Goal: Transaction & Acquisition: Purchase product/service

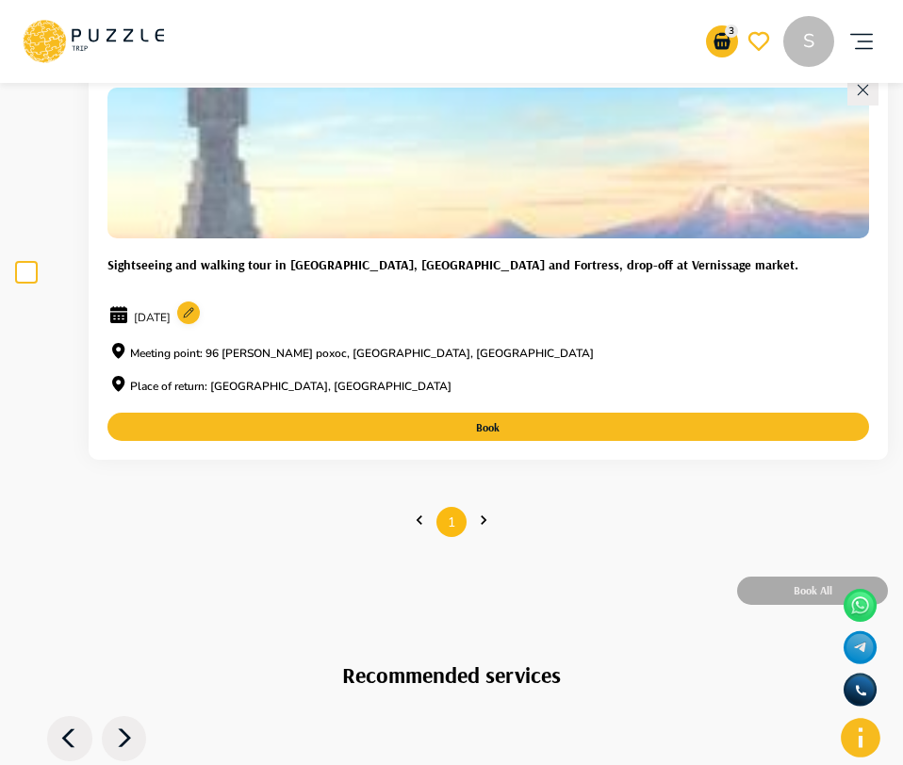
scroll to position [1130, 0]
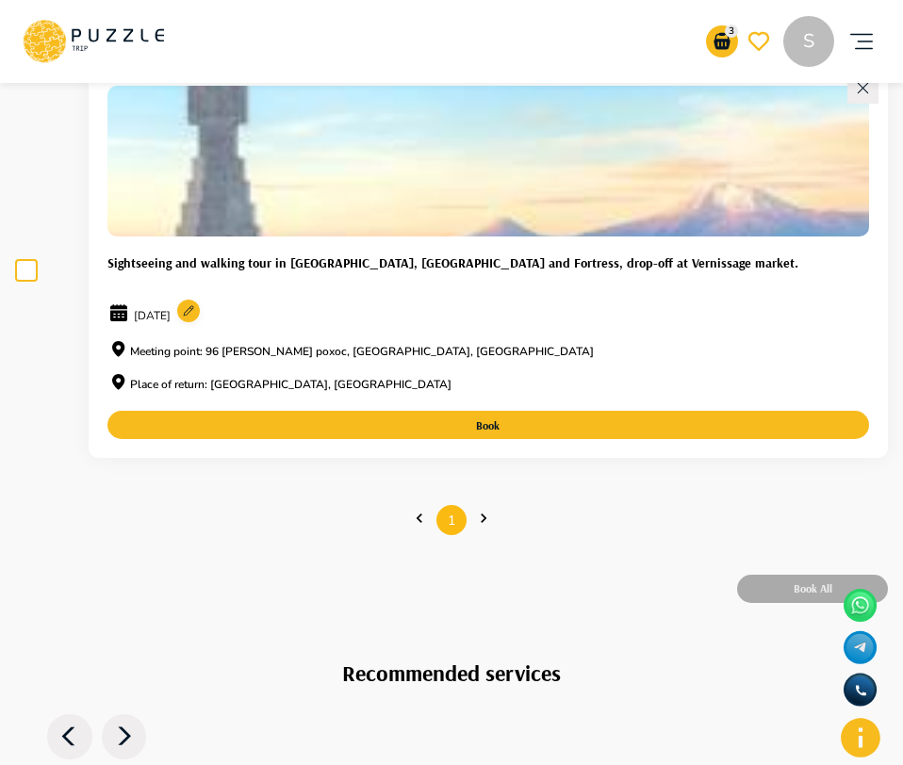
click at [364, 284] on div "Sightseeing and walking tour in [GEOGRAPHIC_DATA], [GEOGRAPHIC_DATA] and Fortre…" at bounding box center [487, 317] width 761 height 155
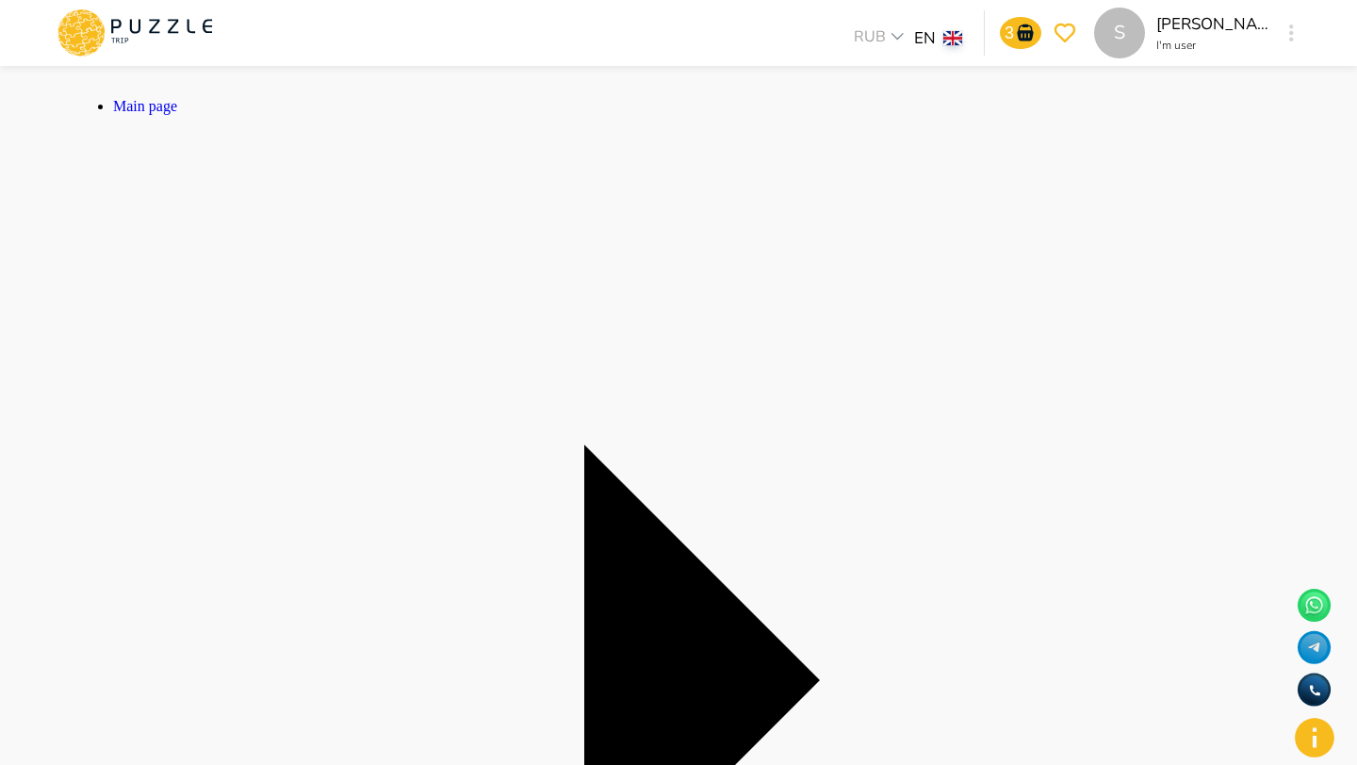
drag, startPoint x: 485, startPoint y: 113, endPoint x: 656, endPoint y: 112, distance: 170.6
copy span "Erebuni Museum and Fortress"
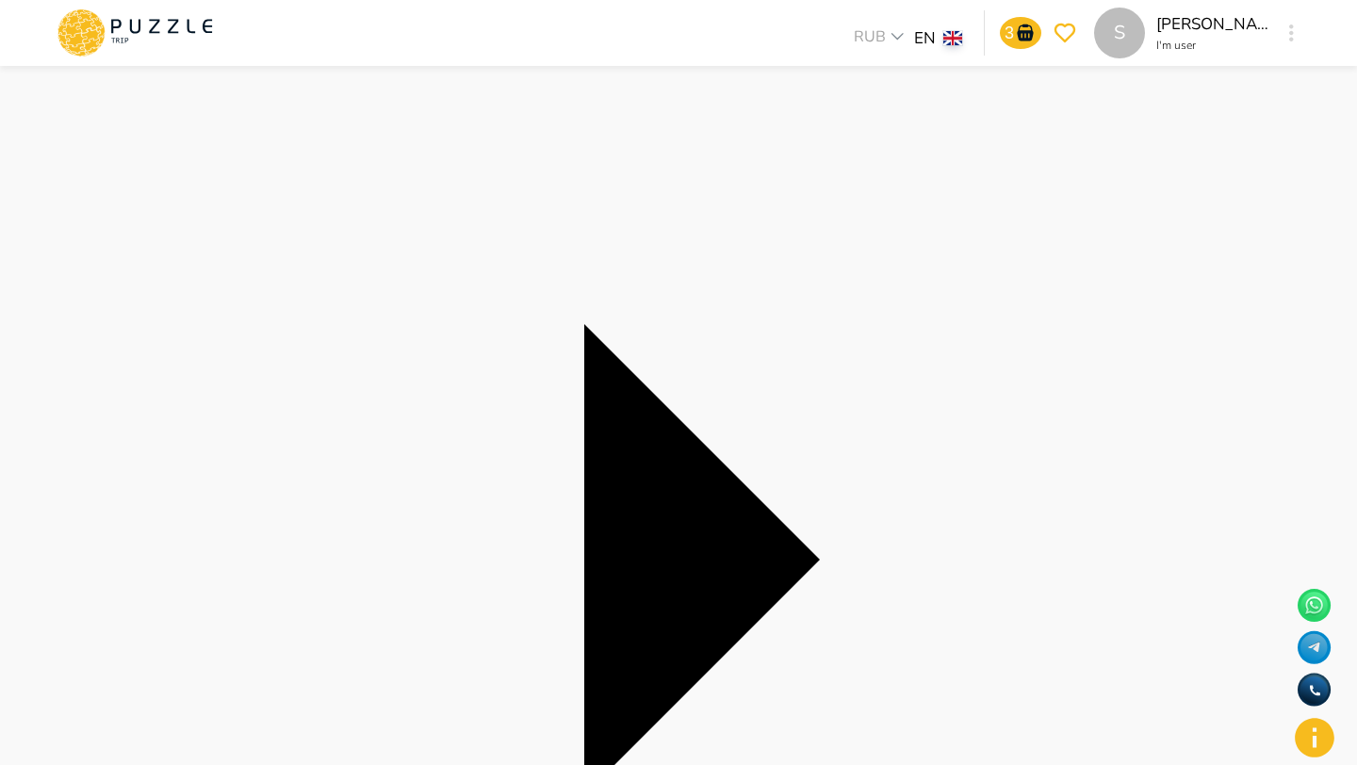
scroll to position [128, 0]
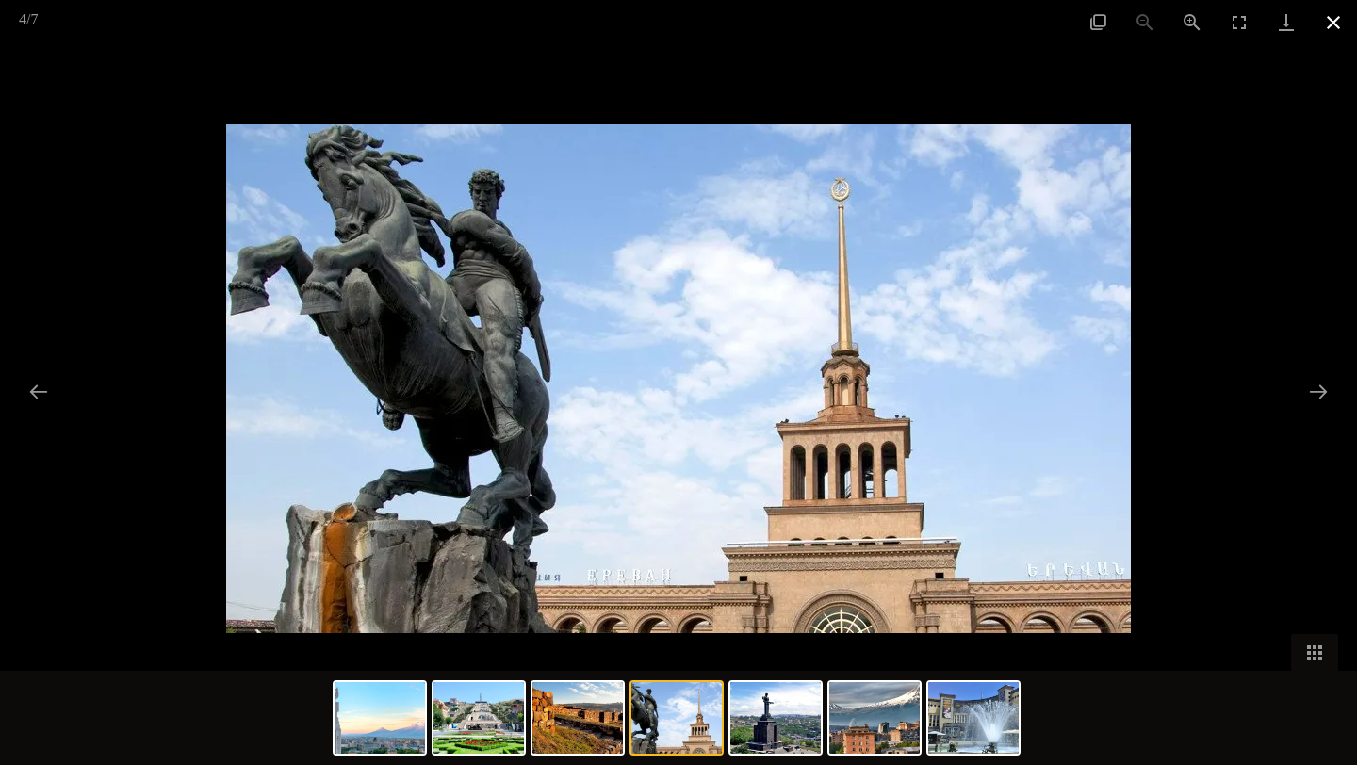
click at [1323, 29] on button "Close gallery" at bounding box center [1333, 22] width 47 height 44
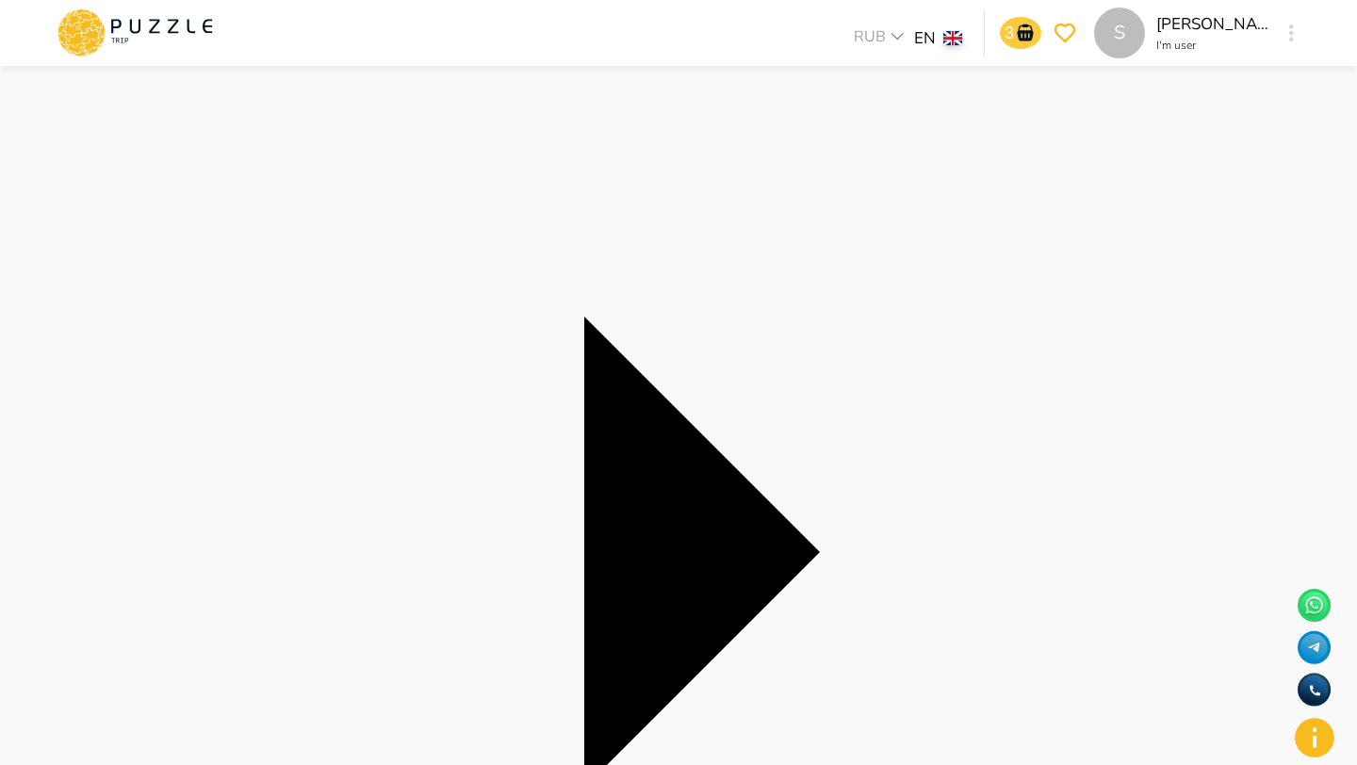
click at [1021, 38] on icon "notifications" at bounding box center [1025, 32] width 16 height 17
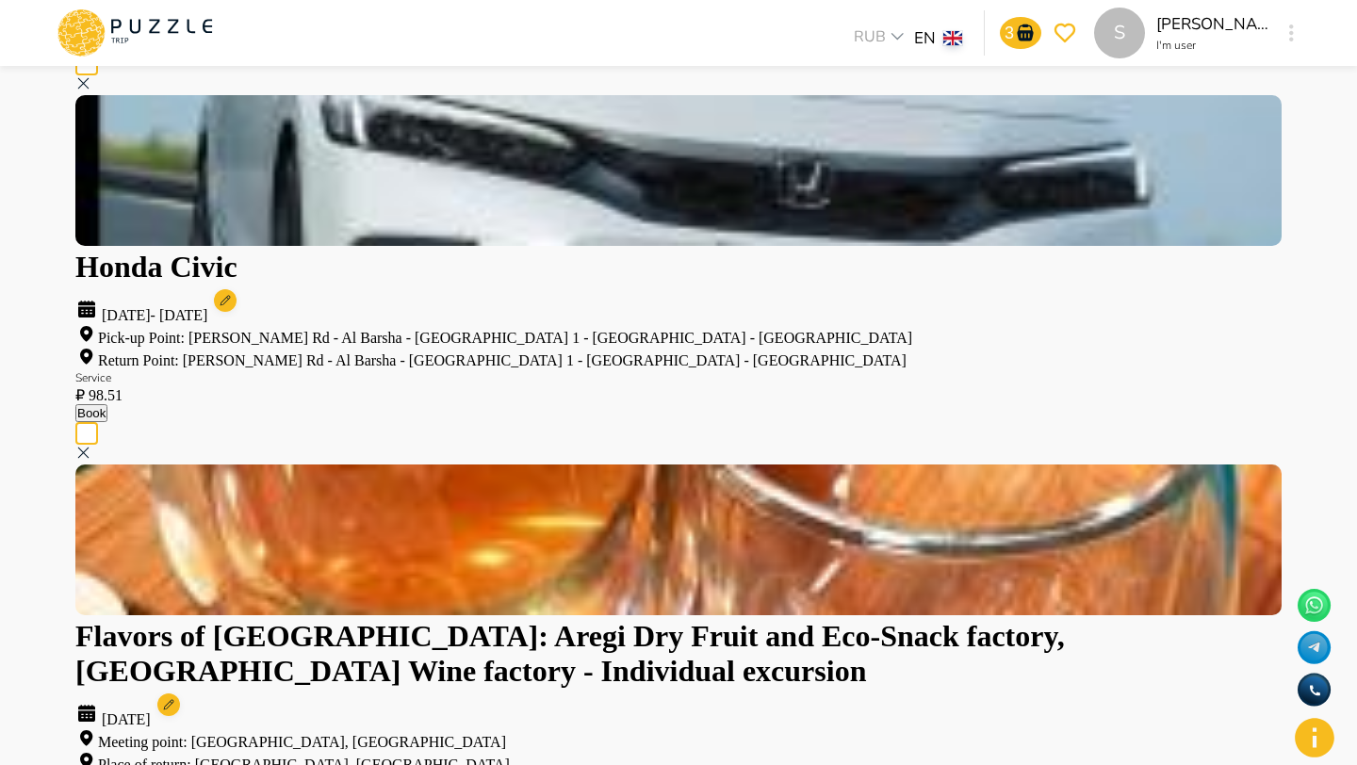
scroll to position [269, 0]
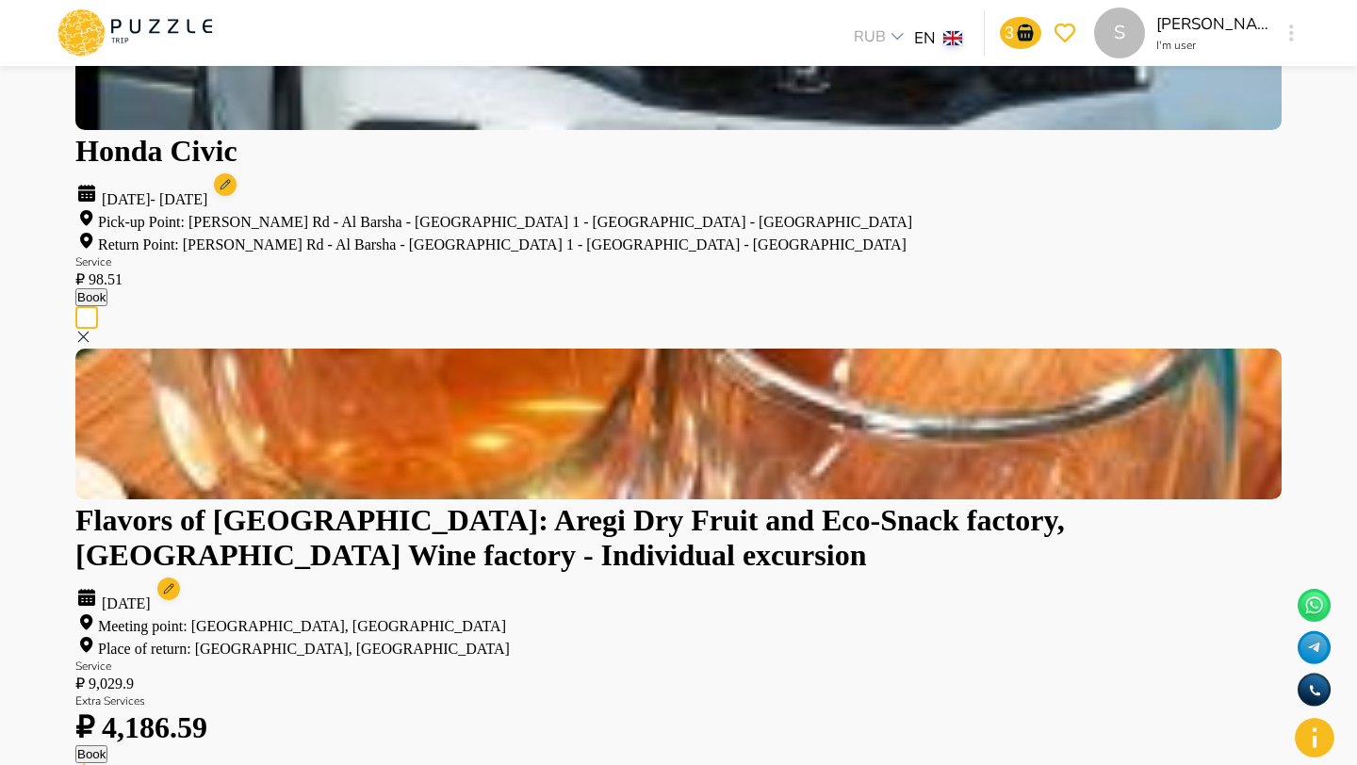
click at [92, 763] on icon at bounding box center [83, 771] width 17 height 17
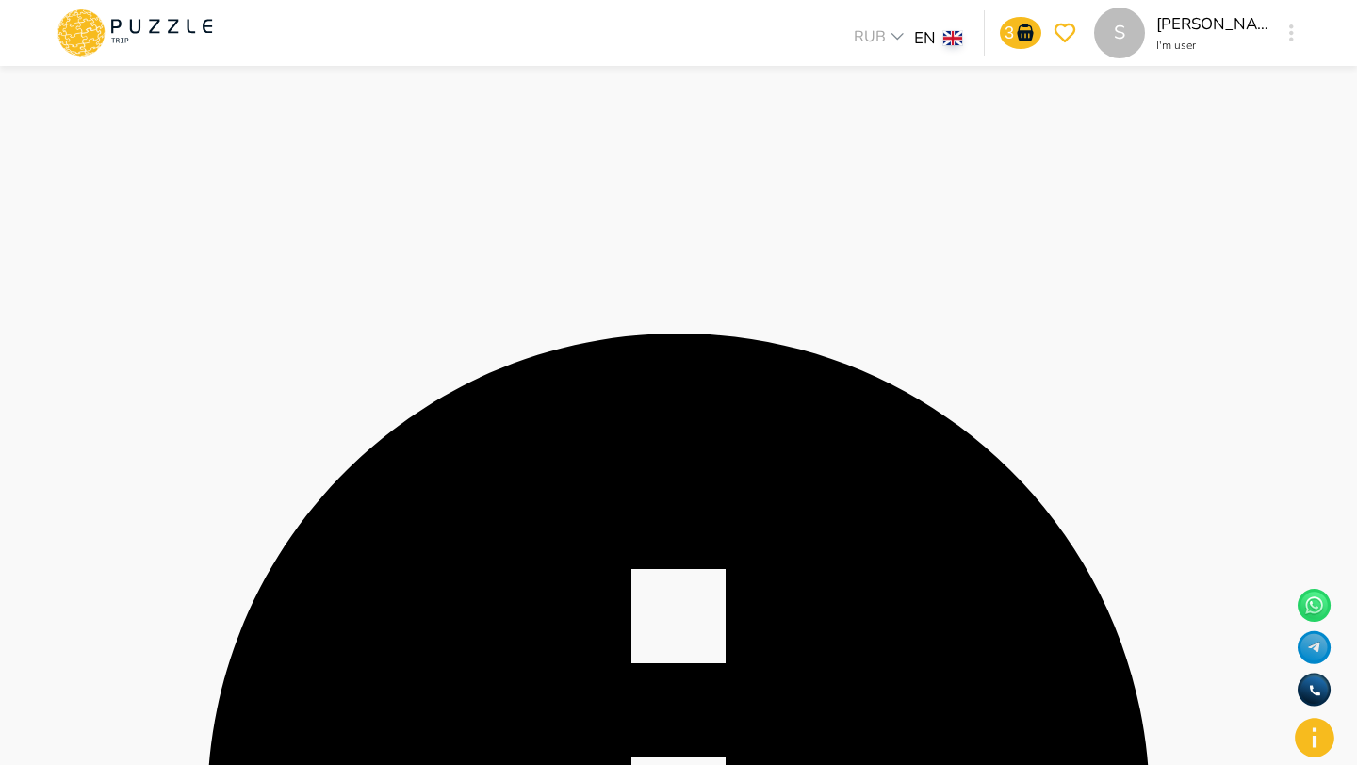
scroll to position [2330, 0]
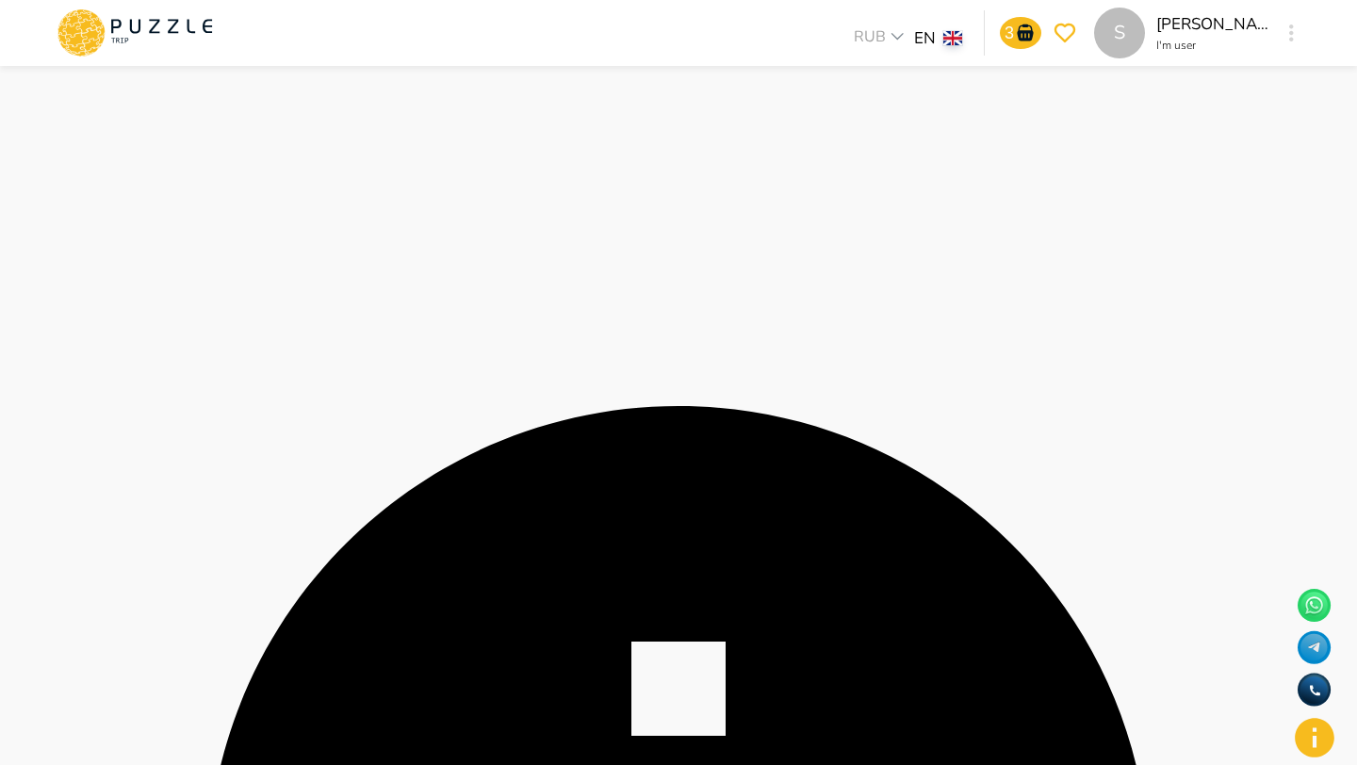
click at [157, 34] on icon at bounding box center [135, 32] width 160 height 49
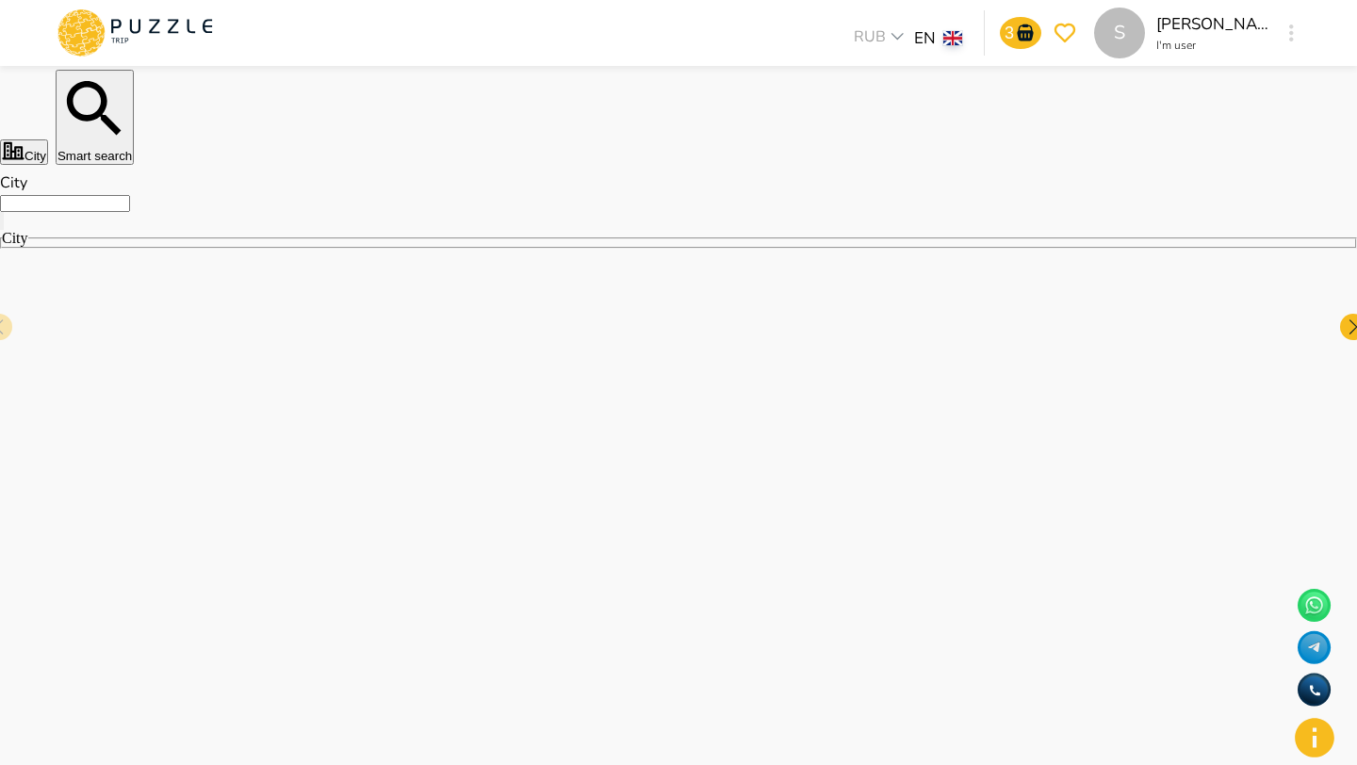
click at [134, 155] on button "Smart search" at bounding box center [95, 117] width 78 height 95
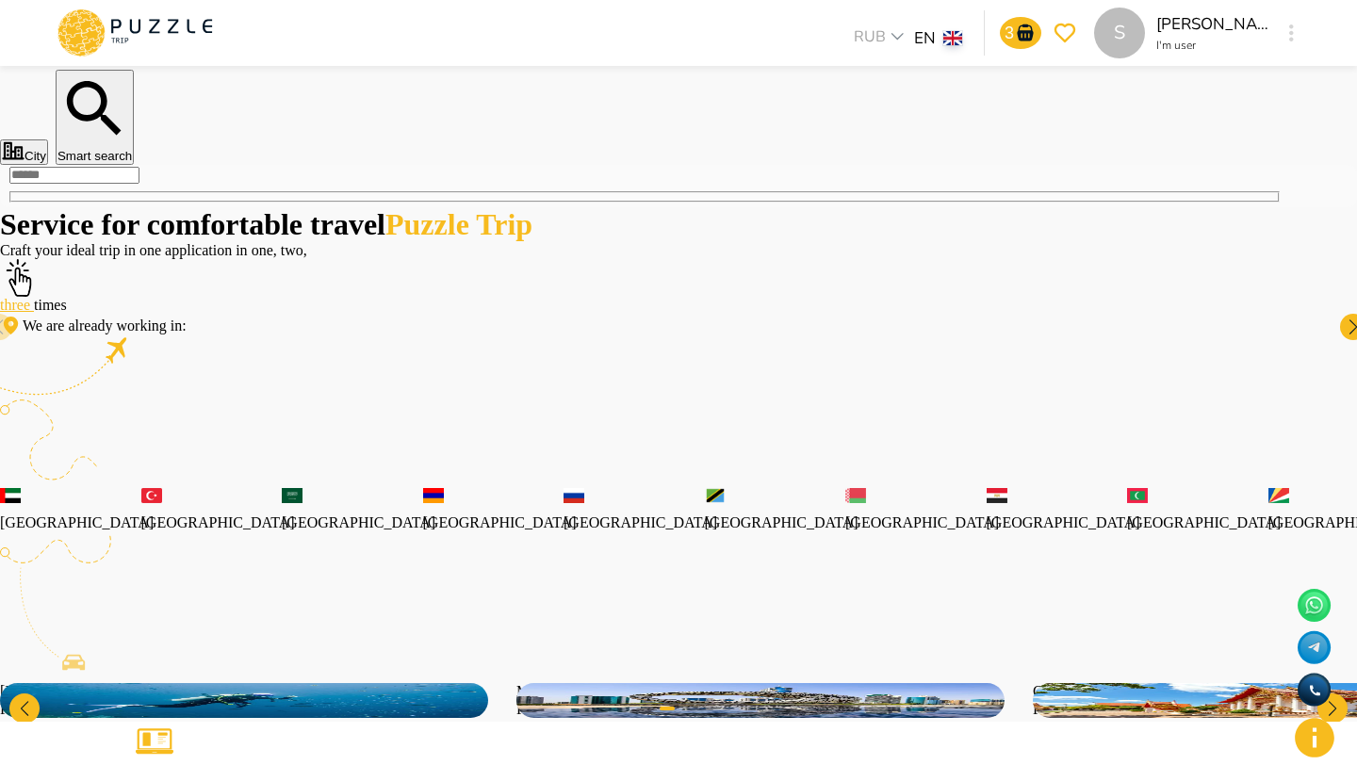
click at [48, 165] on button "City" at bounding box center [24, 151] width 48 height 25
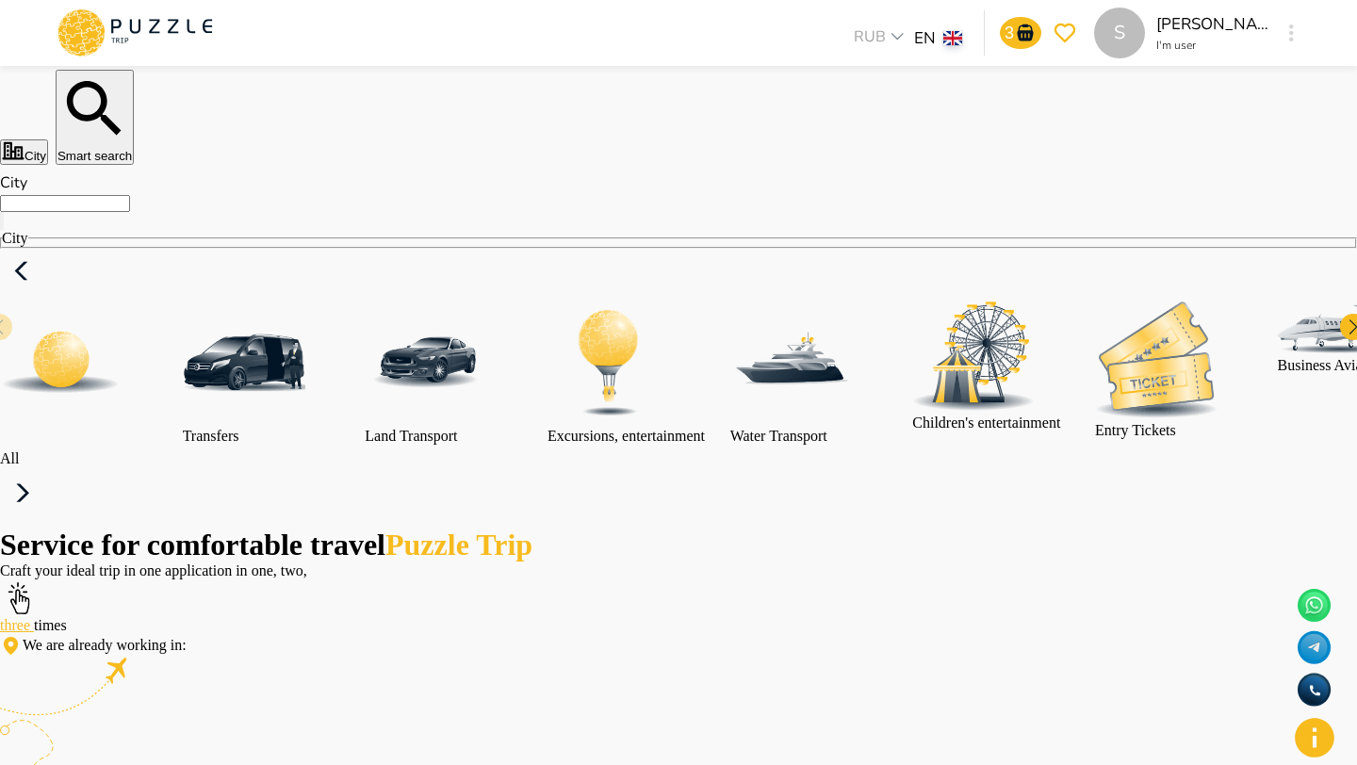
click at [305, 343] on img at bounding box center [244, 363] width 122 height 122
click at [222, 218] on nav "City City All Transfers Land Transport Excursions, entertainment Water Transpor…" at bounding box center [678, 346] width 1357 height 363
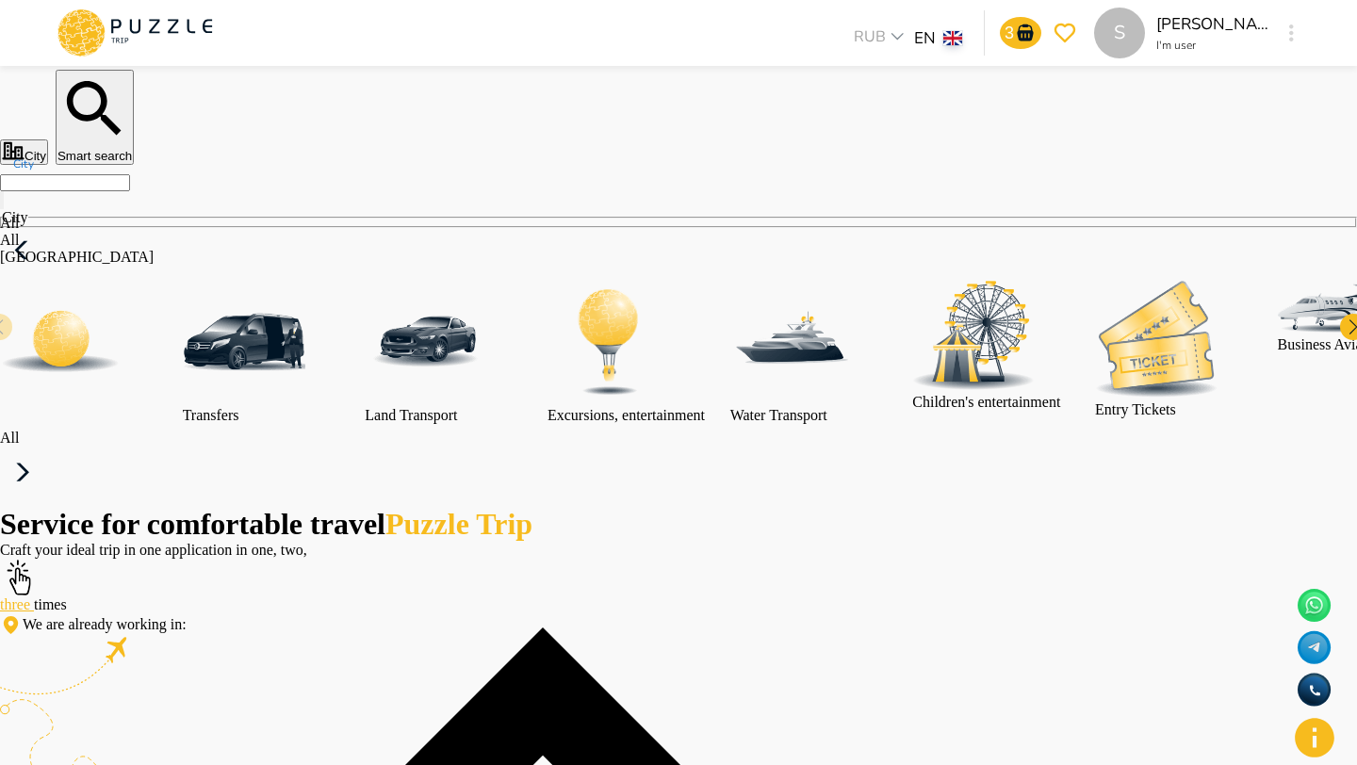
click at [130, 191] on input "City" at bounding box center [65, 182] width 130 height 17
click at [196, 249] on p "All" at bounding box center [543, 240] width 1086 height 17
type input "***"
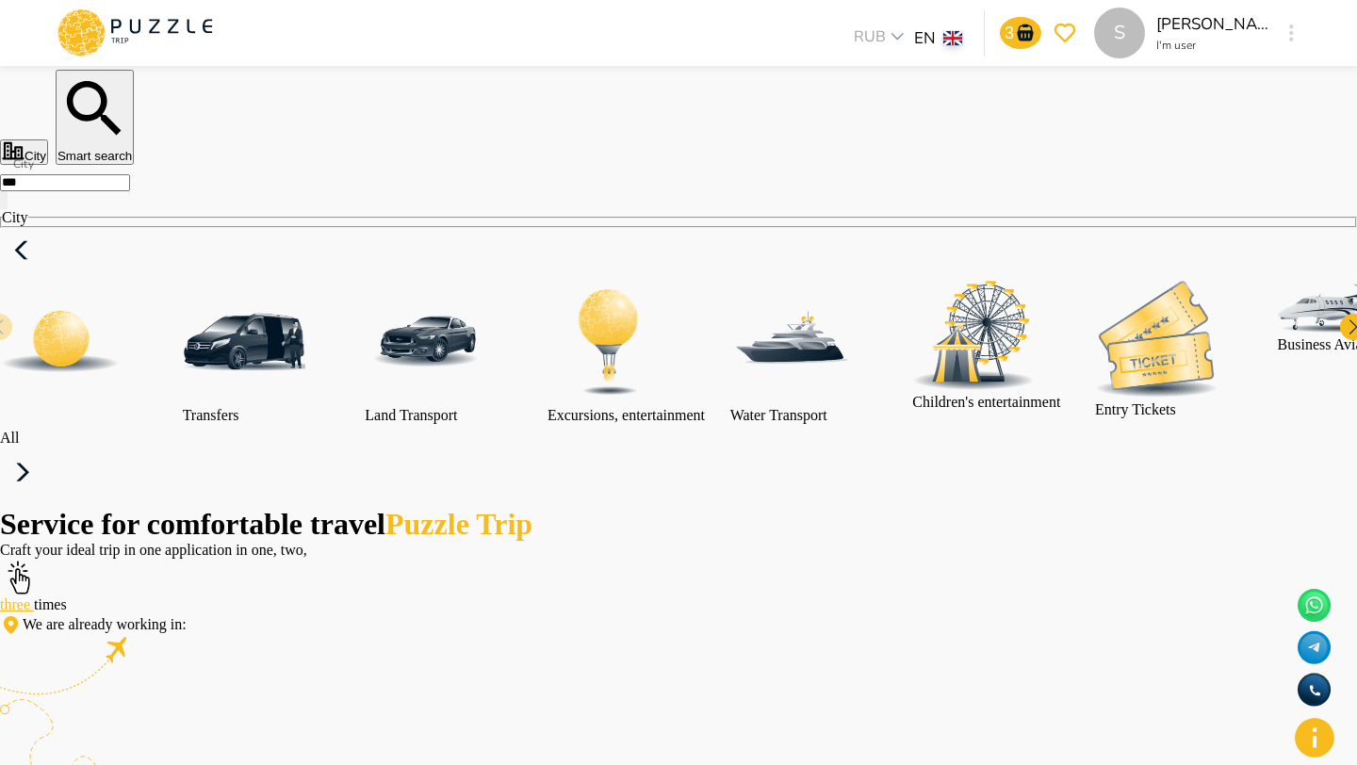
click at [122, 334] on img at bounding box center [61, 342] width 122 height 122
click at [122, 370] on img at bounding box center [61, 342] width 122 height 122
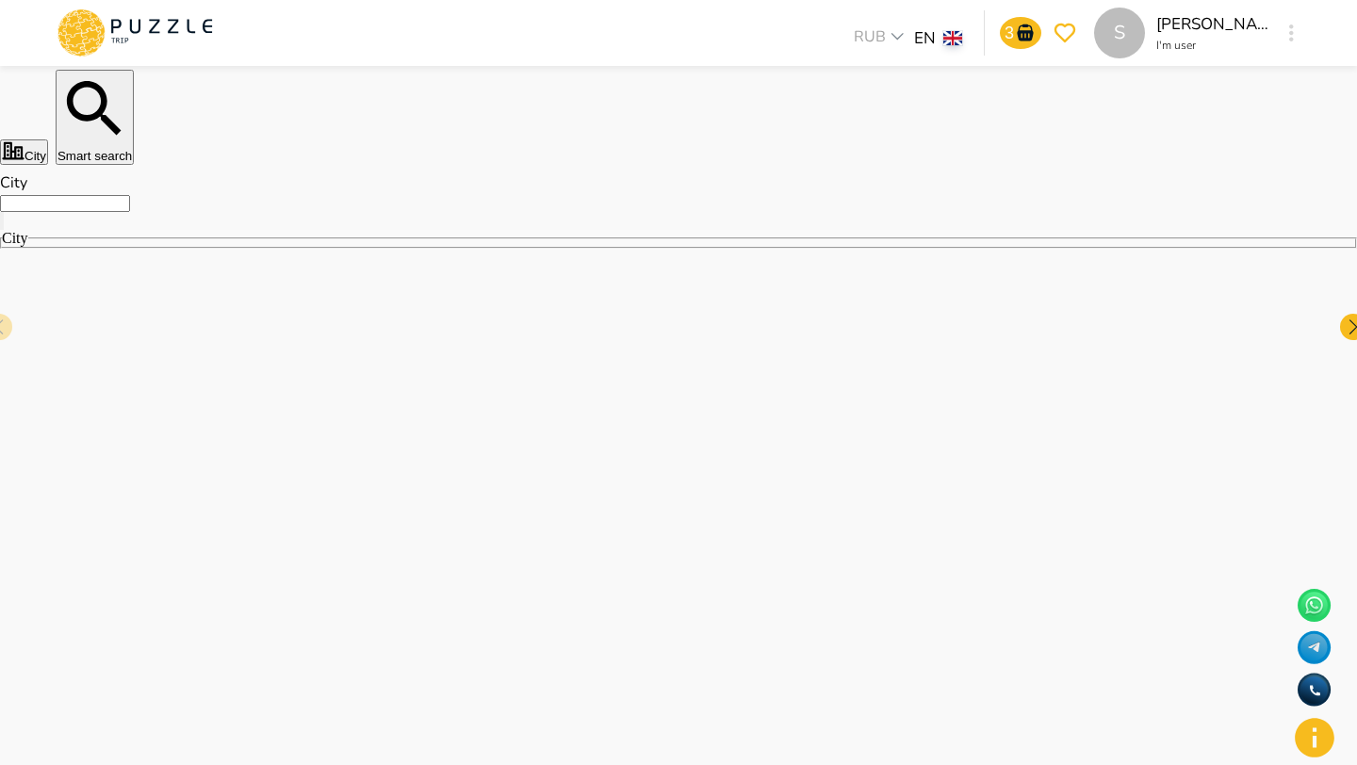
click at [130, 212] on input "City" at bounding box center [65, 203] width 130 height 17
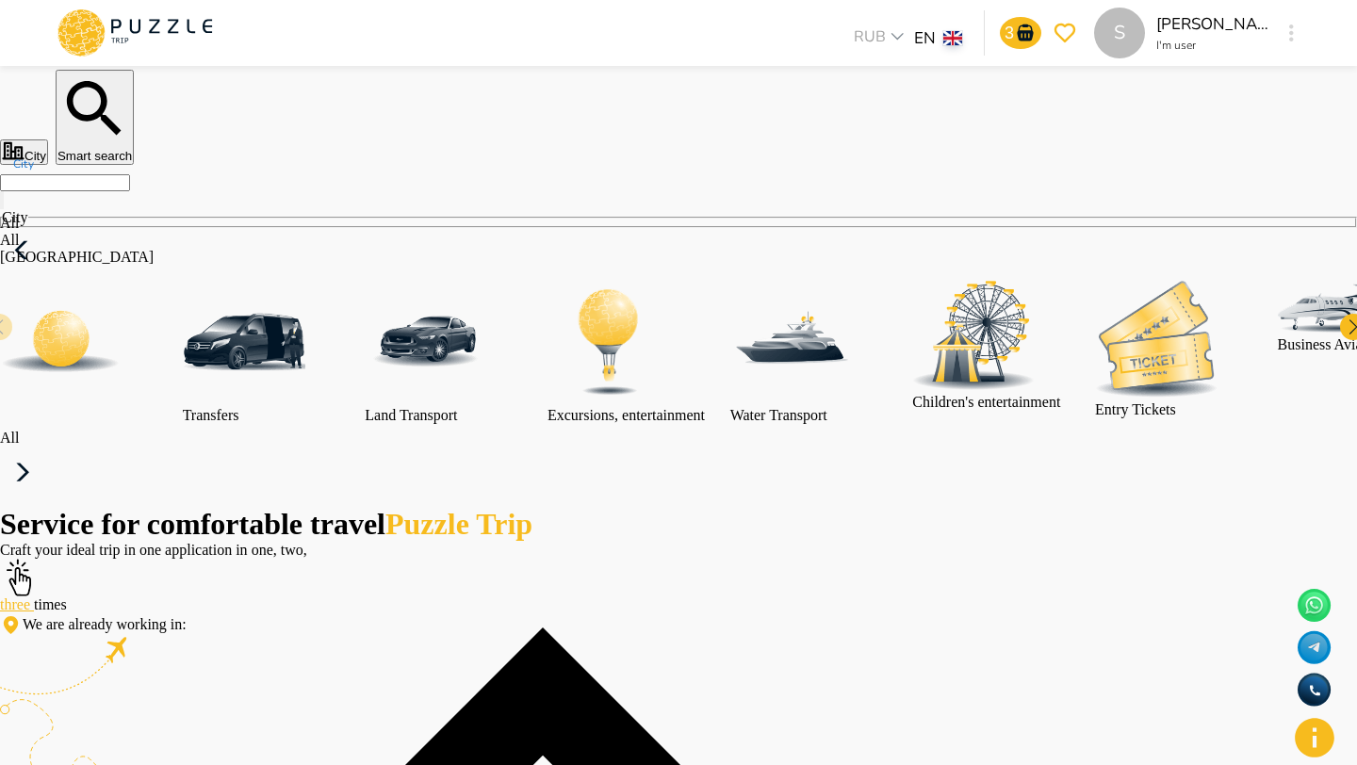
click at [233, 249] on li "All" at bounding box center [543, 240] width 1086 height 17
type input "***"
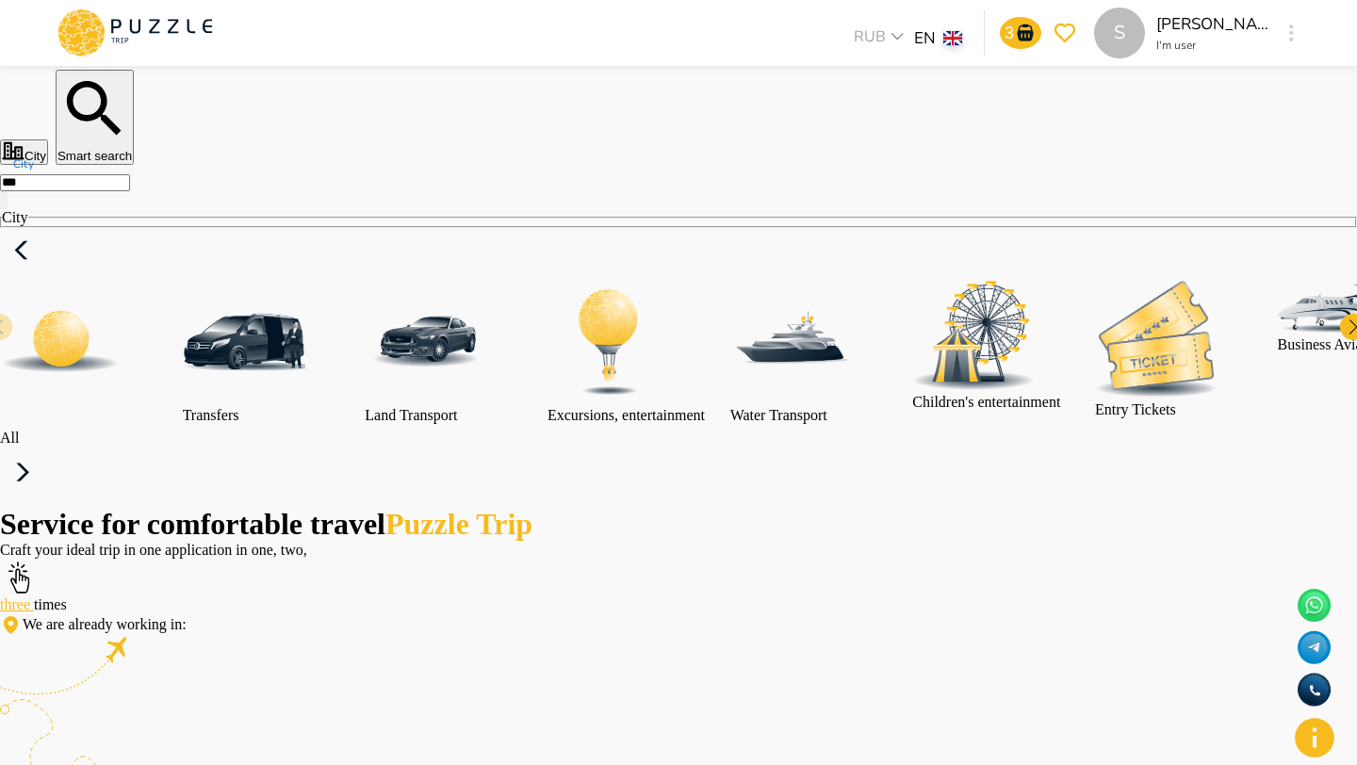
click at [122, 351] on img at bounding box center [61, 342] width 122 height 122
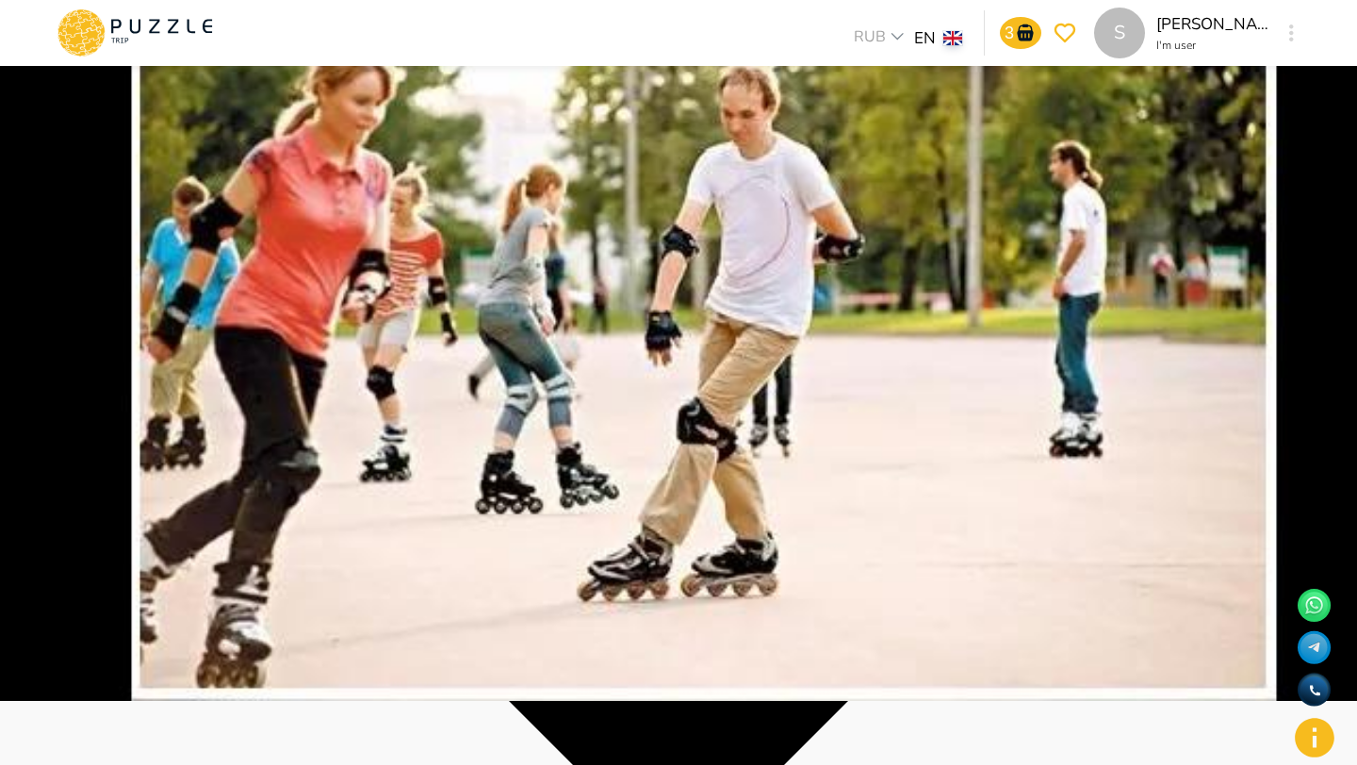
scroll to position [26, 0]
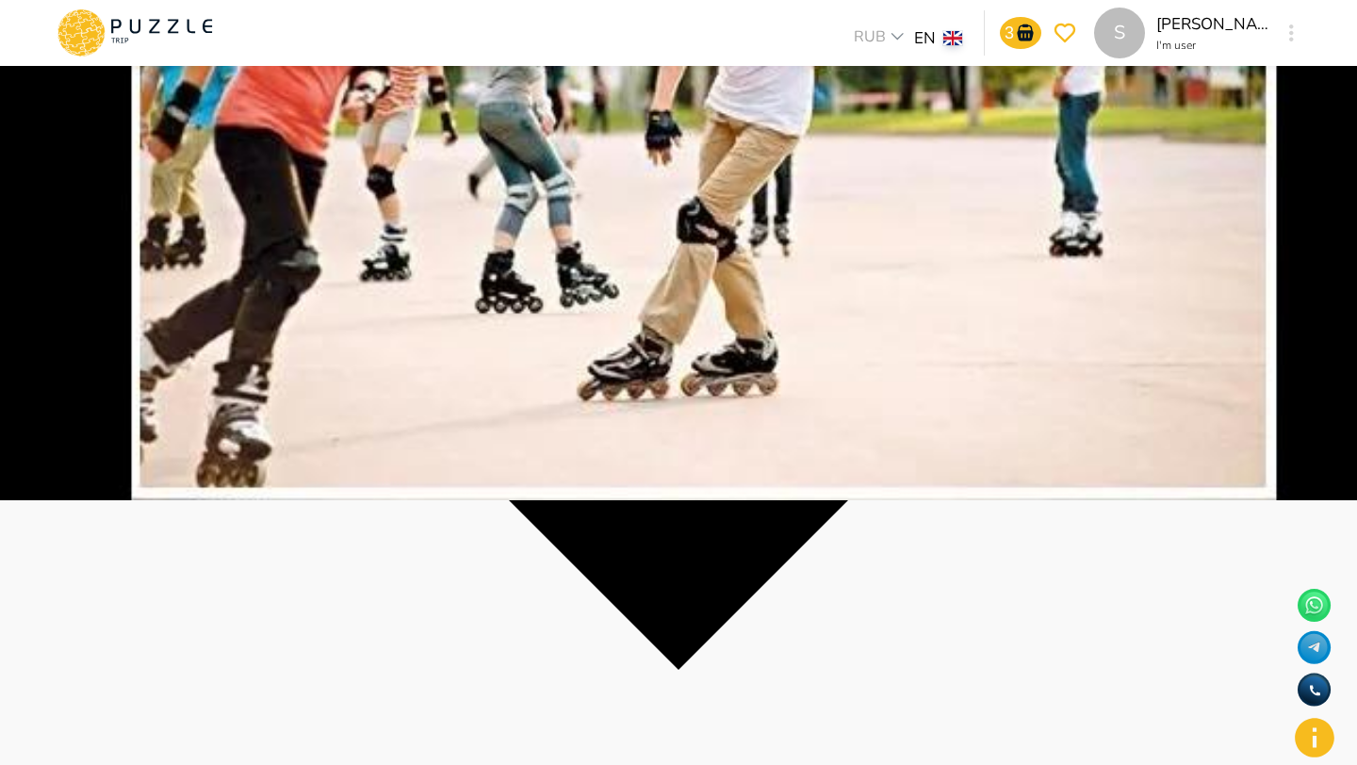
scroll to position [228, 0]
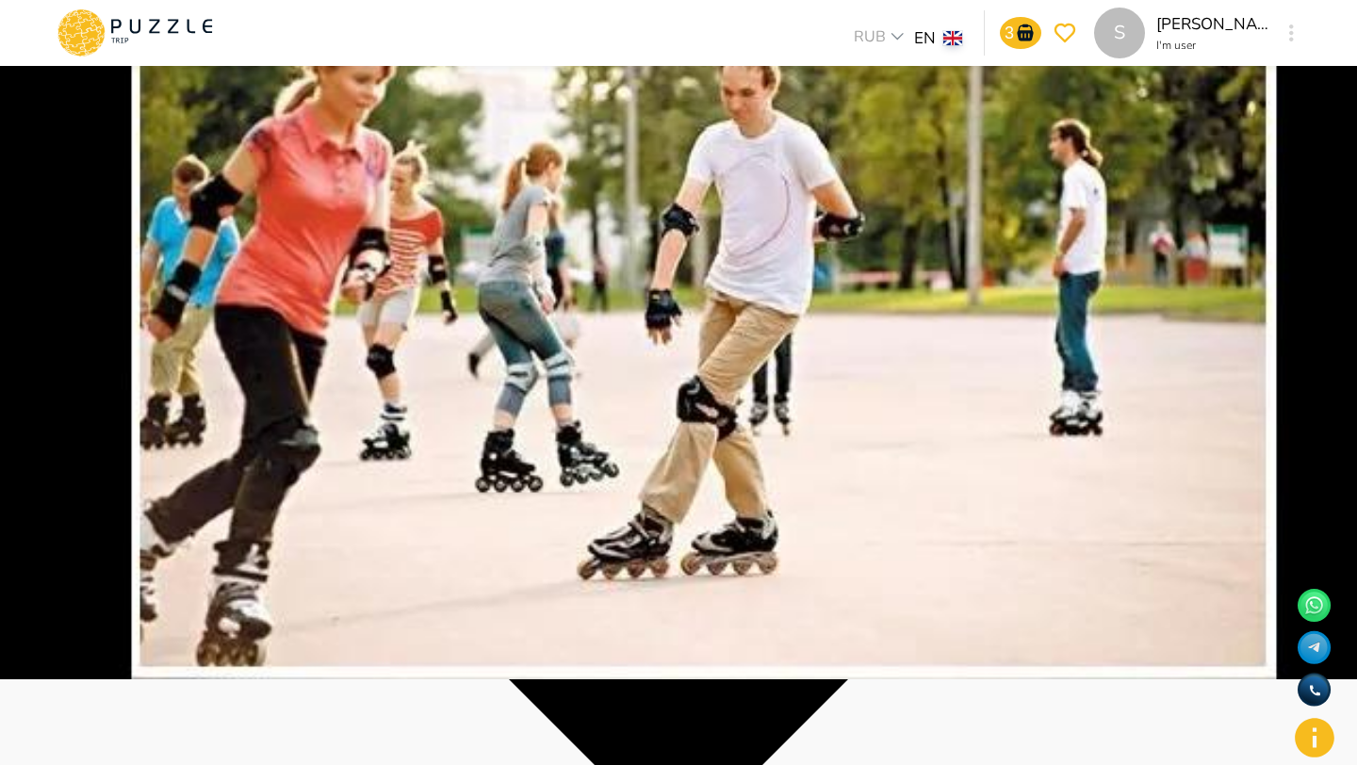
scroll to position [87, 0]
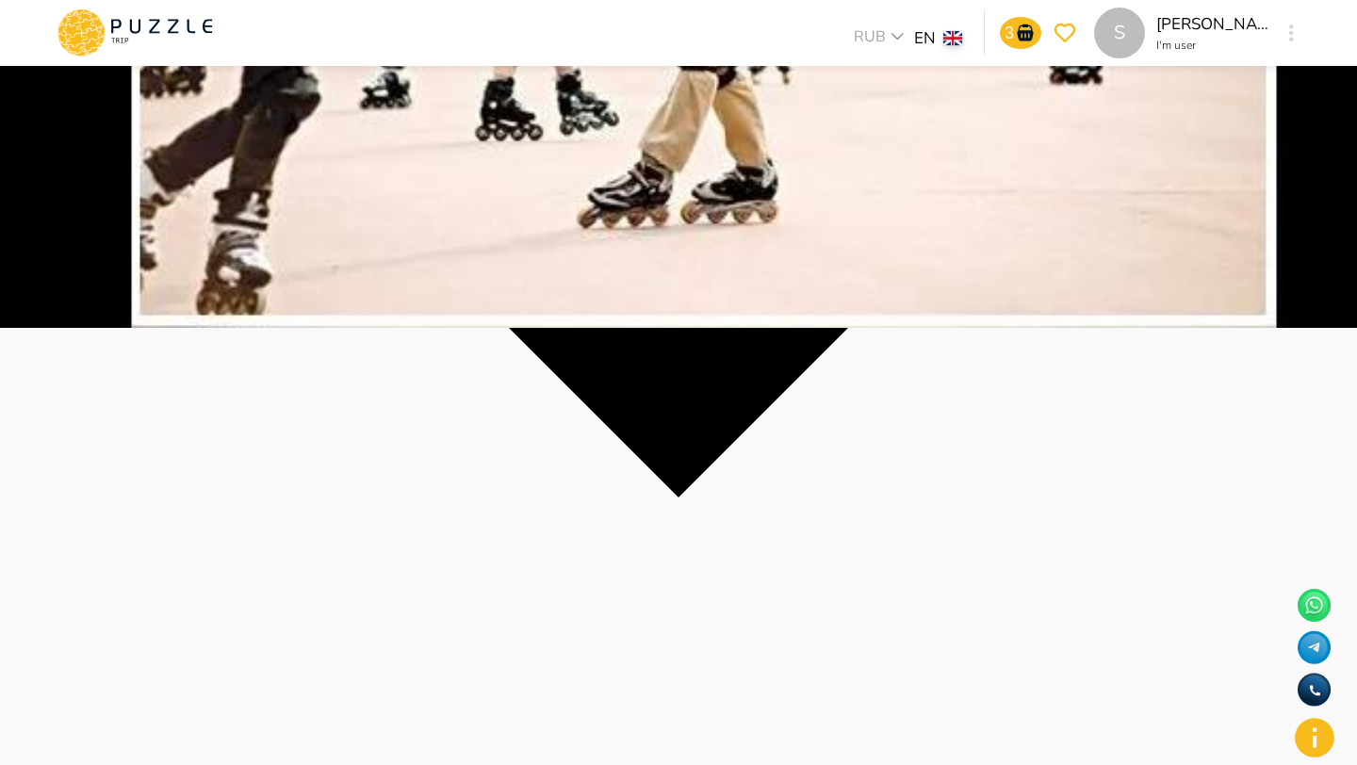
scroll to position [405, 0]
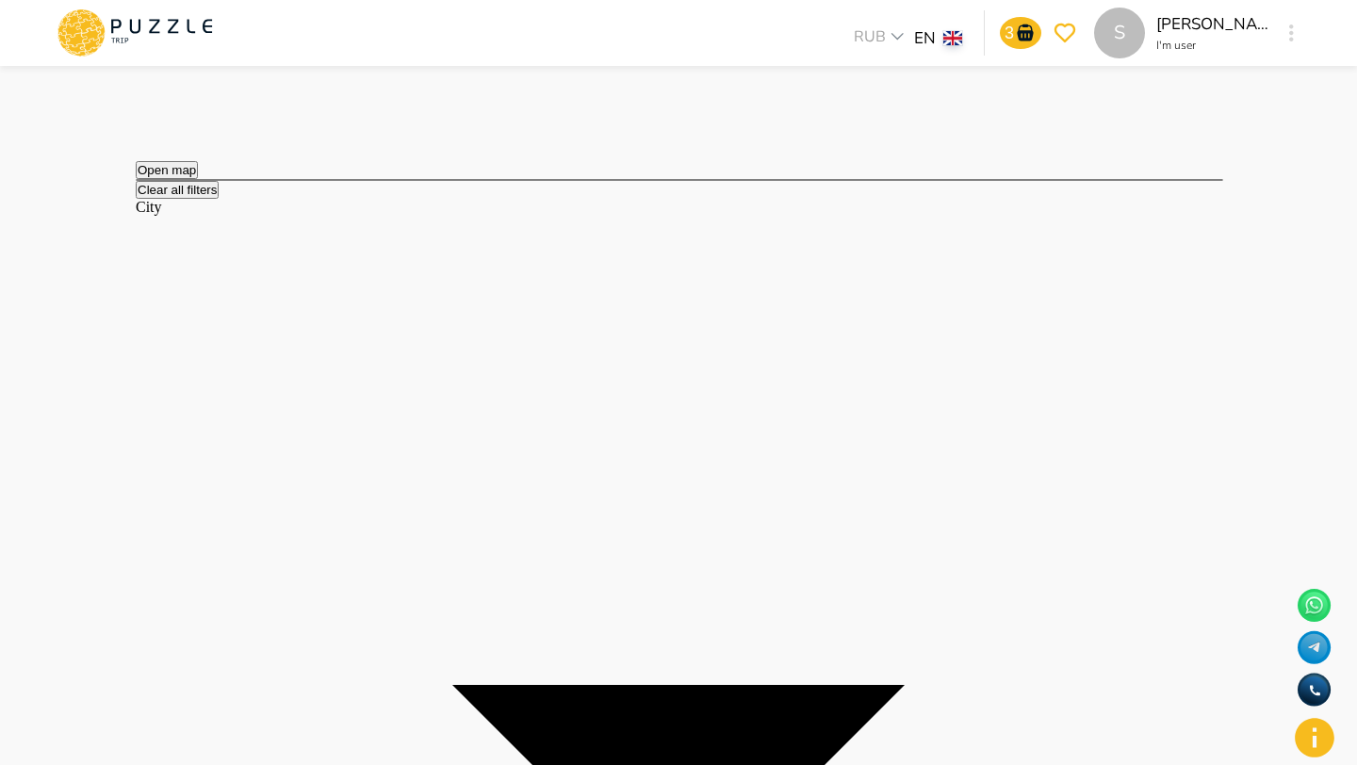
scroll to position [1296, 0]
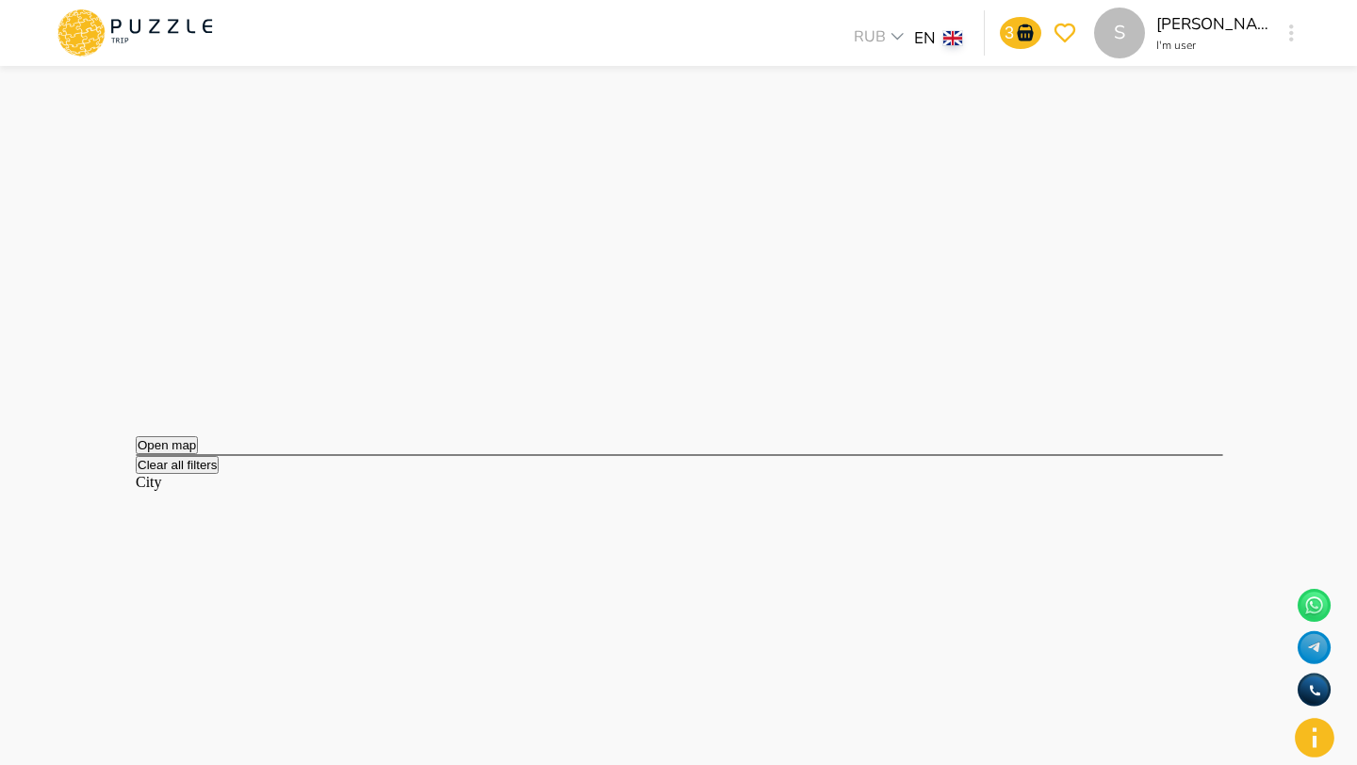
scroll to position [1021, 0]
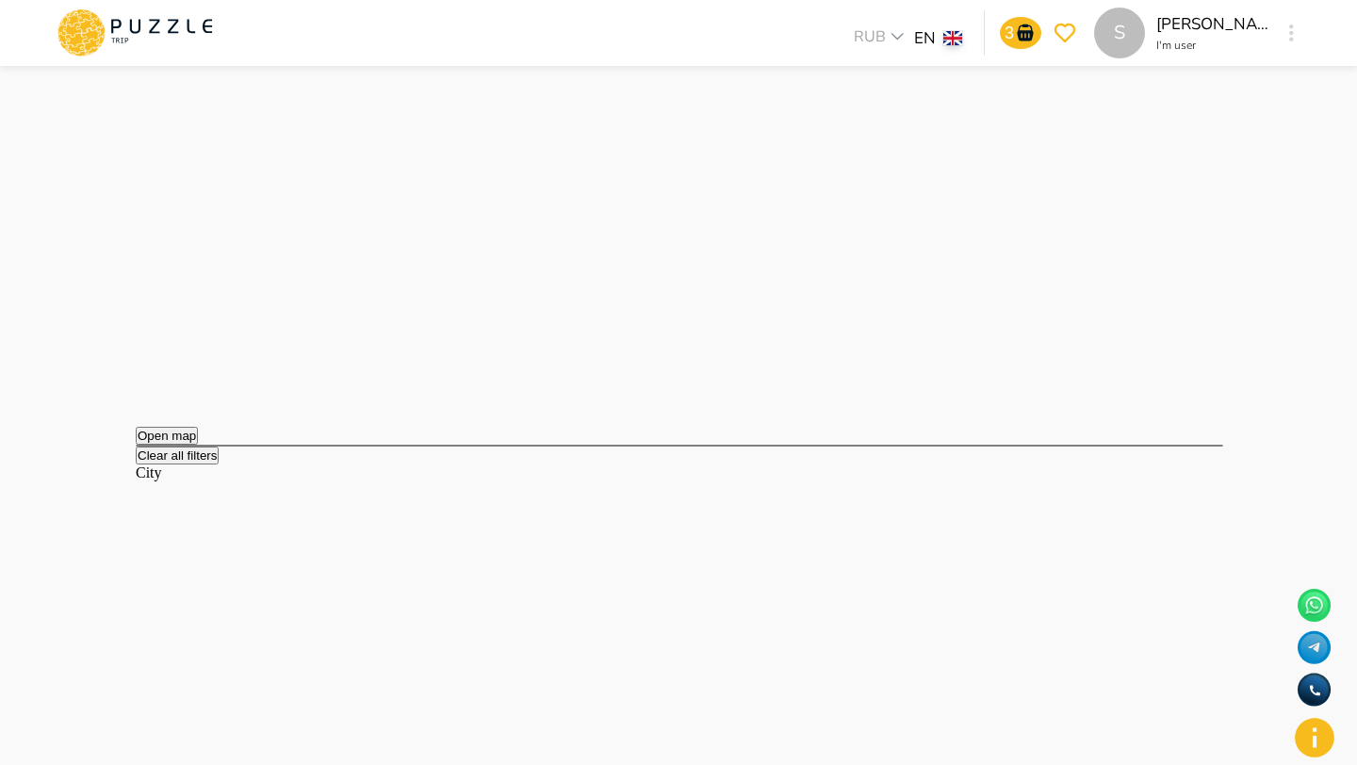
drag, startPoint x: 321, startPoint y: 499, endPoint x: 321, endPoint y: 477, distance: 22.6
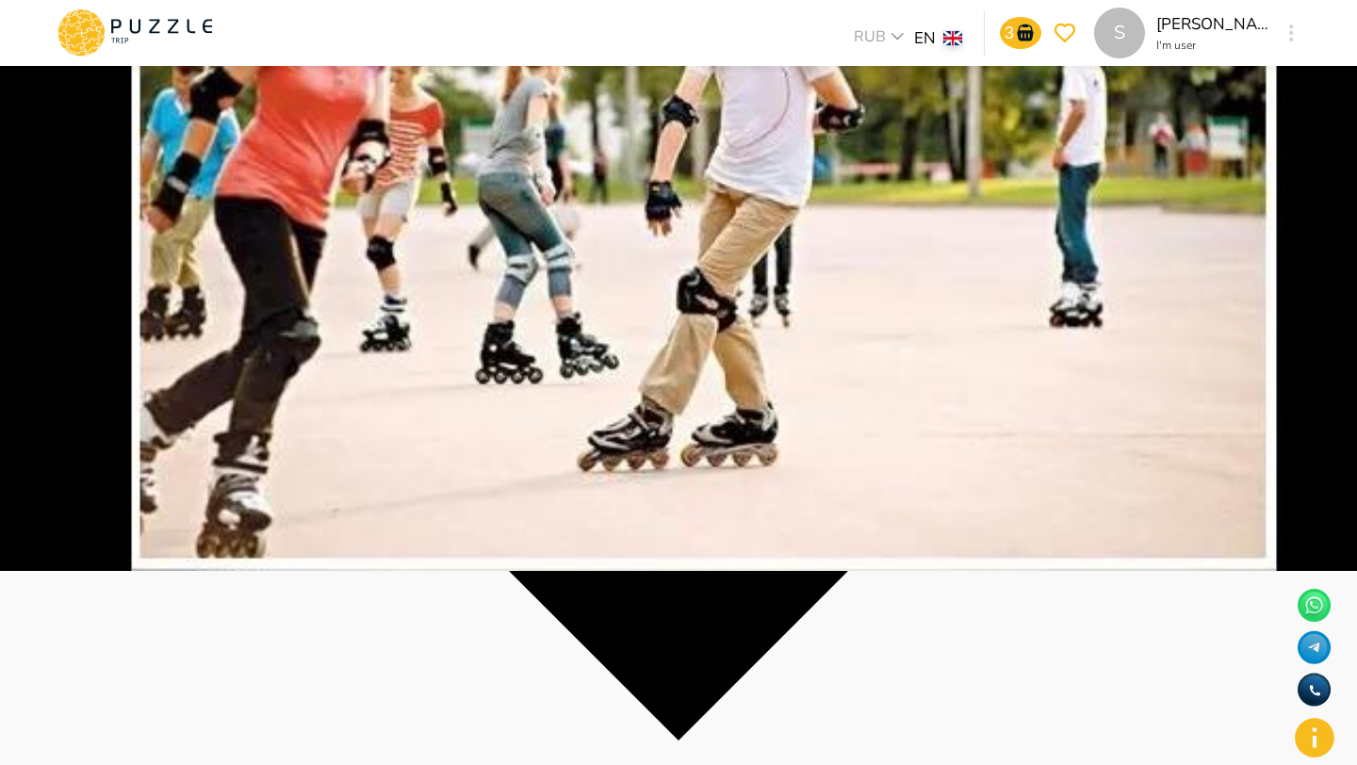
scroll to position [0, 0]
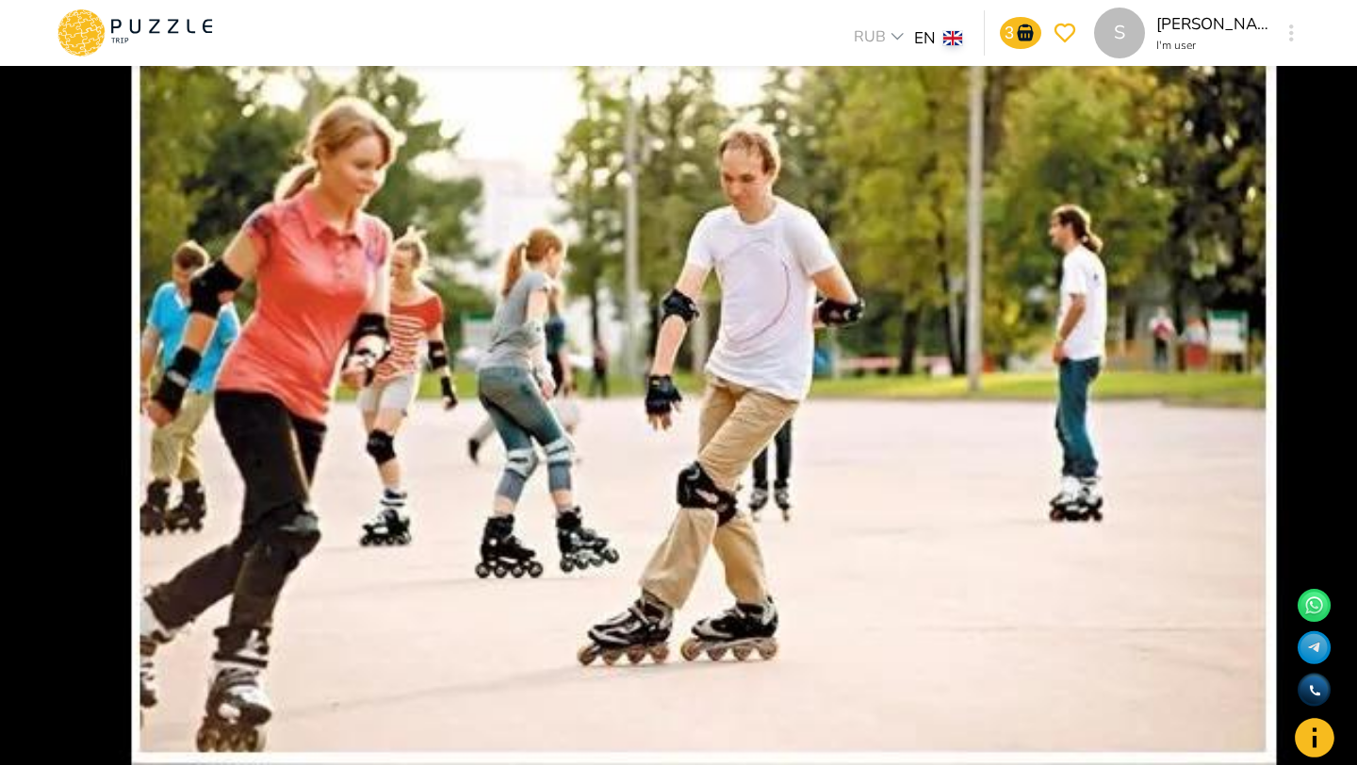
click at [178, 16] on icon at bounding box center [135, 32] width 160 height 49
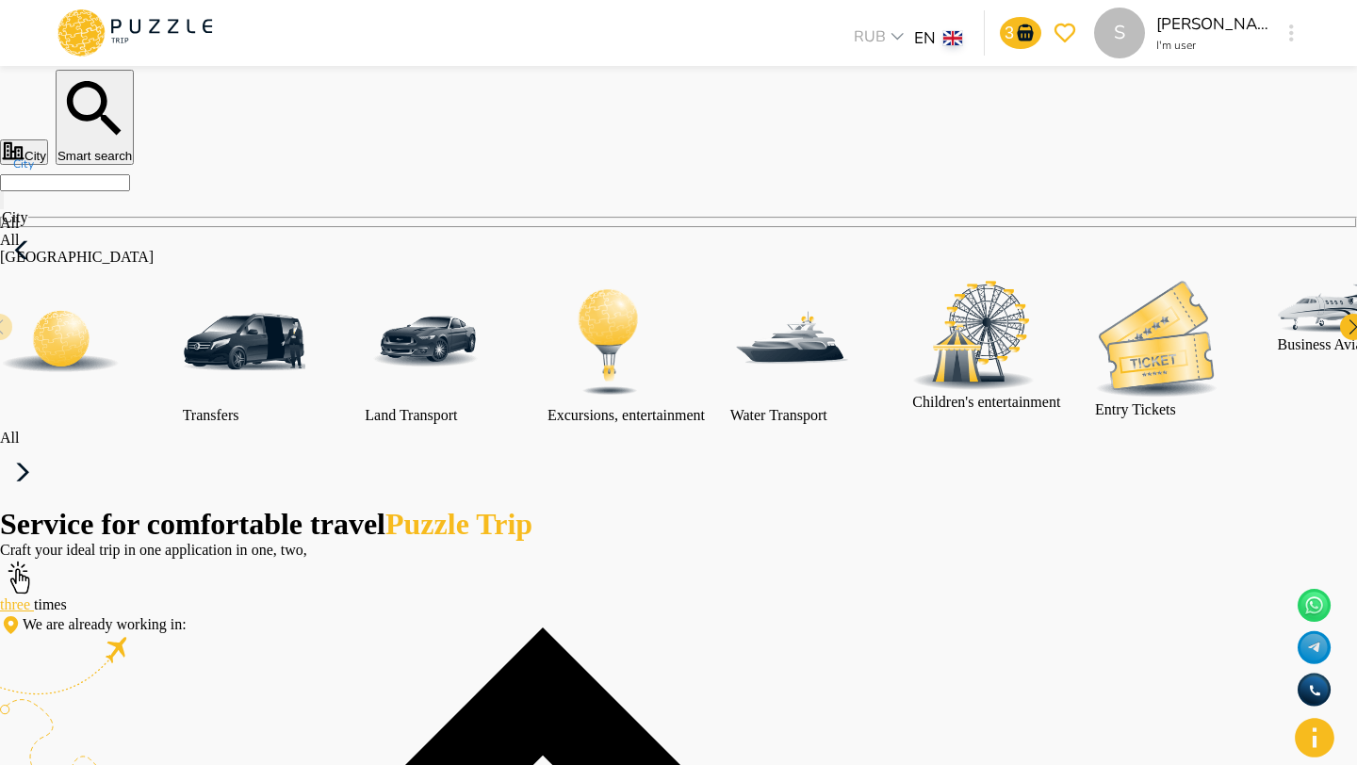
click at [130, 191] on input "City" at bounding box center [65, 182] width 130 height 17
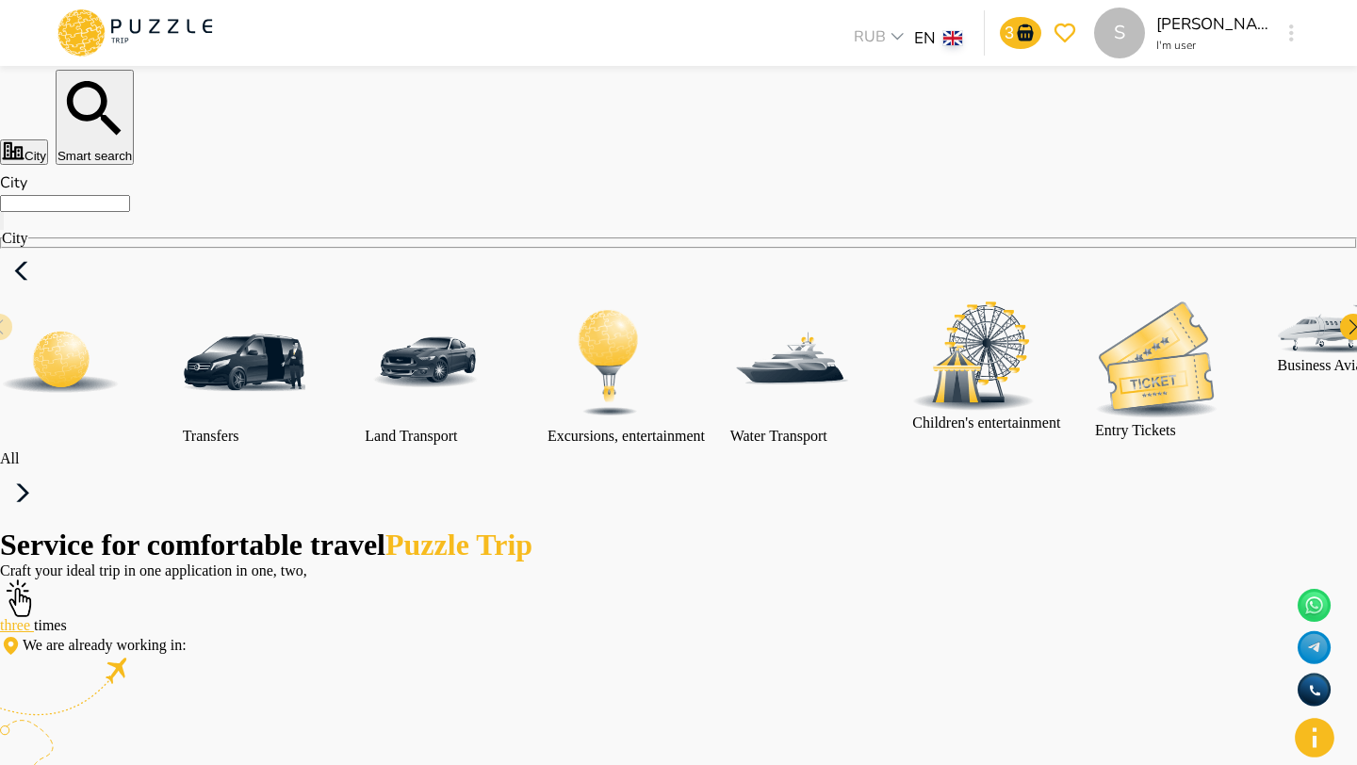
click at [130, 212] on input "City" at bounding box center [65, 203] width 130 height 17
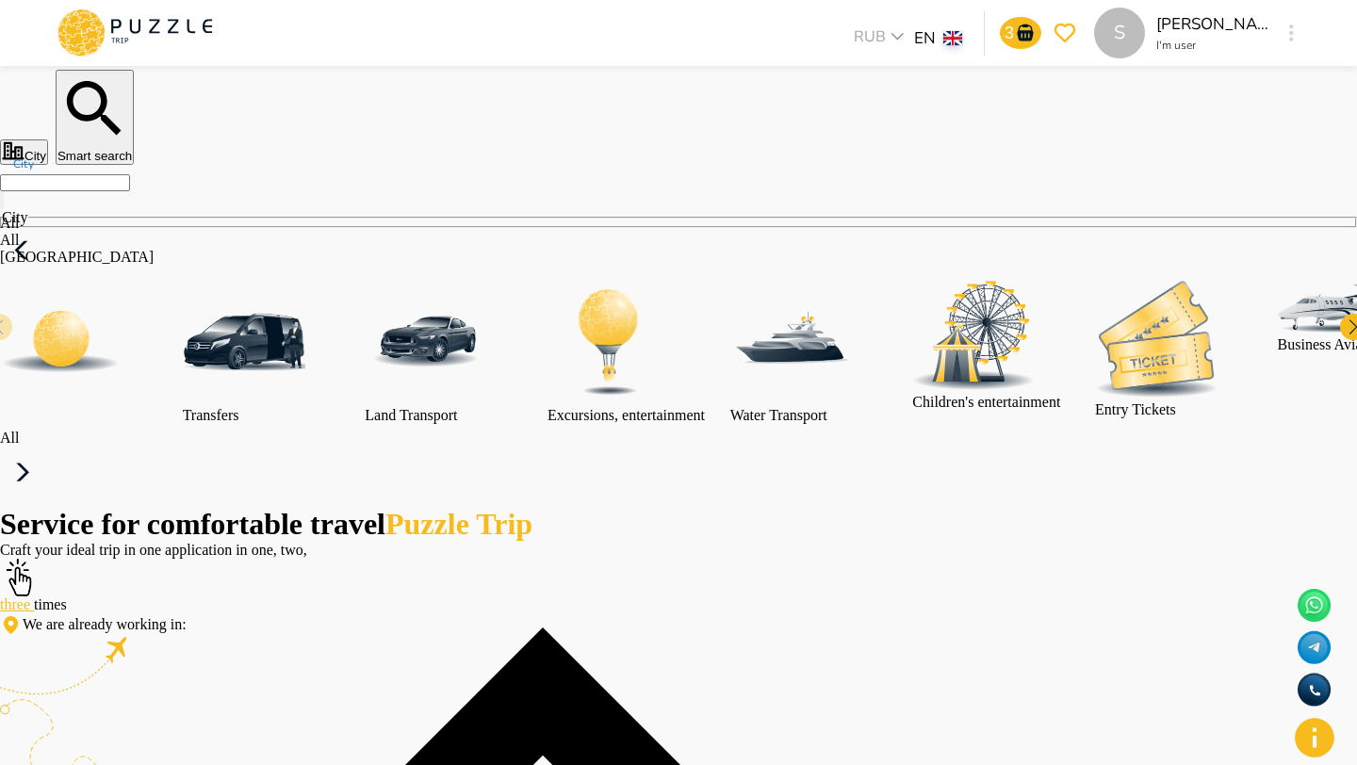
click at [239, 249] on li "All" at bounding box center [543, 240] width 1086 height 17
type input "***"
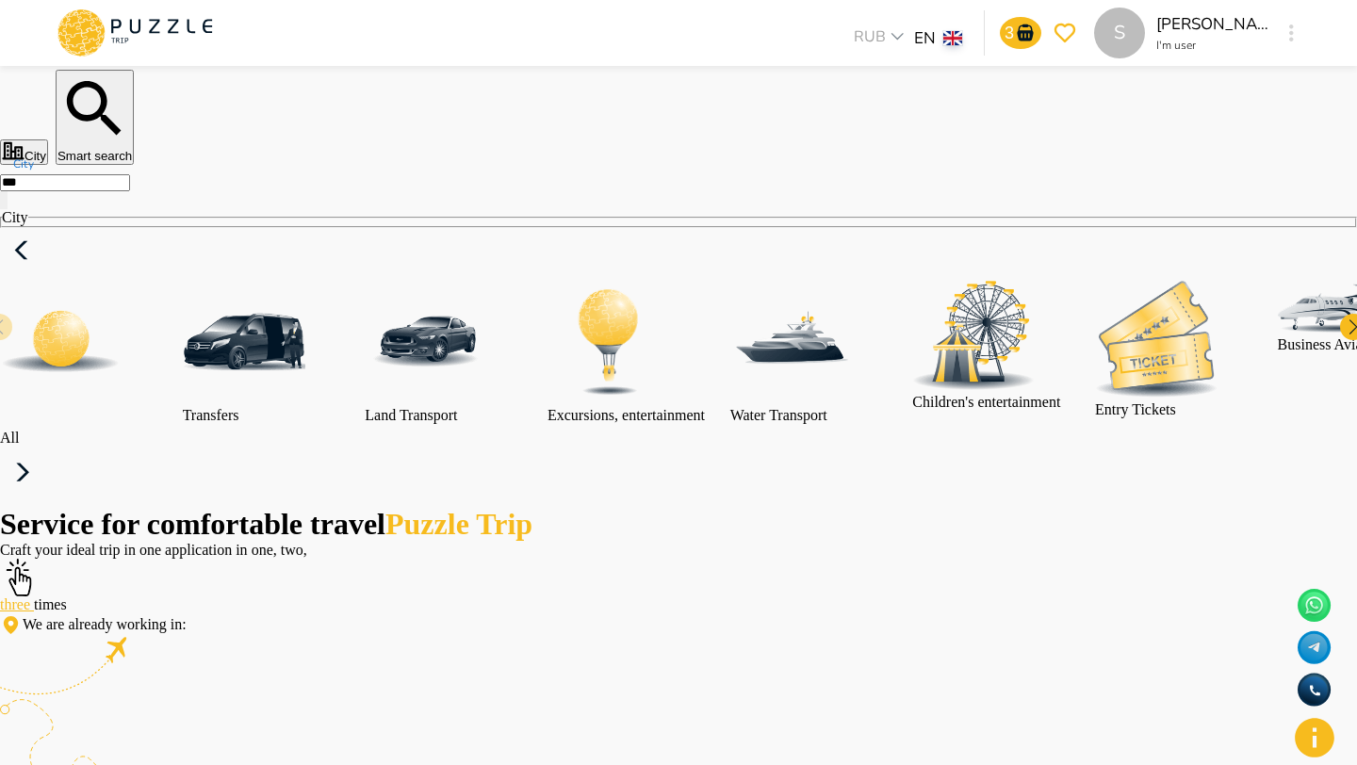
click at [122, 329] on img at bounding box center [61, 342] width 122 height 122
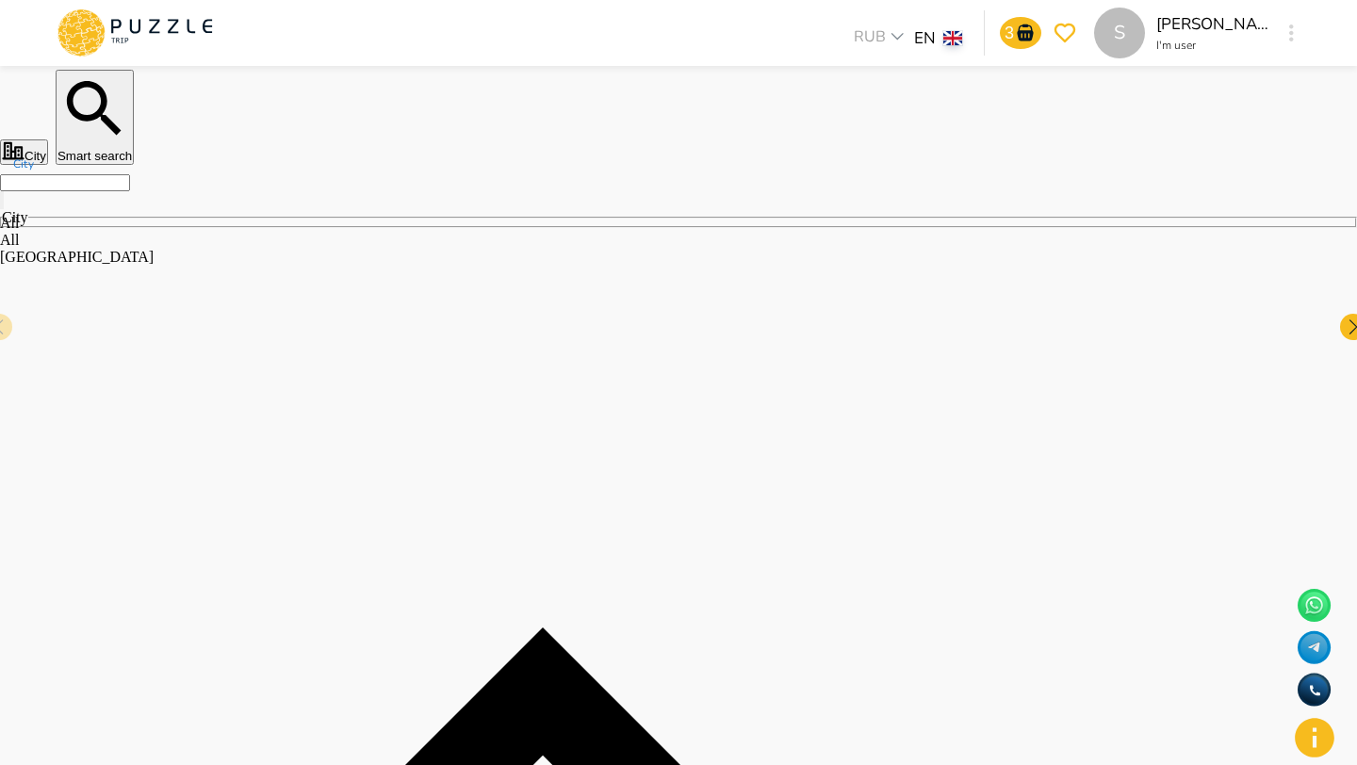
click at [130, 191] on input "City" at bounding box center [65, 182] width 130 height 17
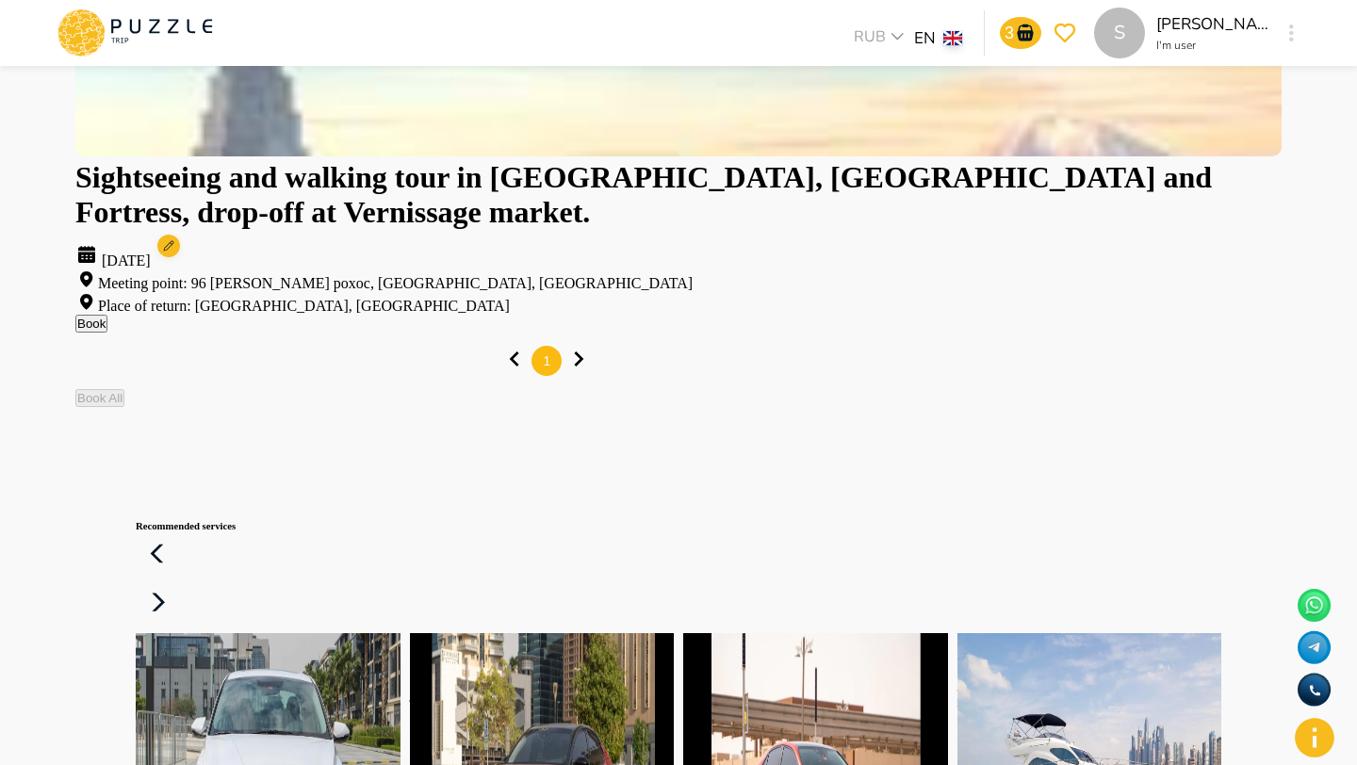
scroll to position [1094, 0]
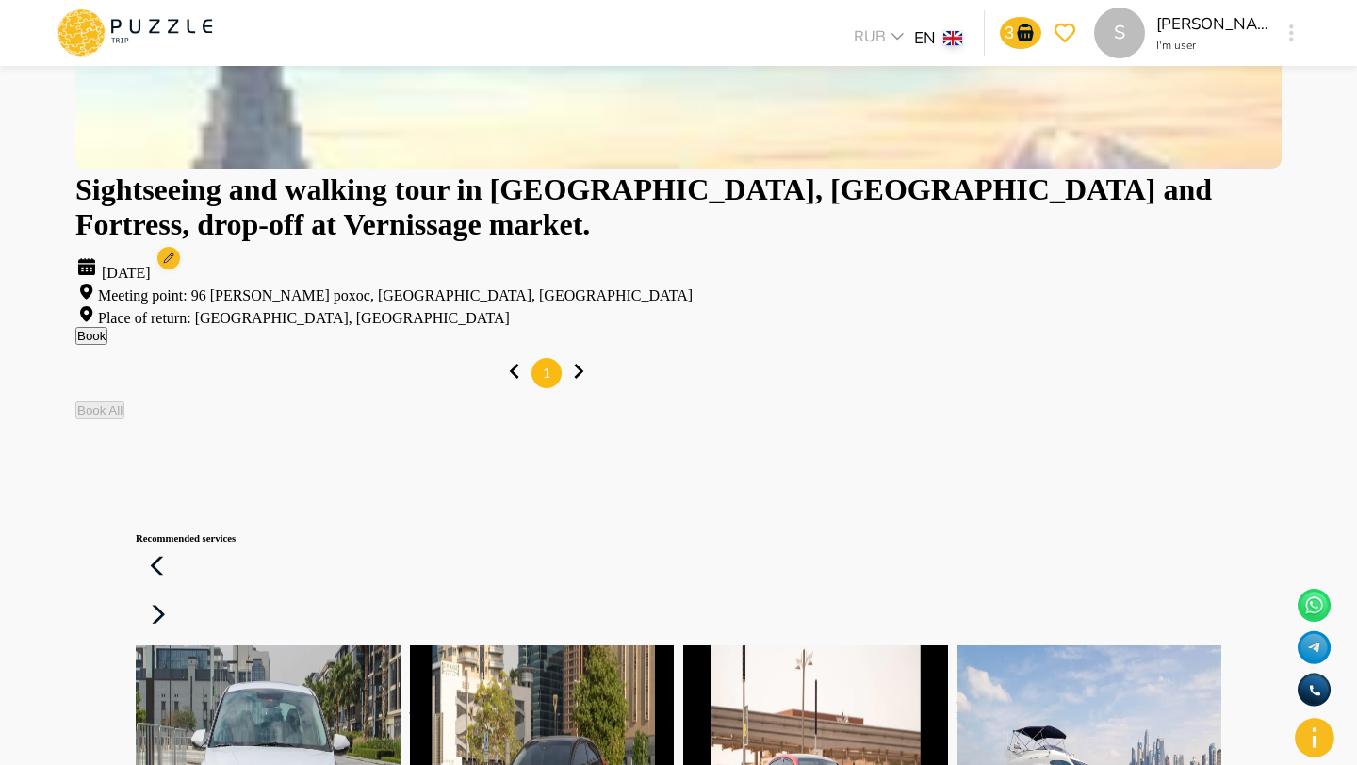
click at [181, 593] on icon at bounding box center [158, 615] width 45 height 45
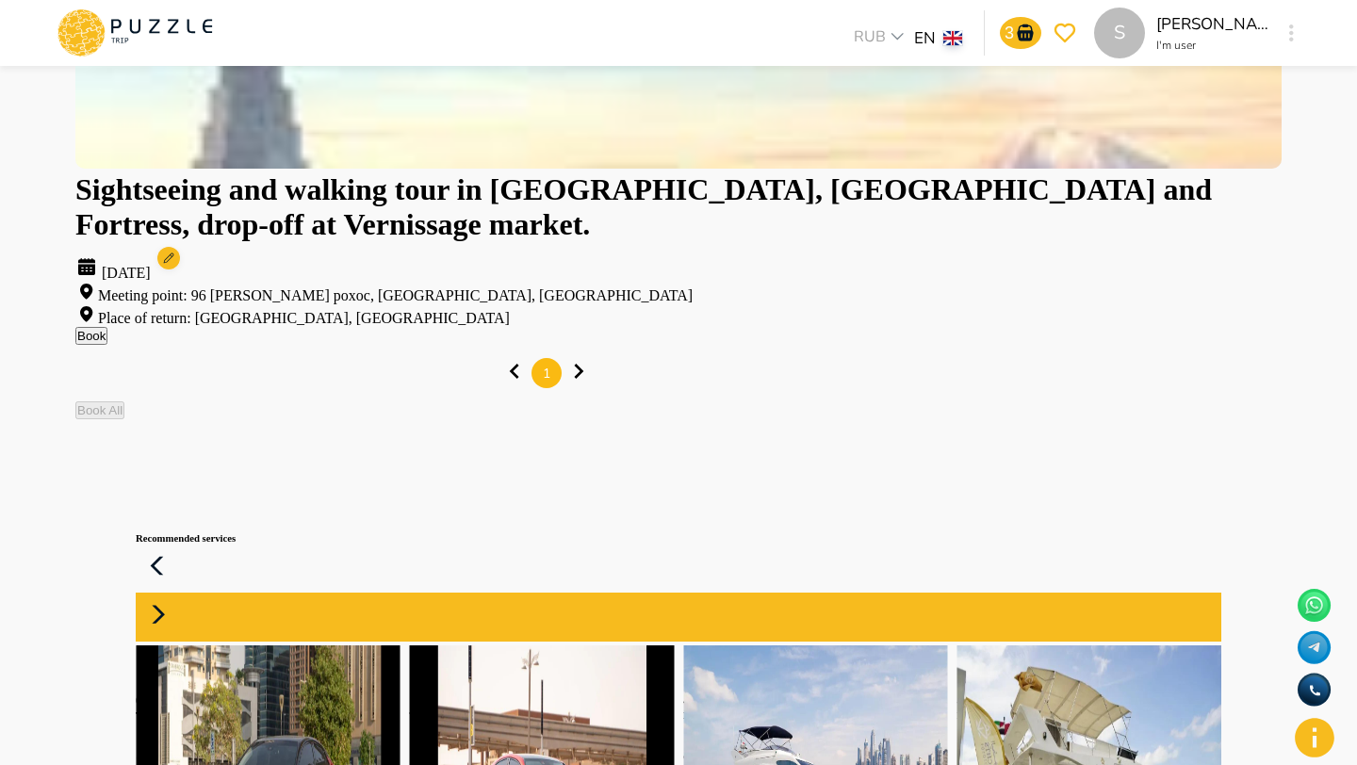
click at [181, 593] on icon at bounding box center [158, 615] width 45 height 45
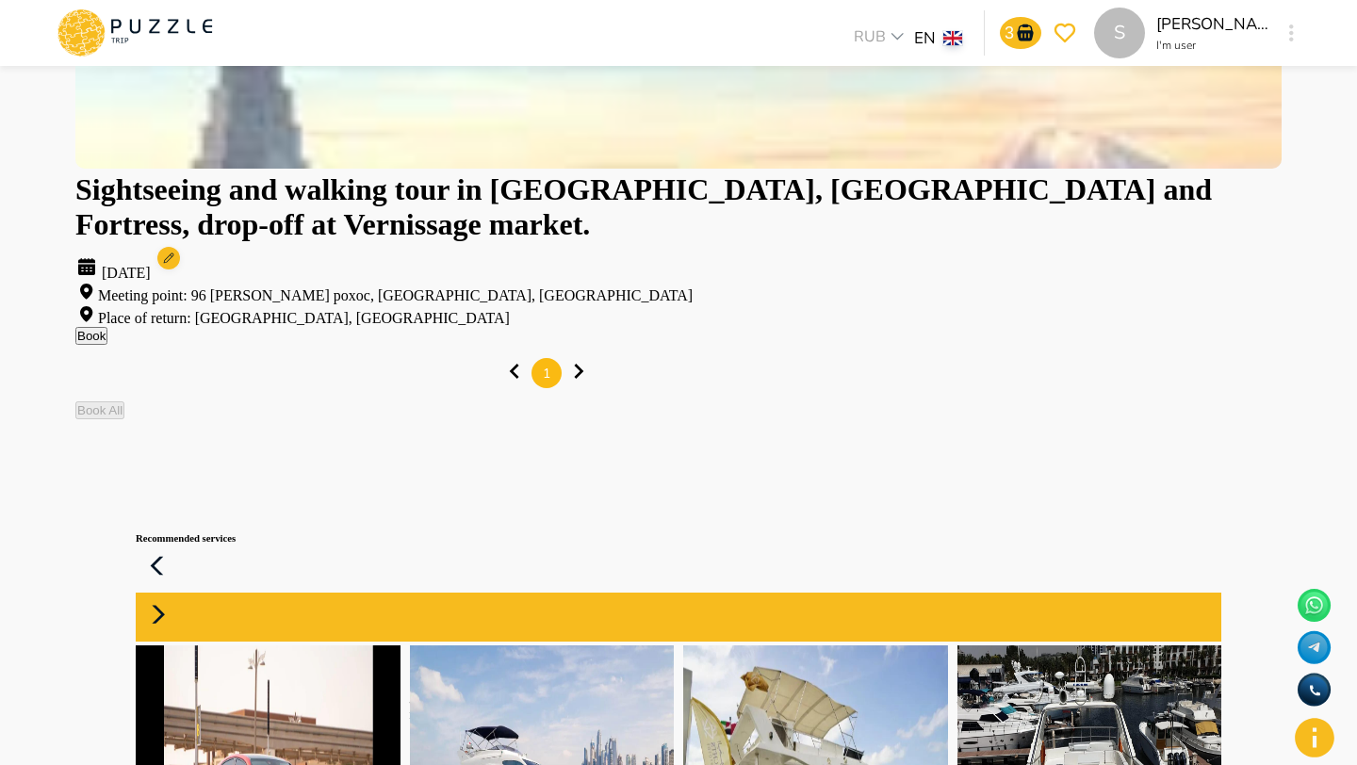
click at [181, 593] on icon at bounding box center [158, 615] width 45 height 45
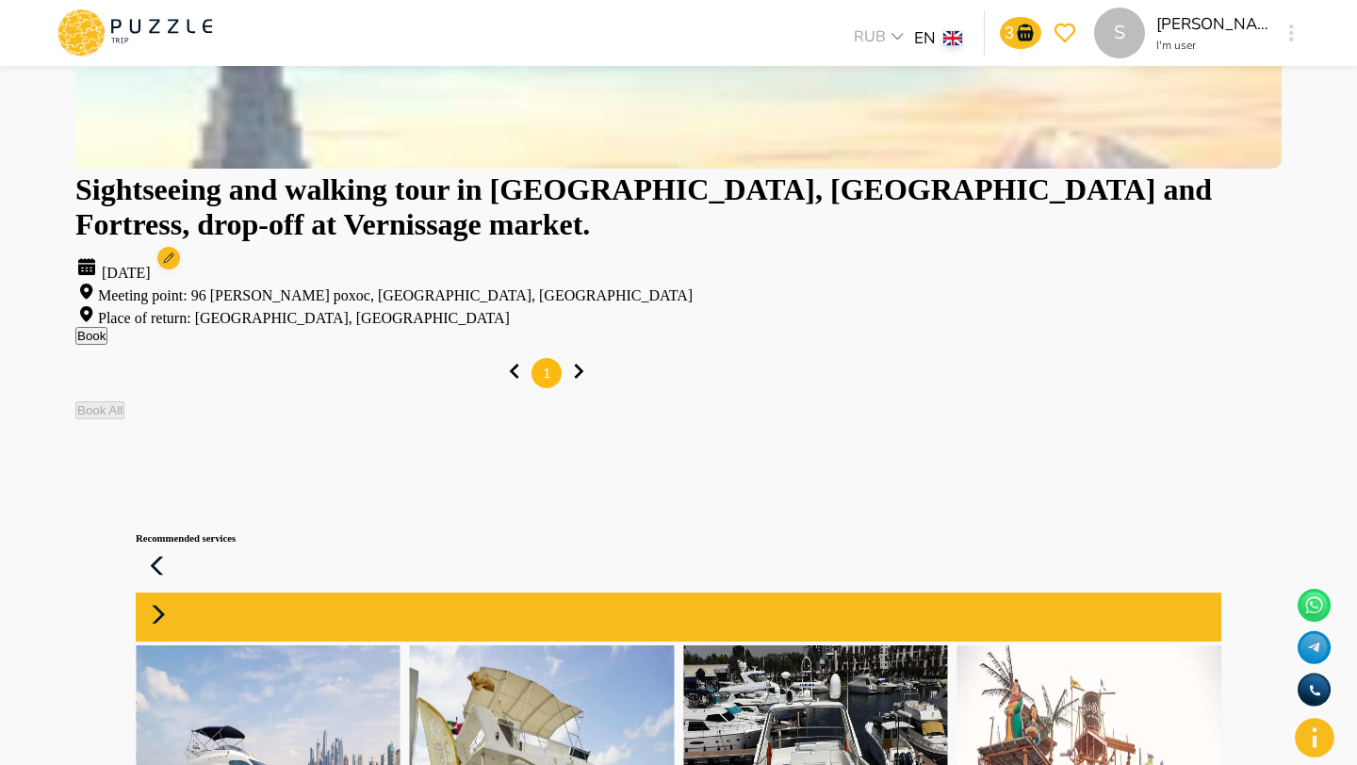
click at [181, 593] on icon at bounding box center [158, 615] width 45 height 45
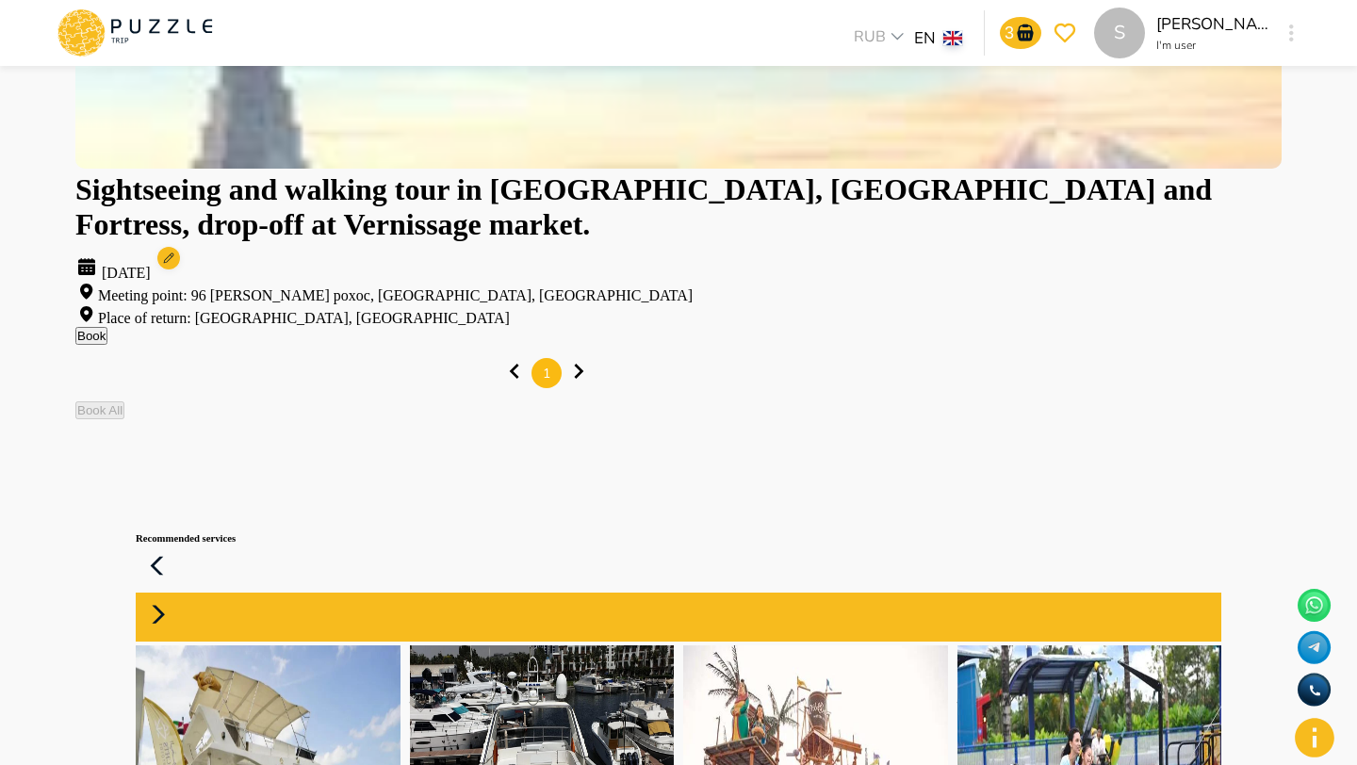
click at [181, 593] on icon at bounding box center [158, 615] width 45 height 45
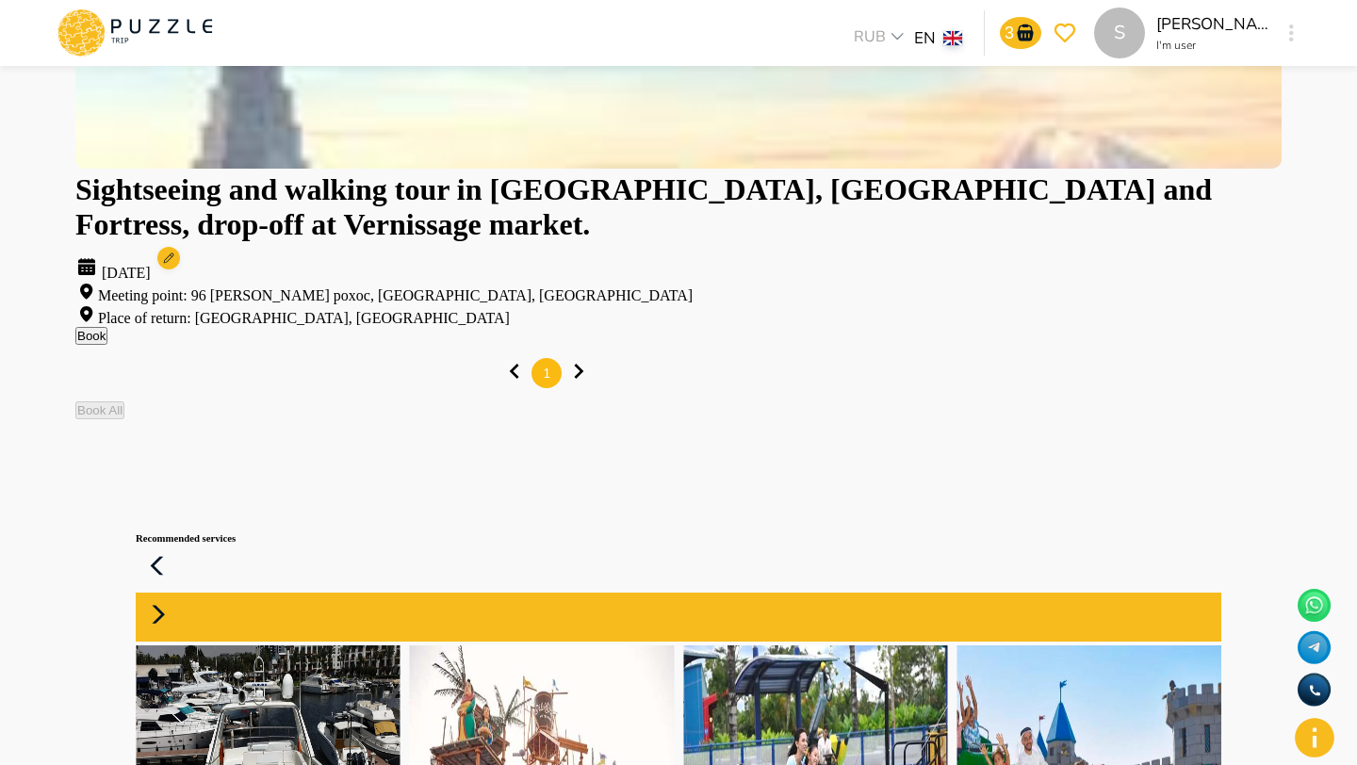
click at [164, 557] on icon at bounding box center [157, 566] width 13 height 19
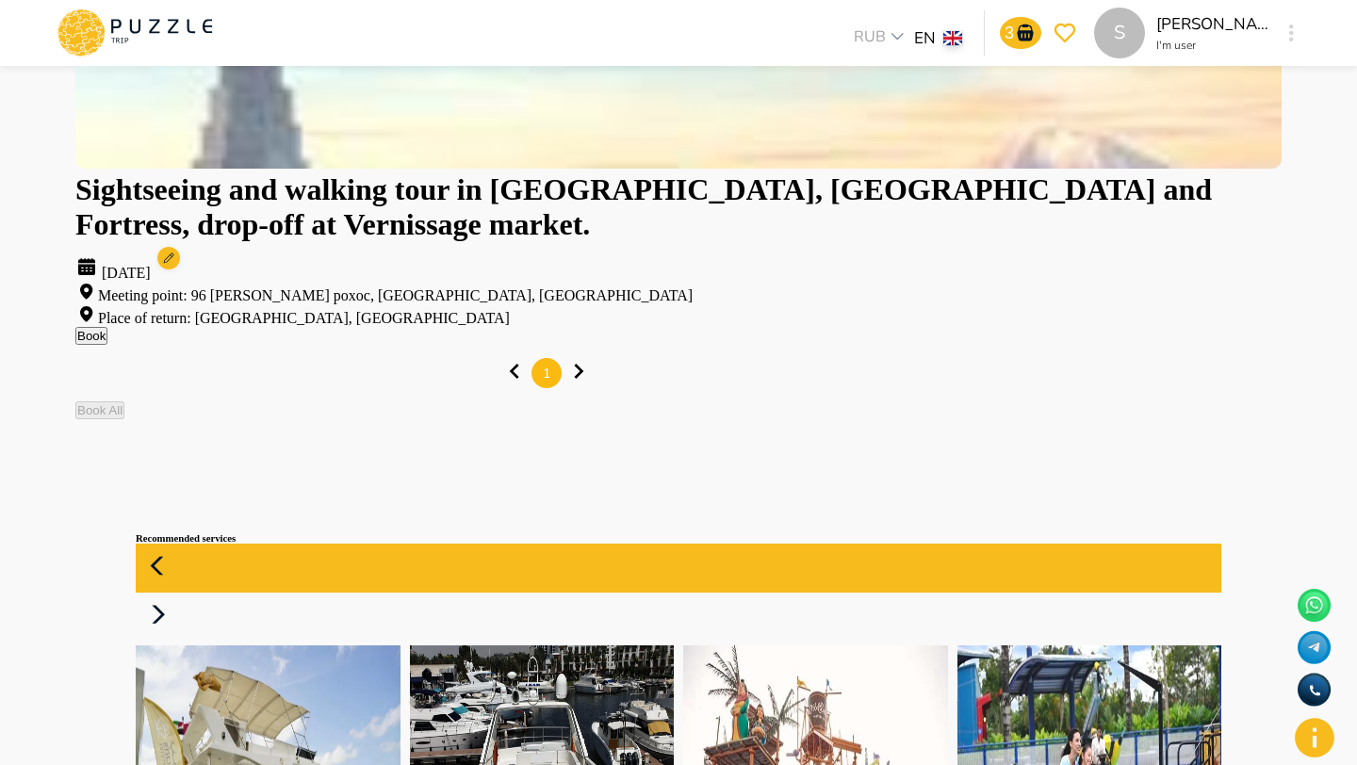
click at [1201, 84] on div "Honda Civic 20.08.2025 - 22.08.2025 Pick-up Point: Sheikh Zayed Rd - Al Barsha …" at bounding box center [678, 42] width 1206 height 1890
click at [181, 593] on icon at bounding box center [158, 615] width 45 height 45
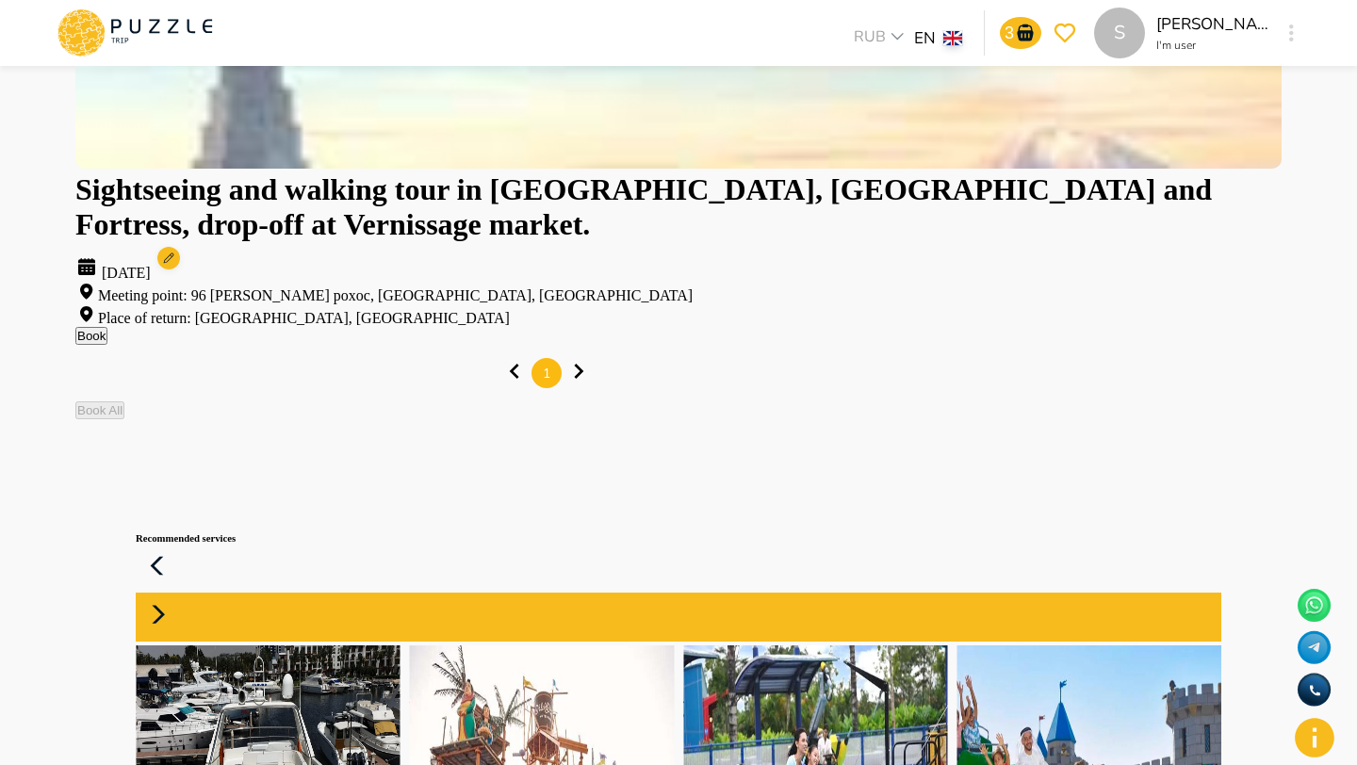
click at [181, 593] on icon at bounding box center [158, 615] width 45 height 45
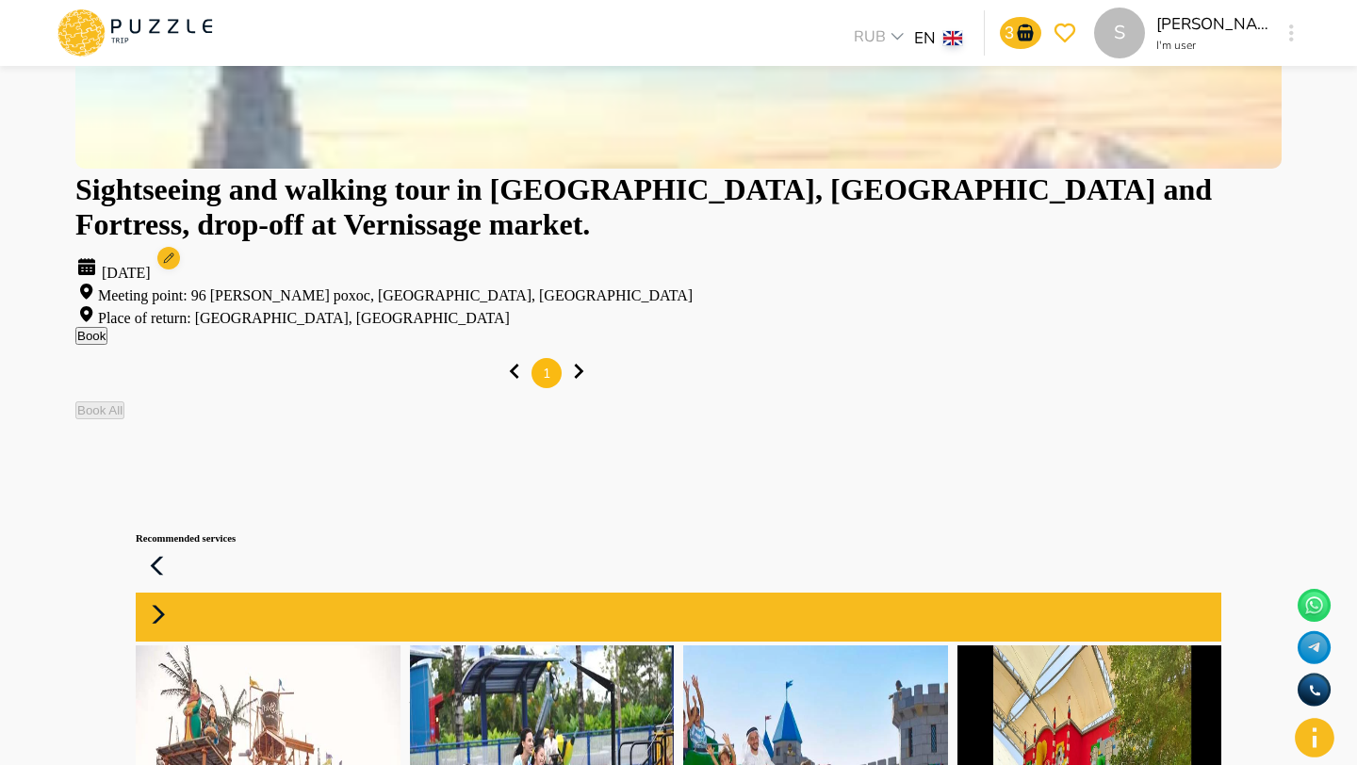
click at [181, 593] on icon at bounding box center [158, 615] width 45 height 45
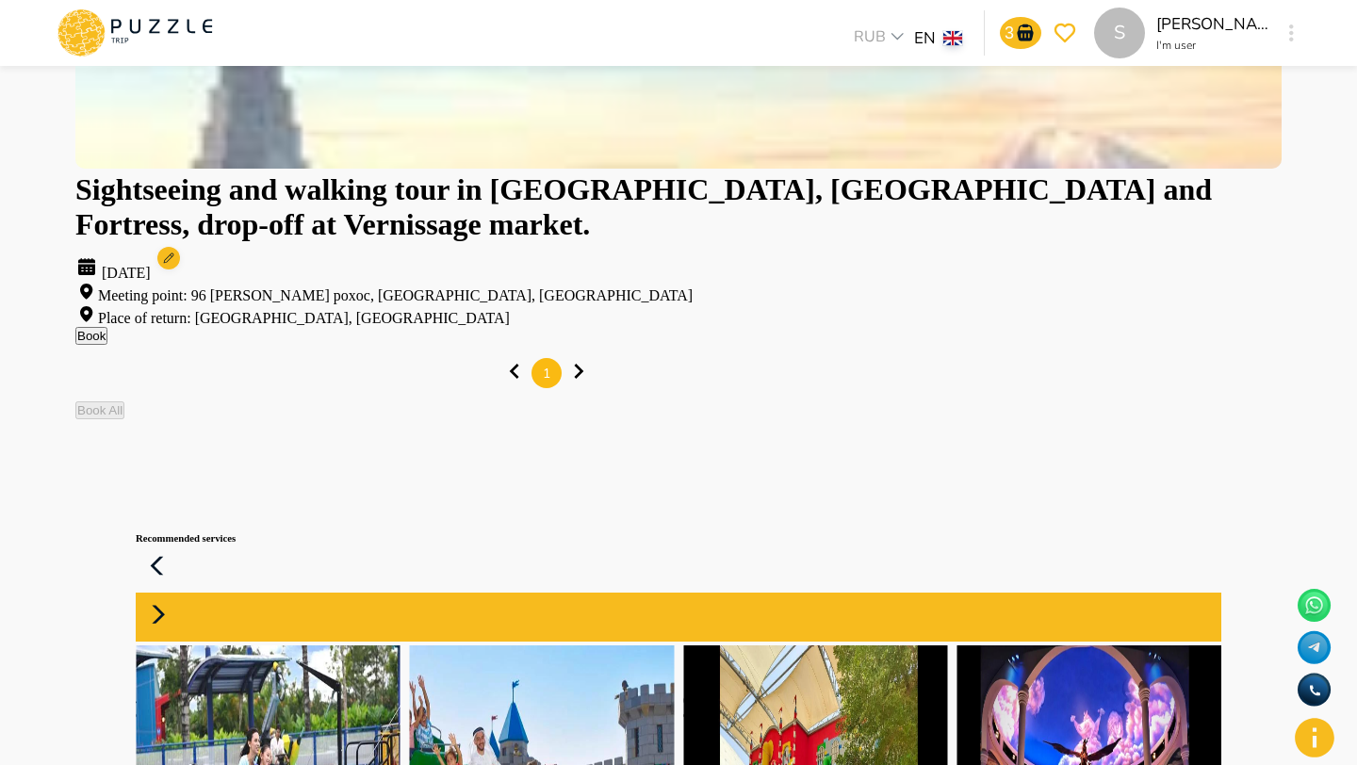
click at [181, 593] on icon at bounding box center [158, 615] width 45 height 45
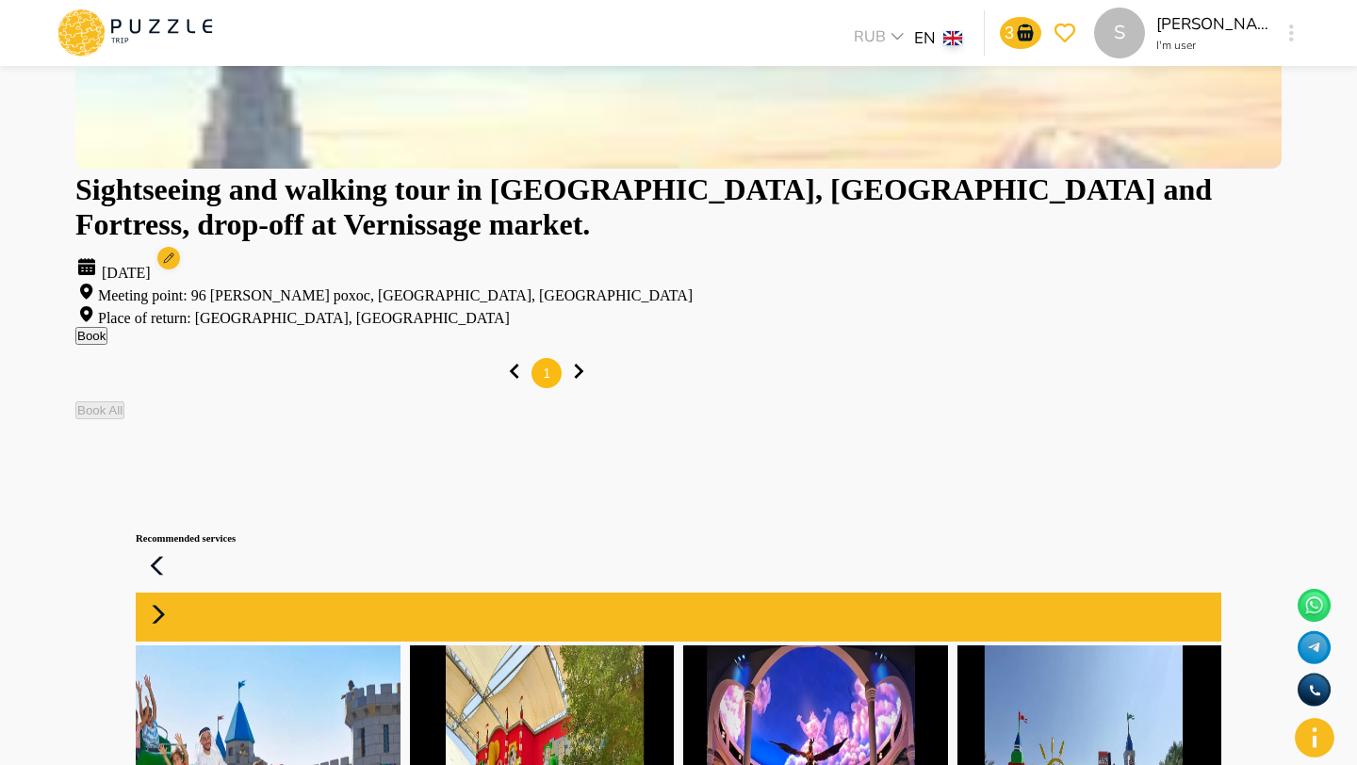
click at [181, 593] on icon at bounding box center [158, 615] width 45 height 45
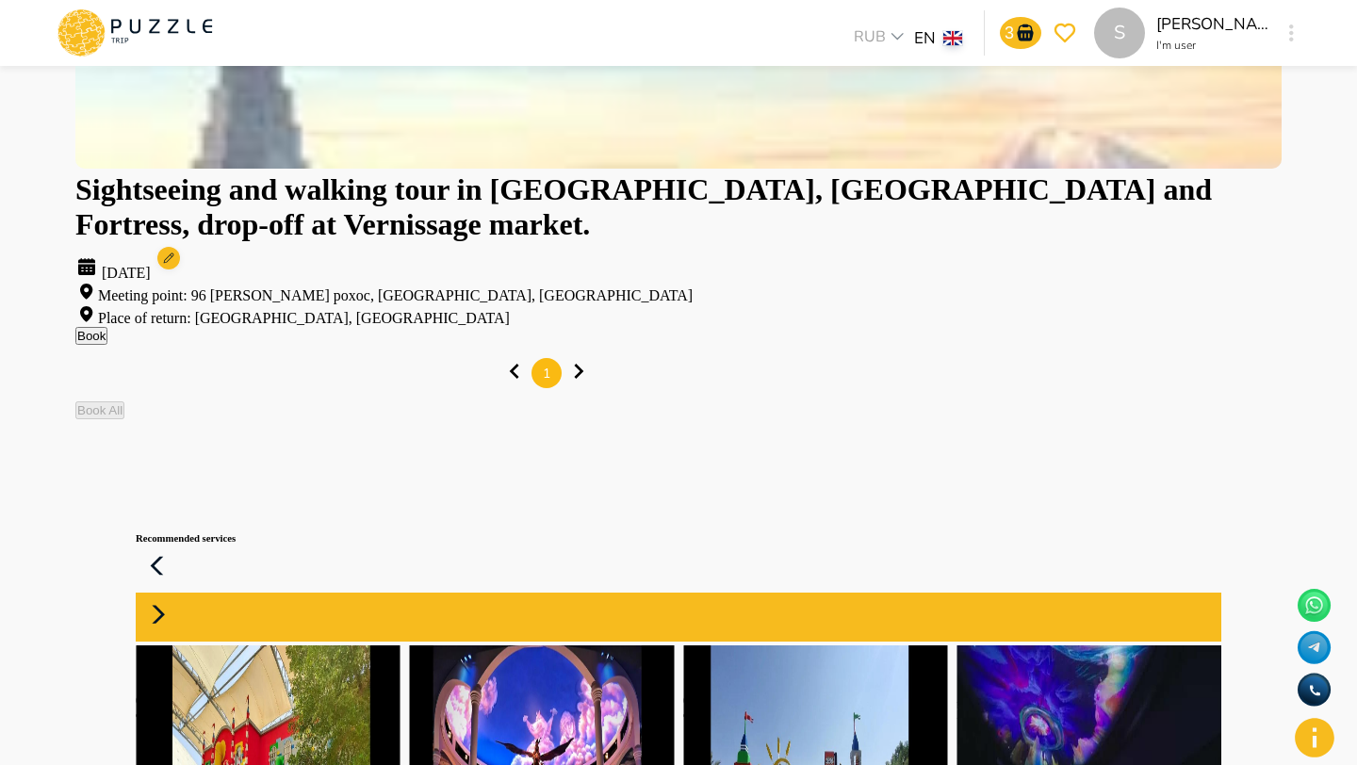
click at [181, 593] on icon at bounding box center [158, 615] width 45 height 45
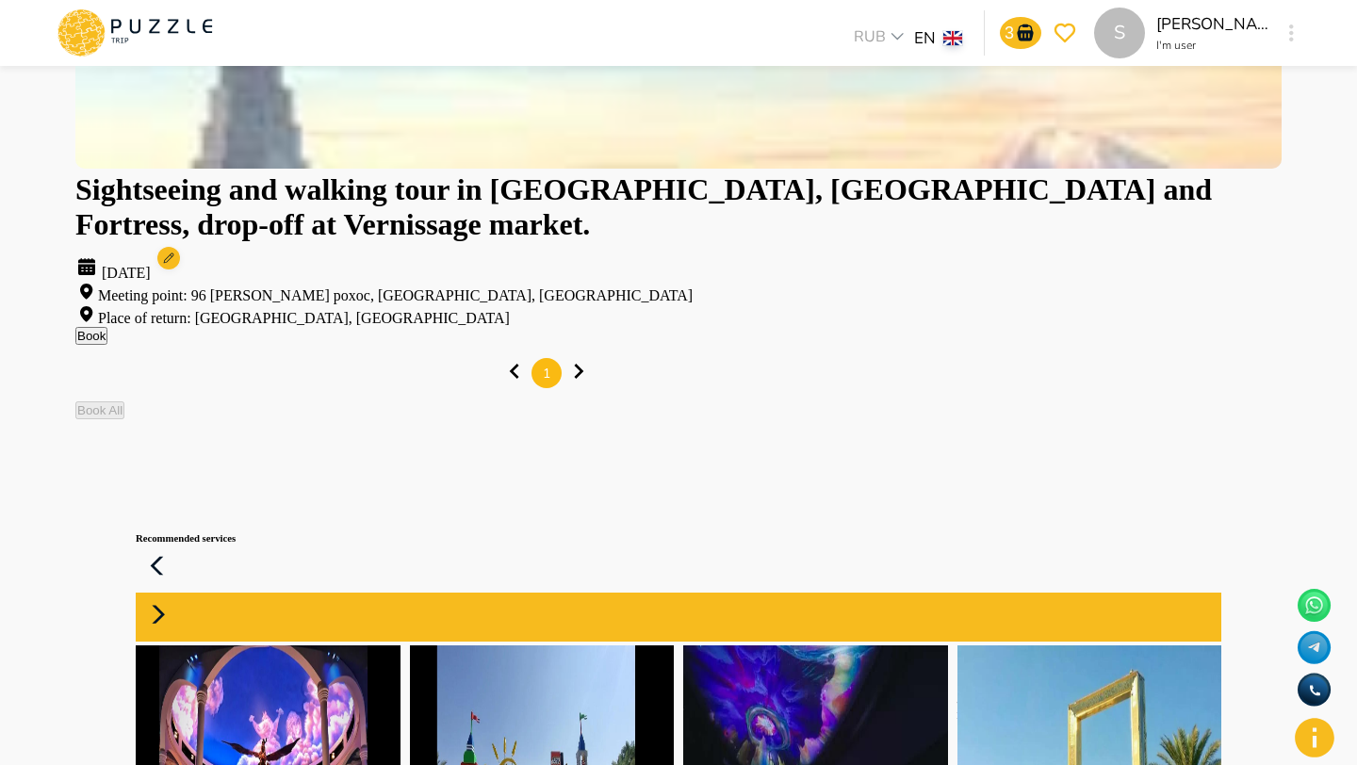
click at [181, 593] on icon at bounding box center [158, 615] width 45 height 45
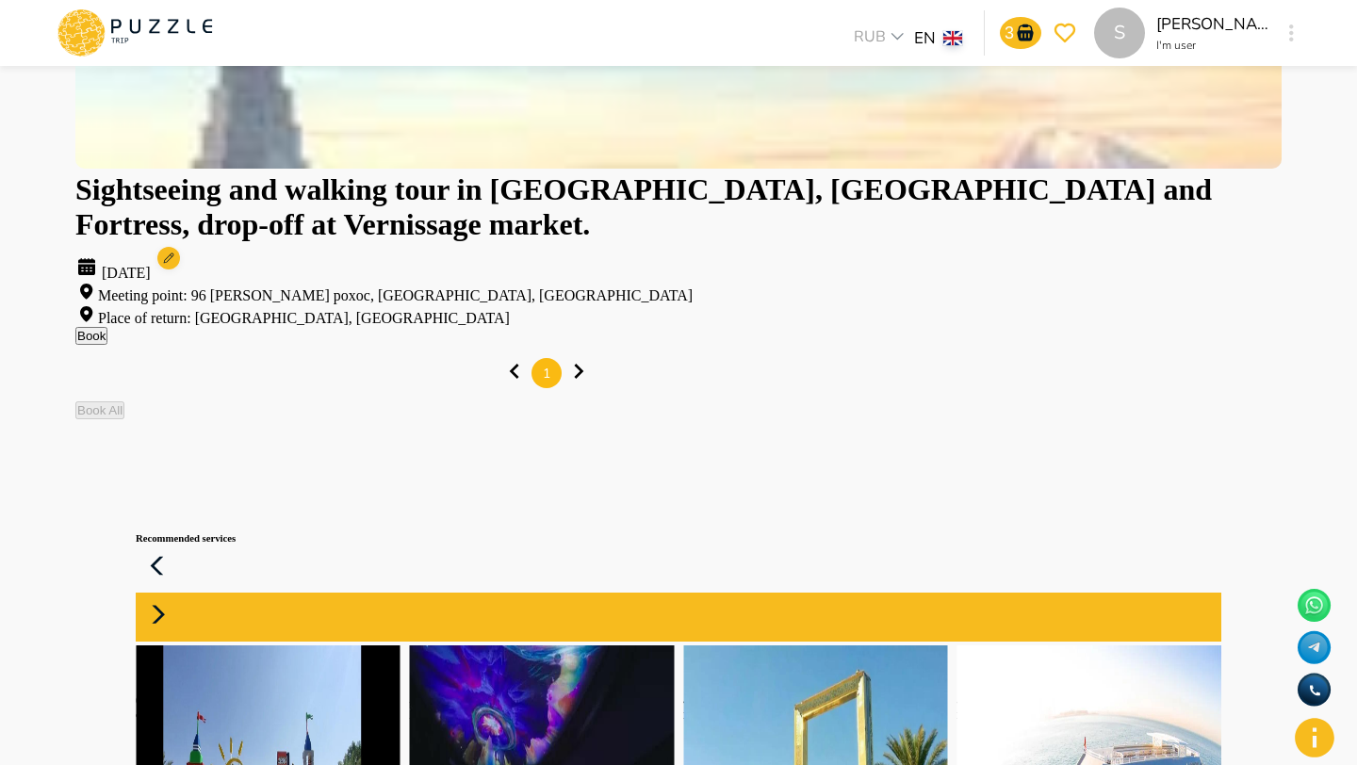
click at [181, 593] on icon at bounding box center [158, 615] width 45 height 45
click at [700, 647] on icon "card_icons" at bounding box center [692, 654] width 15 height 15
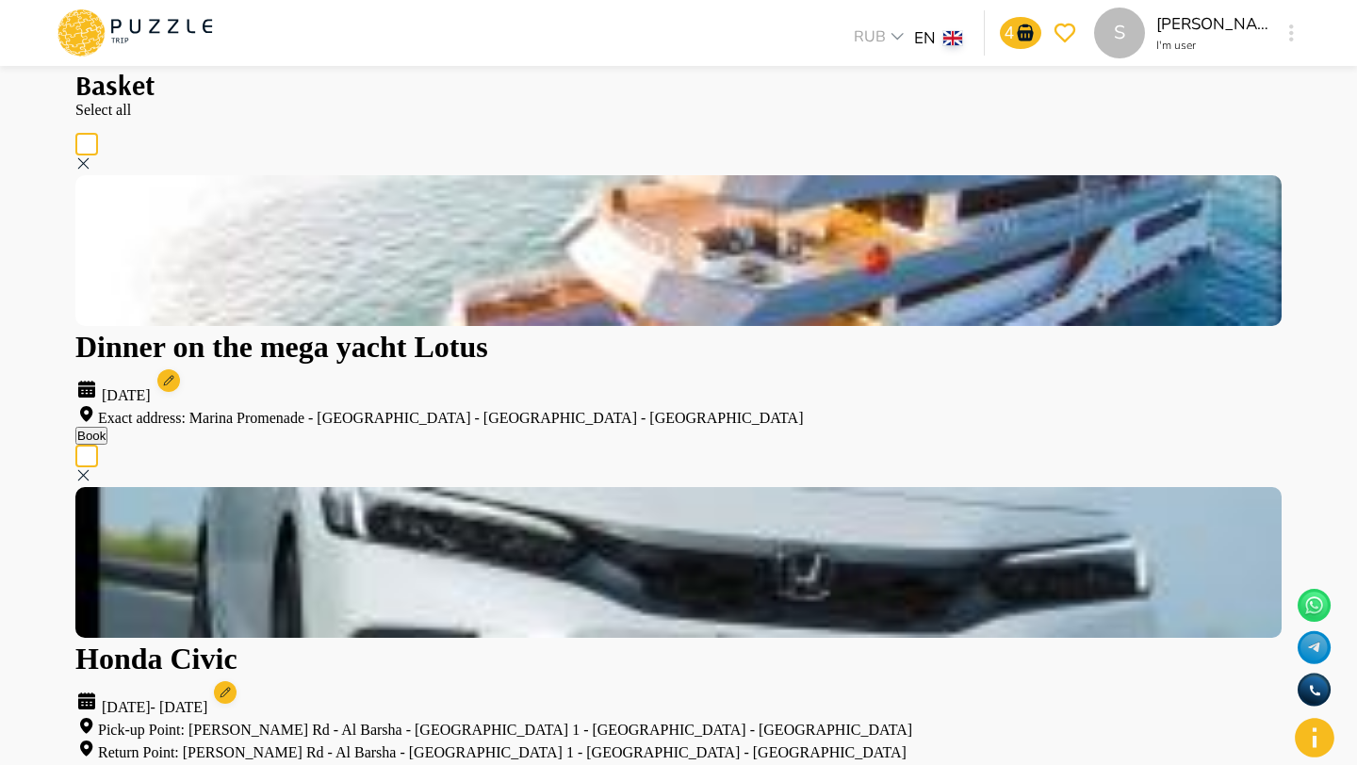
scroll to position [70, 0]
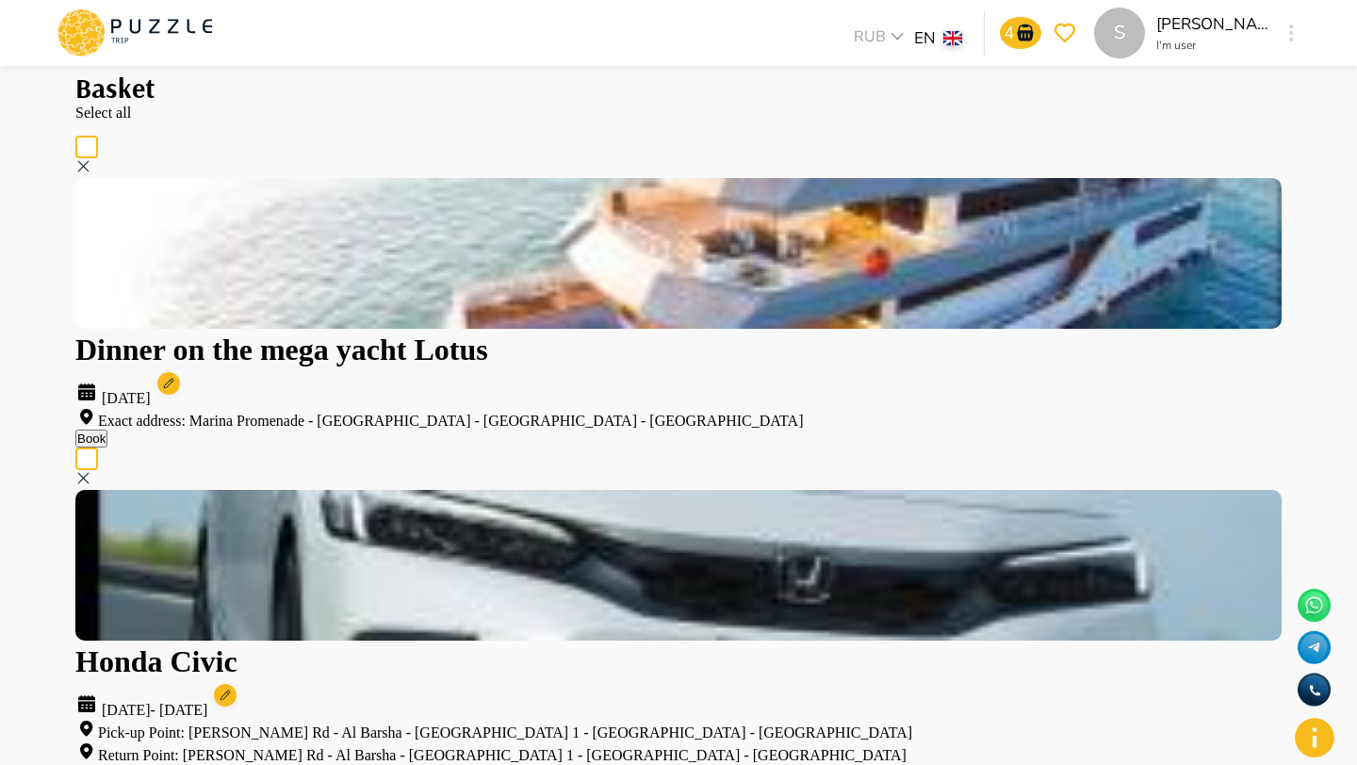
click at [110, 89] on h1 "Basket" at bounding box center [678, 88] width 1206 height 33
click at [119, 122] on p "Select all" at bounding box center [678, 113] width 1206 height 17
click at [83, 13] on icon at bounding box center [84, 17] width 14 height 10
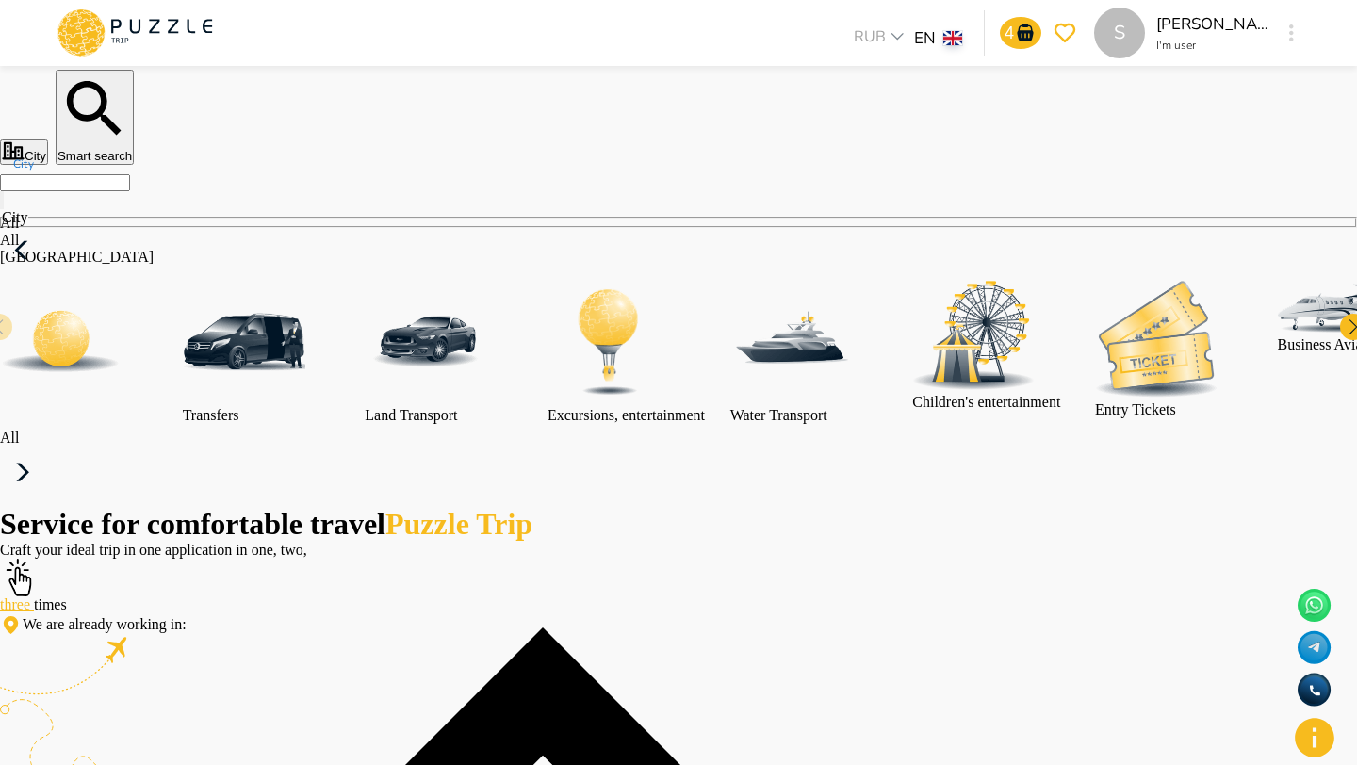
click at [130, 191] on input "City" at bounding box center [65, 182] width 130 height 17
click at [624, 71] on div "City Smart search City City All All Armenia Yerevan Maldives Velana Russia Anap…" at bounding box center [678, 288] width 1357 height 437
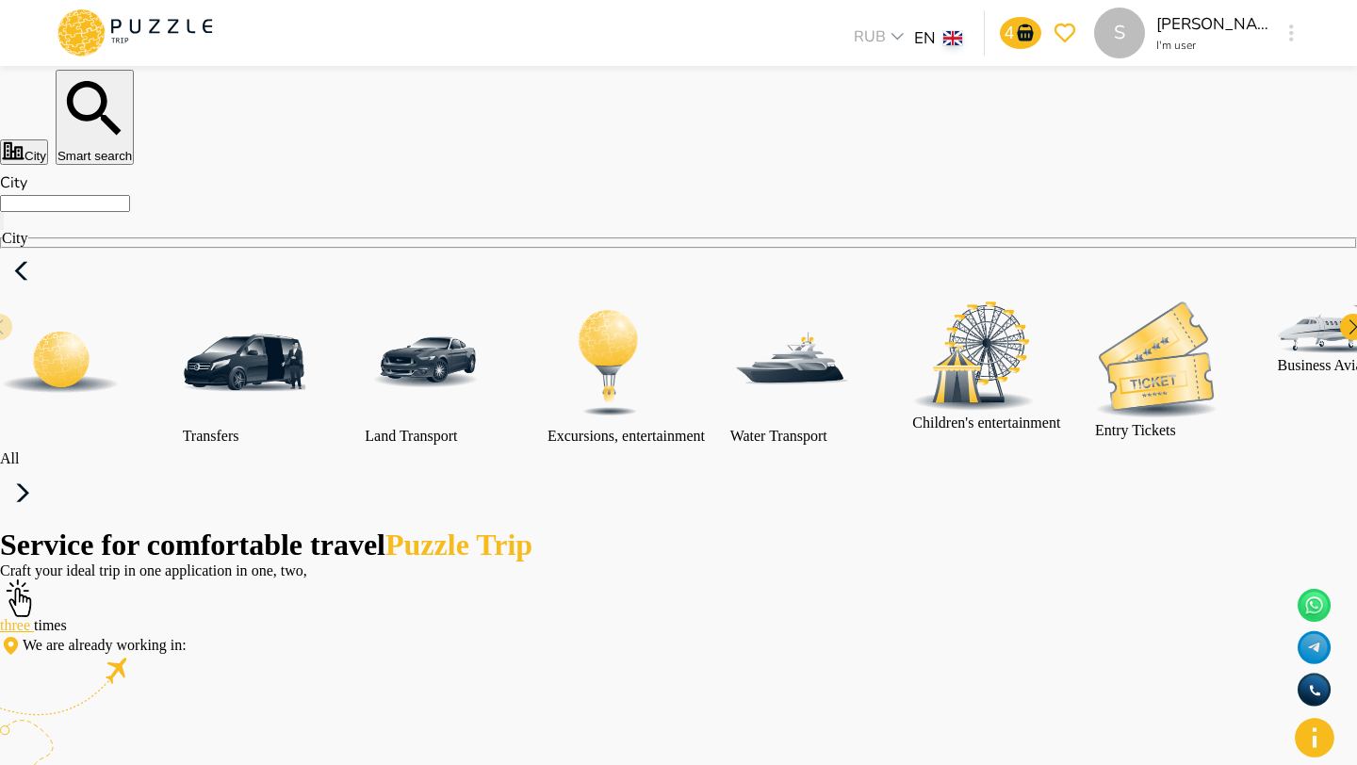
click at [130, 212] on input "City" at bounding box center [65, 203] width 130 height 17
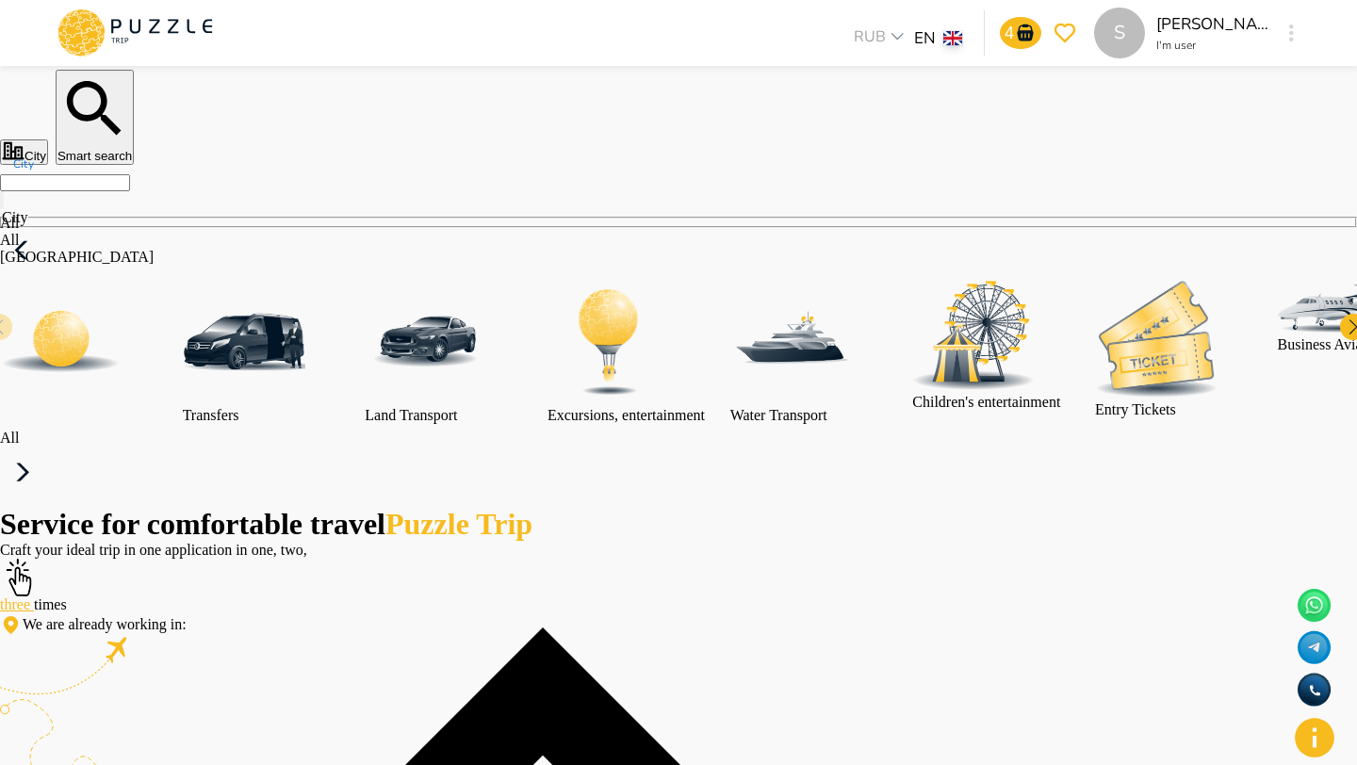
click at [279, 249] on li "All" at bounding box center [543, 240] width 1086 height 17
type input "***"
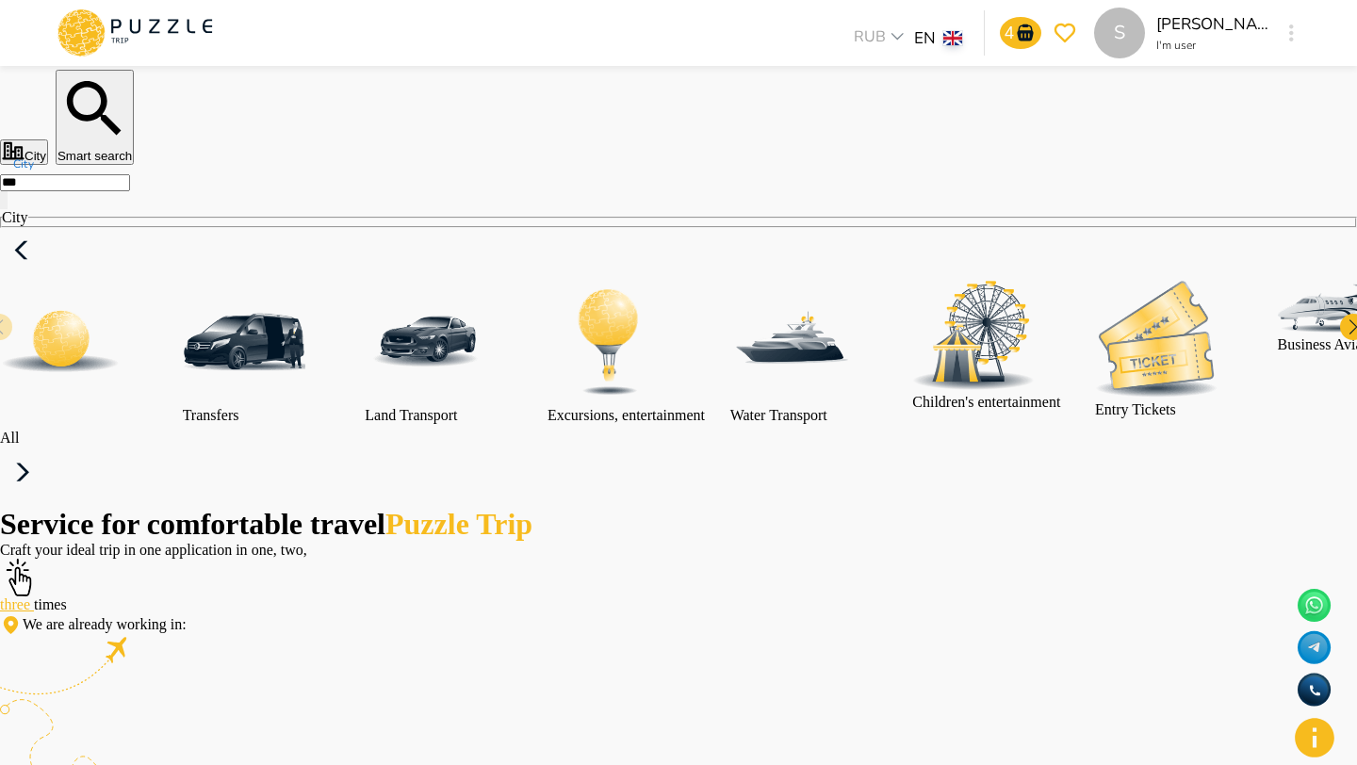
click at [122, 354] on img at bounding box center [61, 342] width 122 height 122
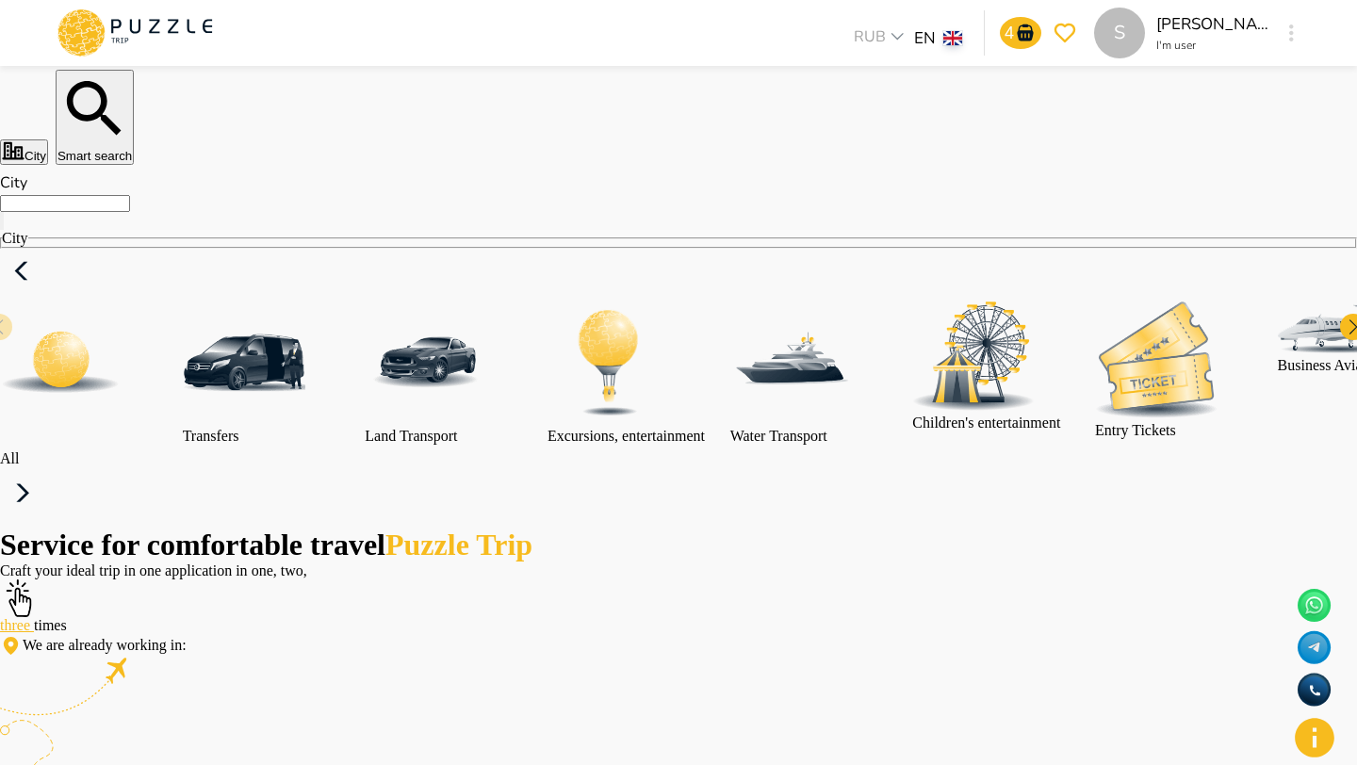
click at [130, 212] on input "City" at bounding box center [65, 203] width 130 height 17
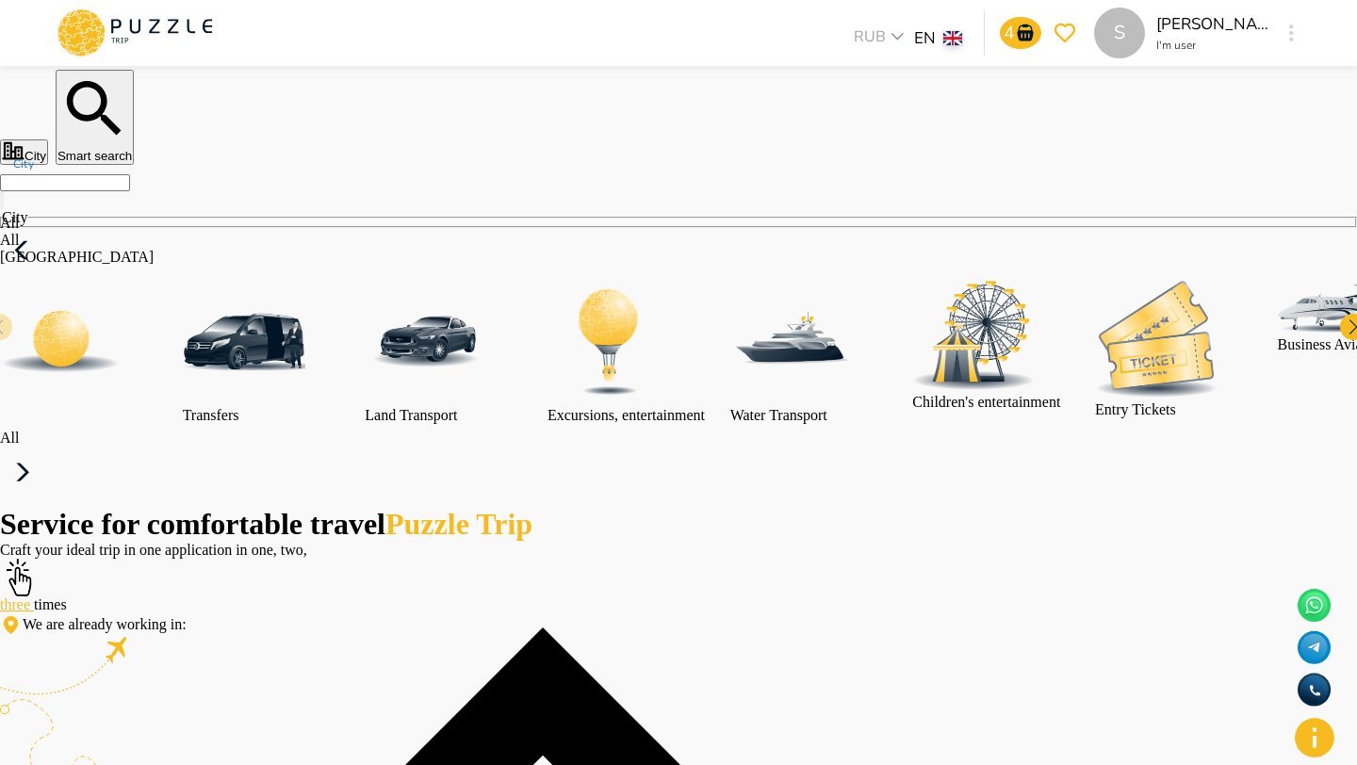
type input "*******"
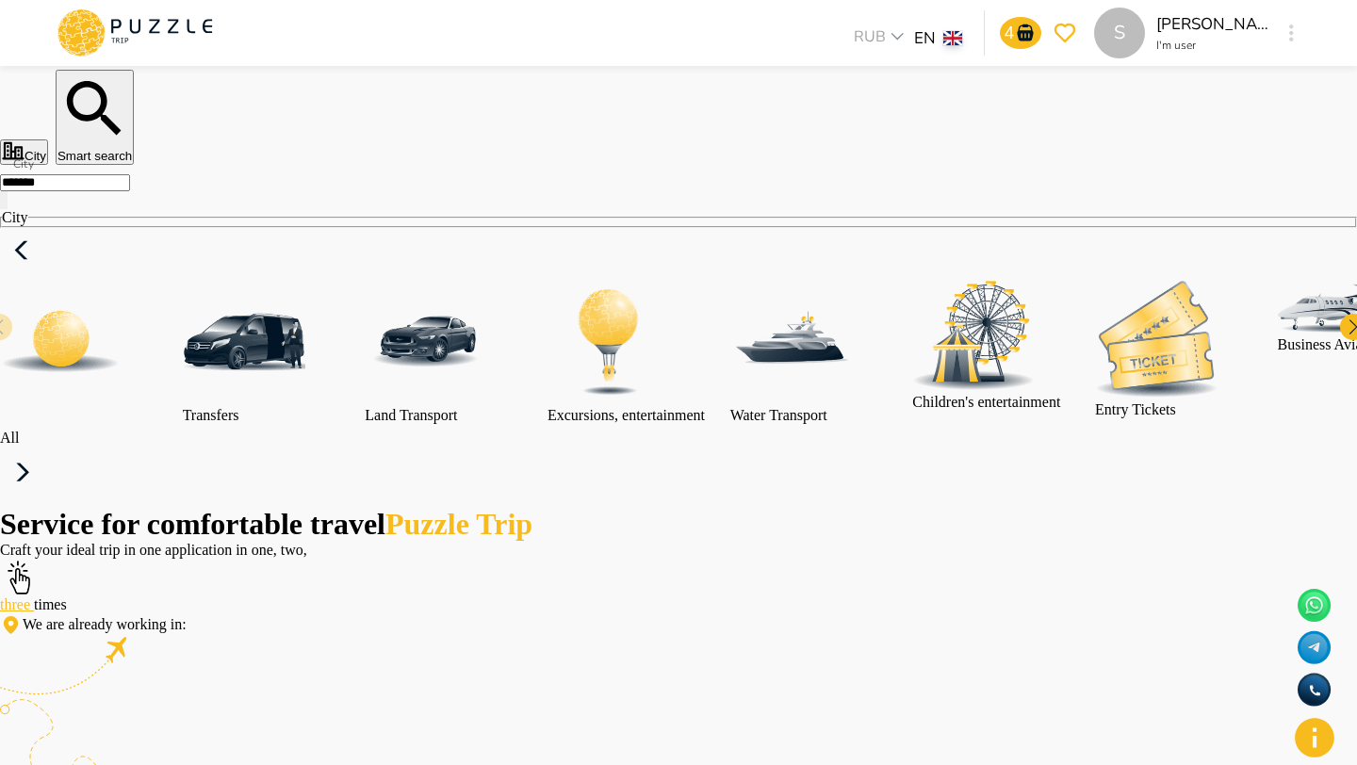
click at [122, 392] on img at bounding box center [61, 342] width 122 height 122
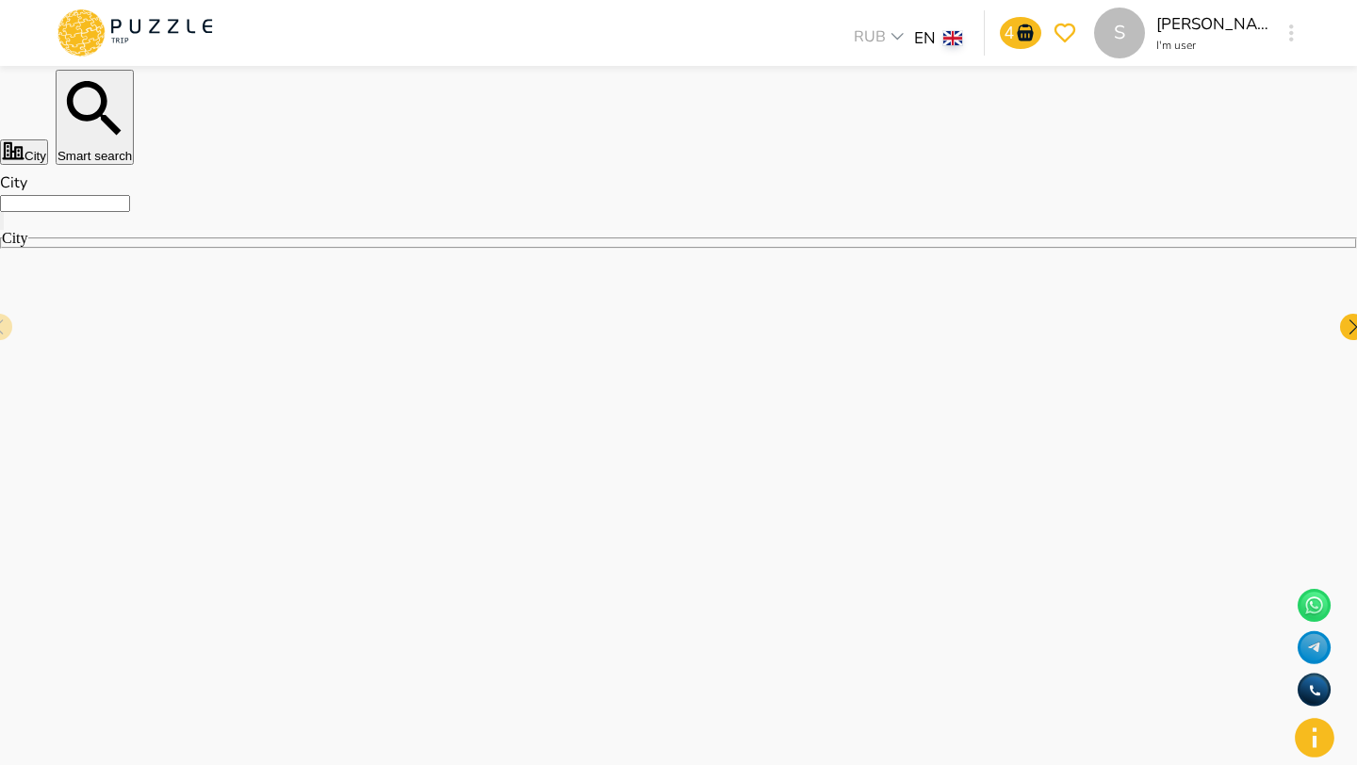
click at [130, 212] on input "City" at bounding box center [65, 203] width 130 height 17
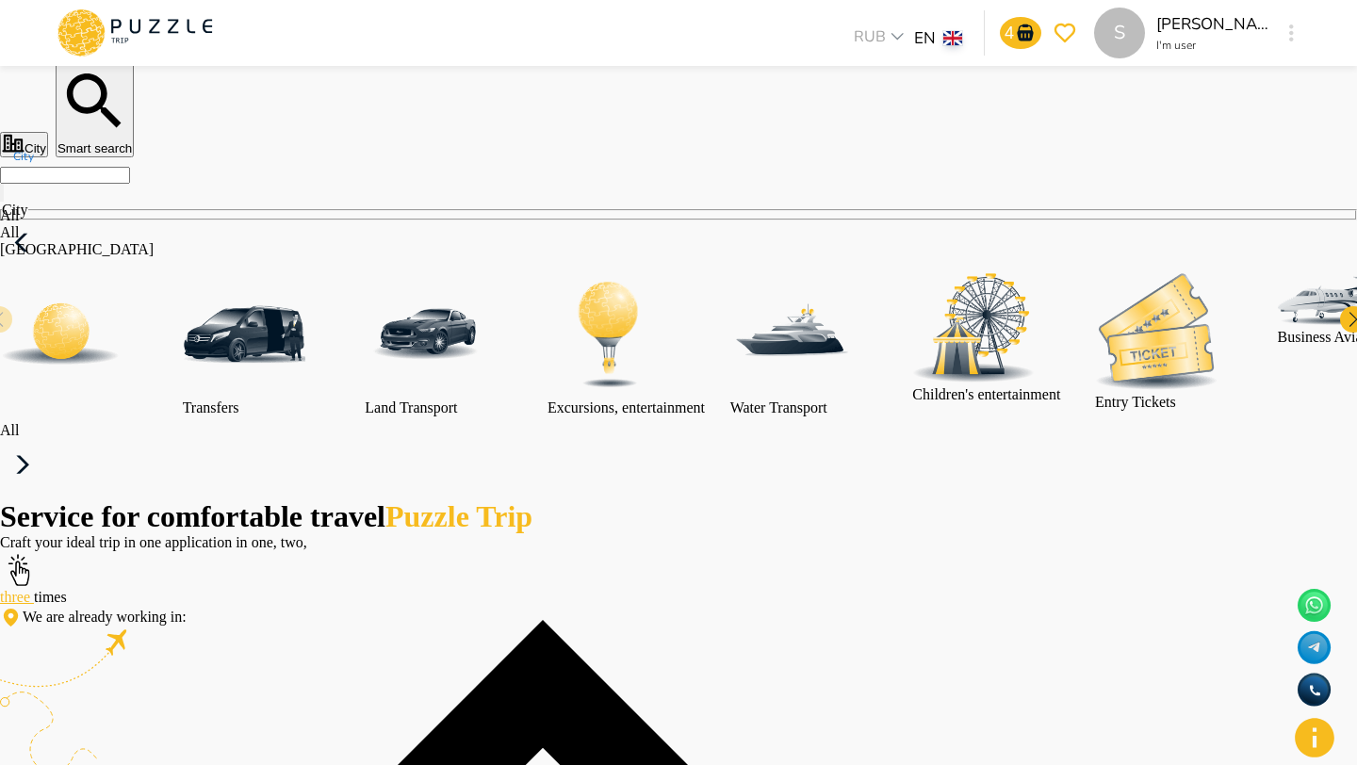
scroll to position [12, 0]
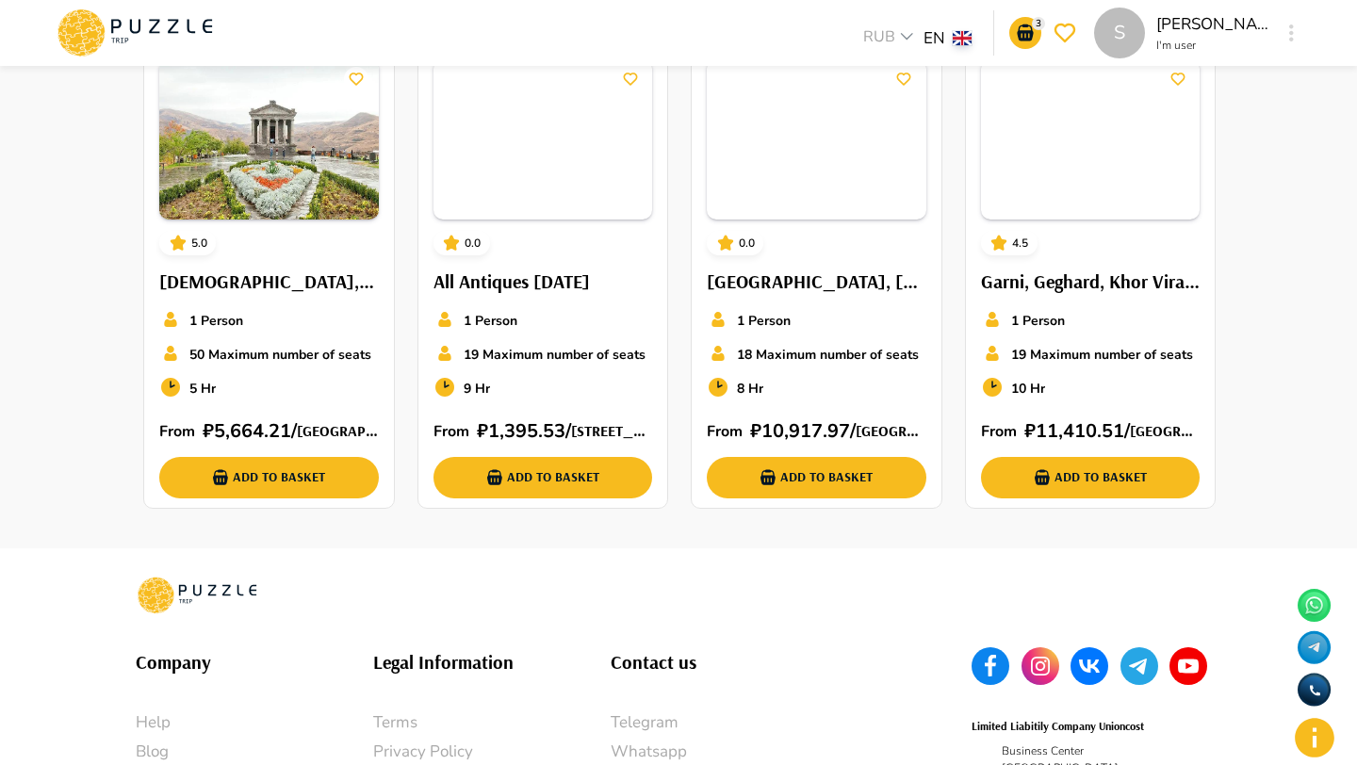
scroll to position [2581, 0]
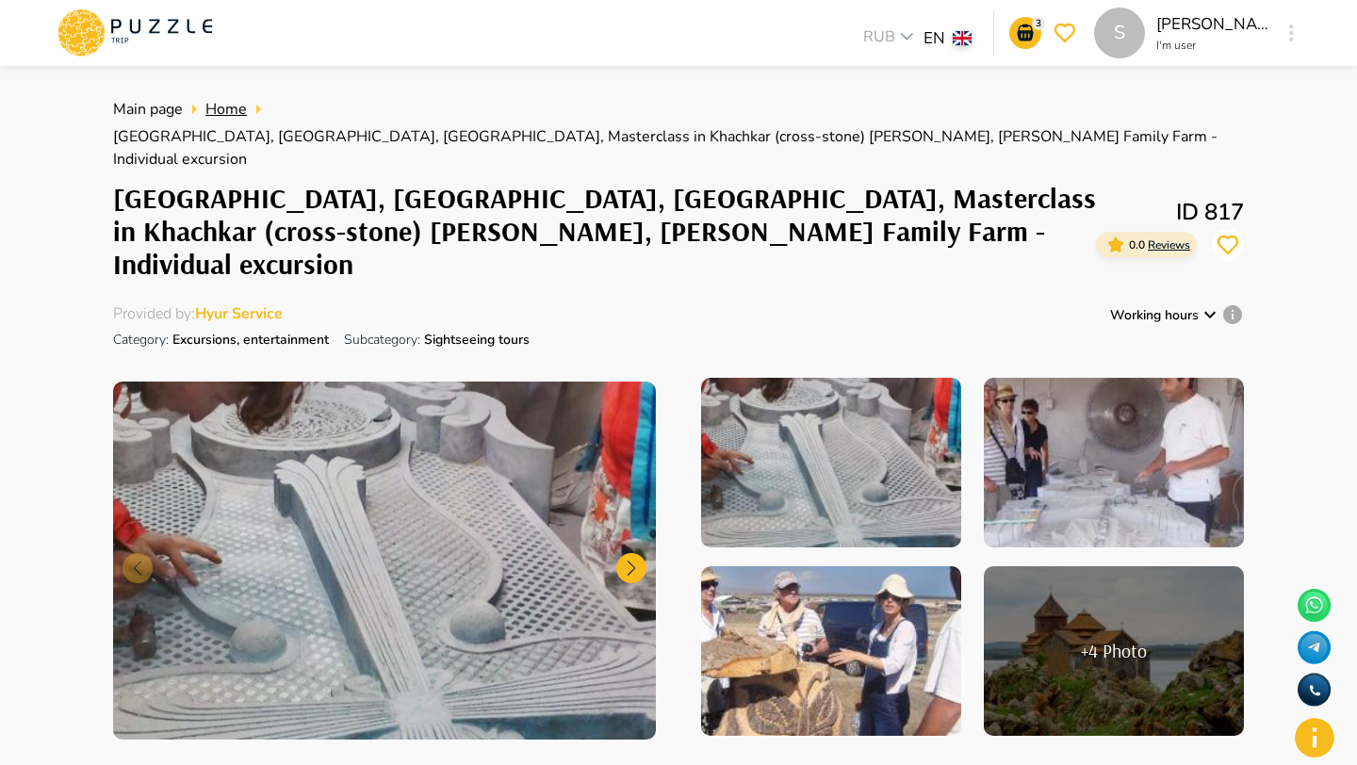
click at [227, 107] on span "Home" at bounding box center [225, 109] width 41 height 21
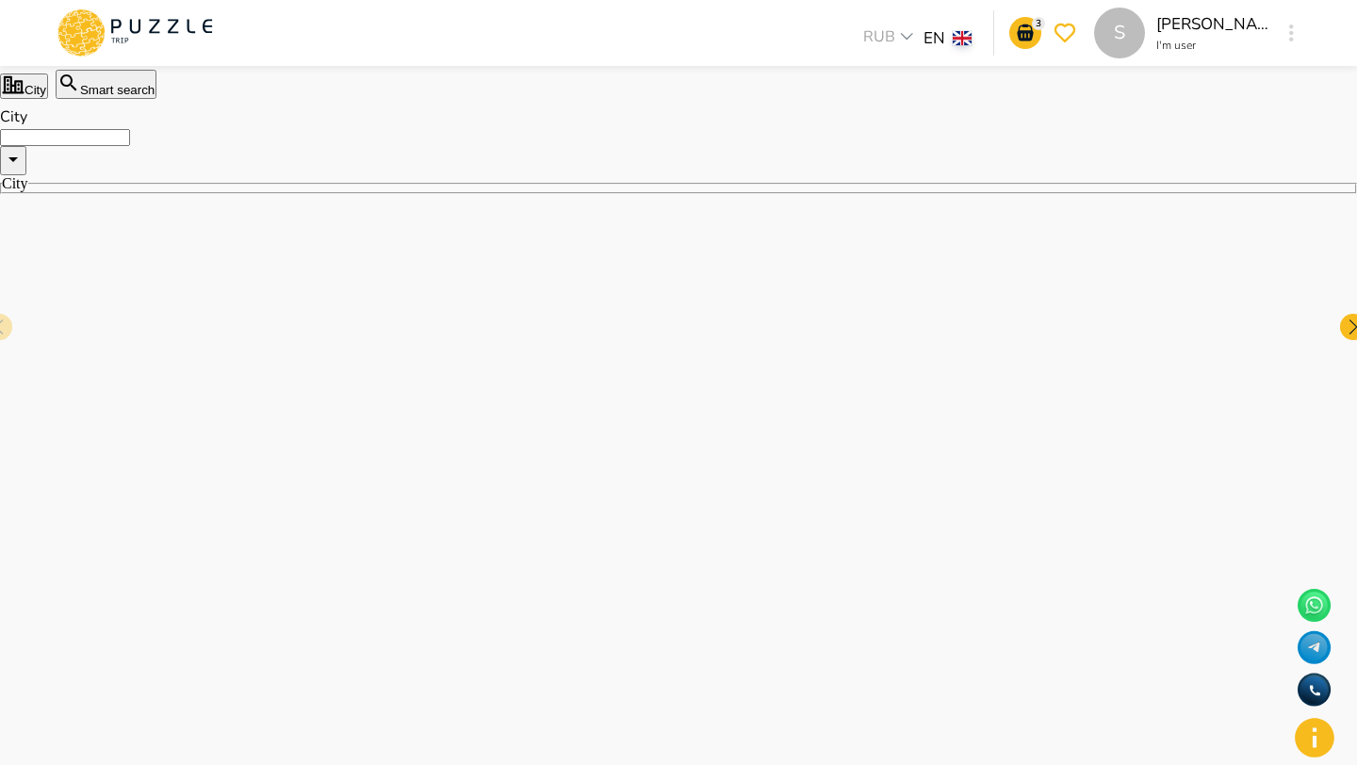
click at [130, 146] on input "City" at bounding box center [65, 137] width 130 height 17
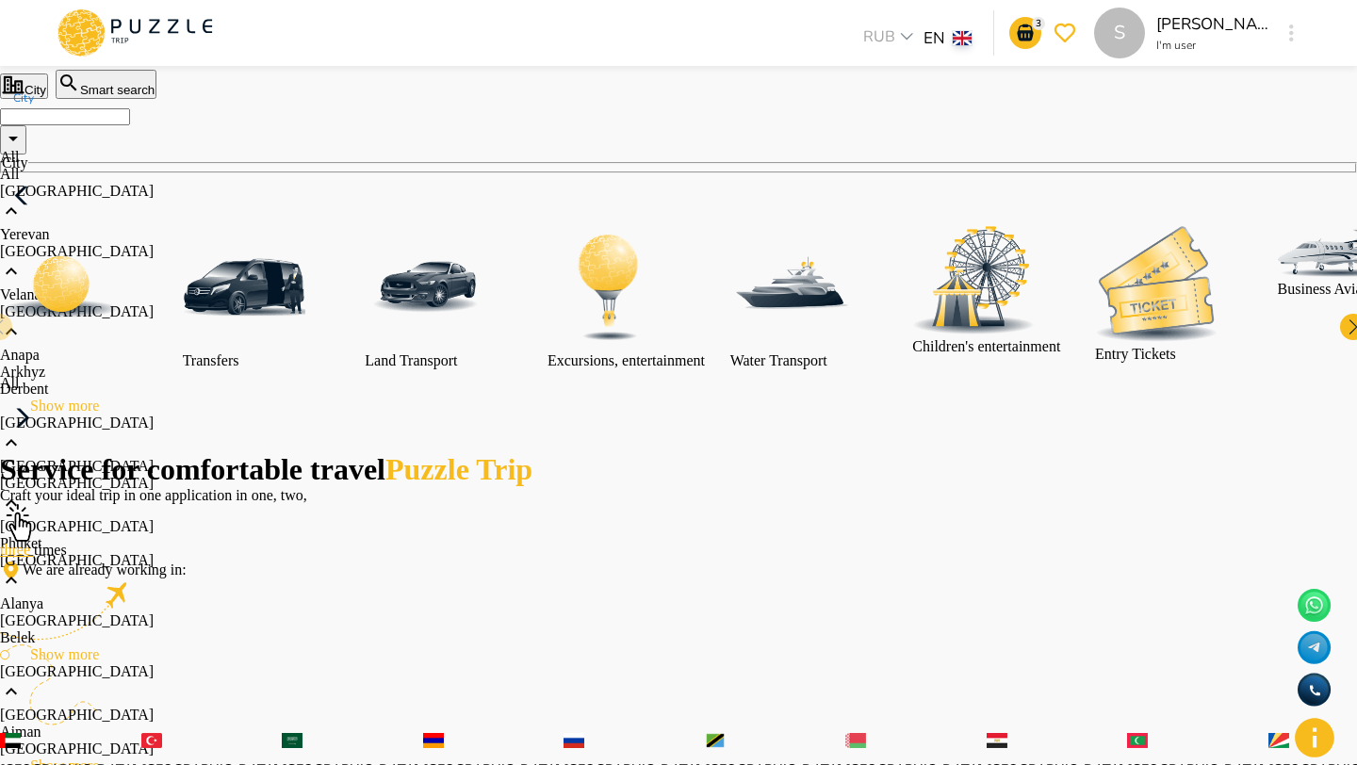
click at [195, 243] on p "Yerevan" at bounding box center [543, 234] width 1086 height 17
type input "*******"
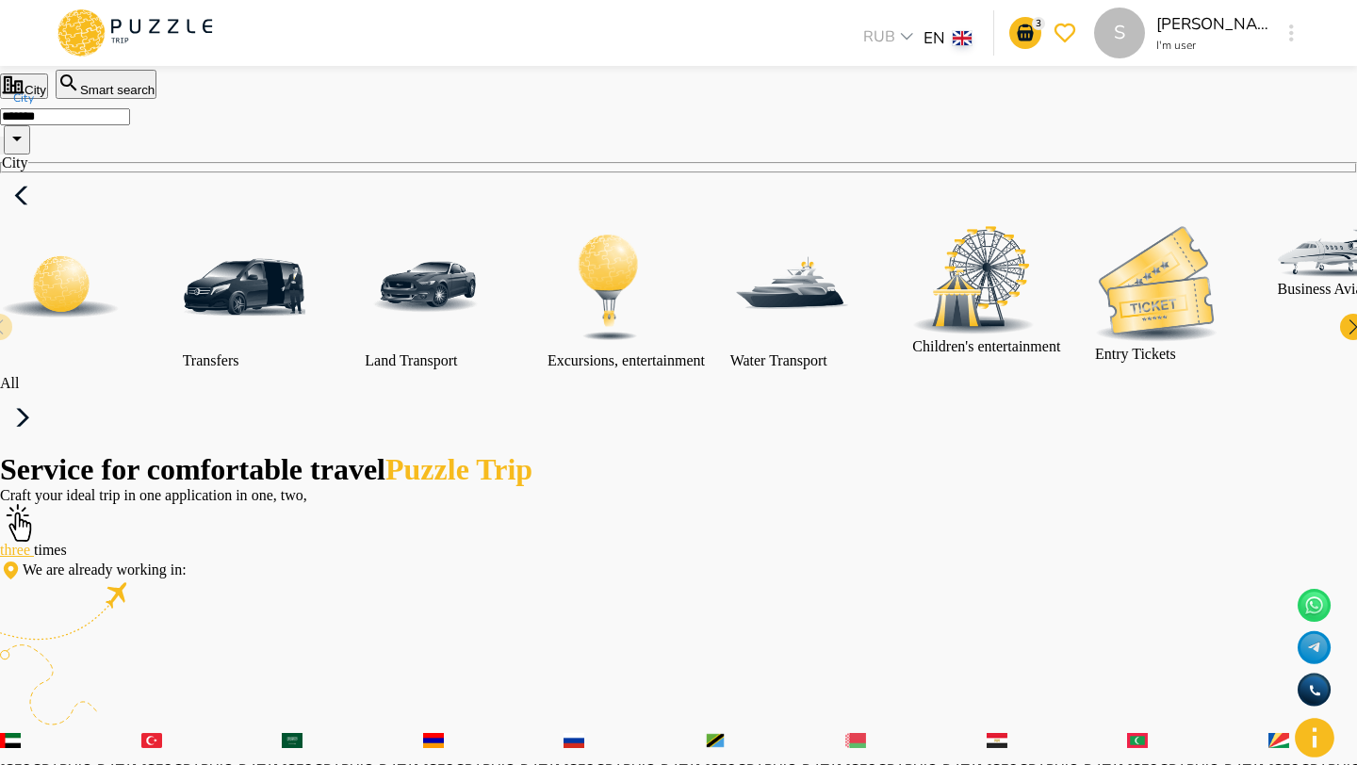
click at [122, 348] on img at bounding box center [61, 287] width 122 height 122
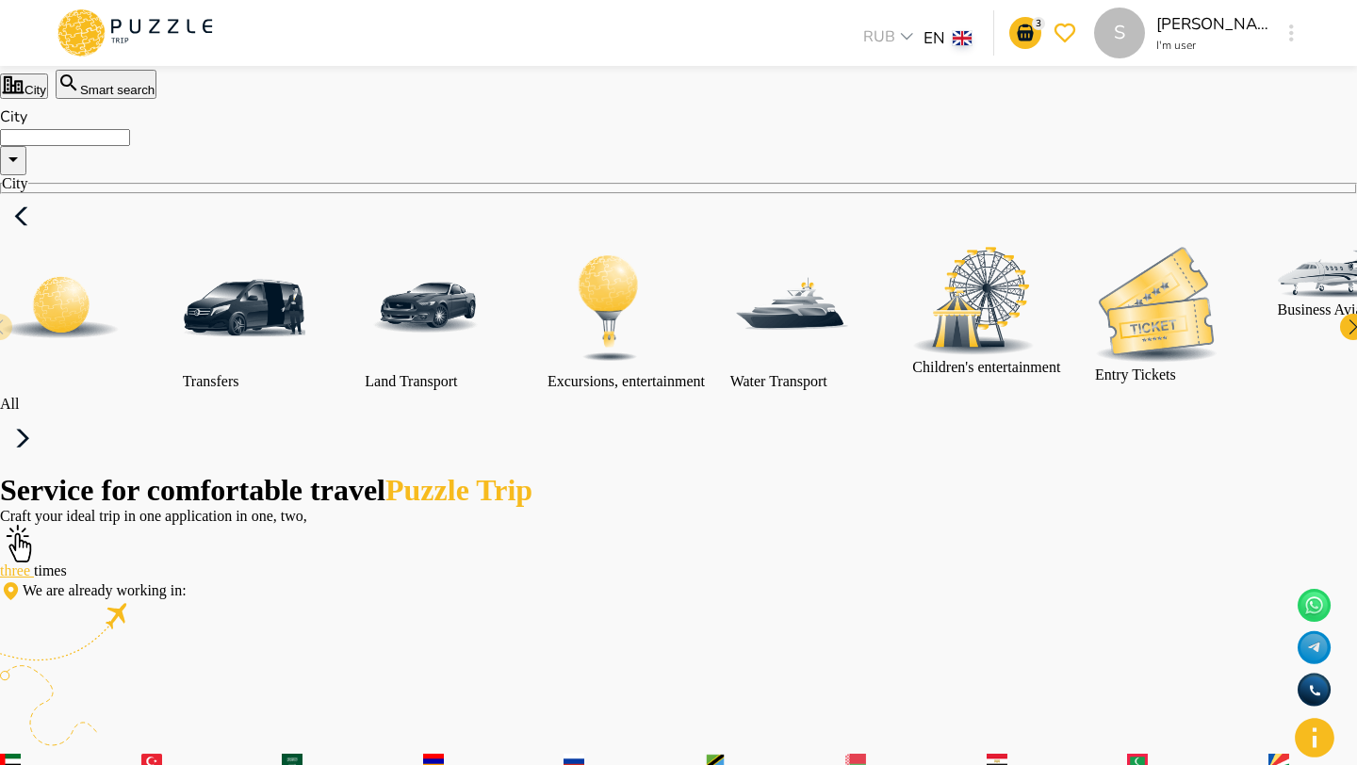
click at [403, 272] on div "All Transfers Land Transport Excursions, entertainment Water Transport Children…" at bounding box center [678, 329] width 1357 height 271
click at [403, 269] on nav "City City All Transfers Land Transport Excursions, entertainment Water Transpor…" at bounding box center [678, 286] width 1357 height 374
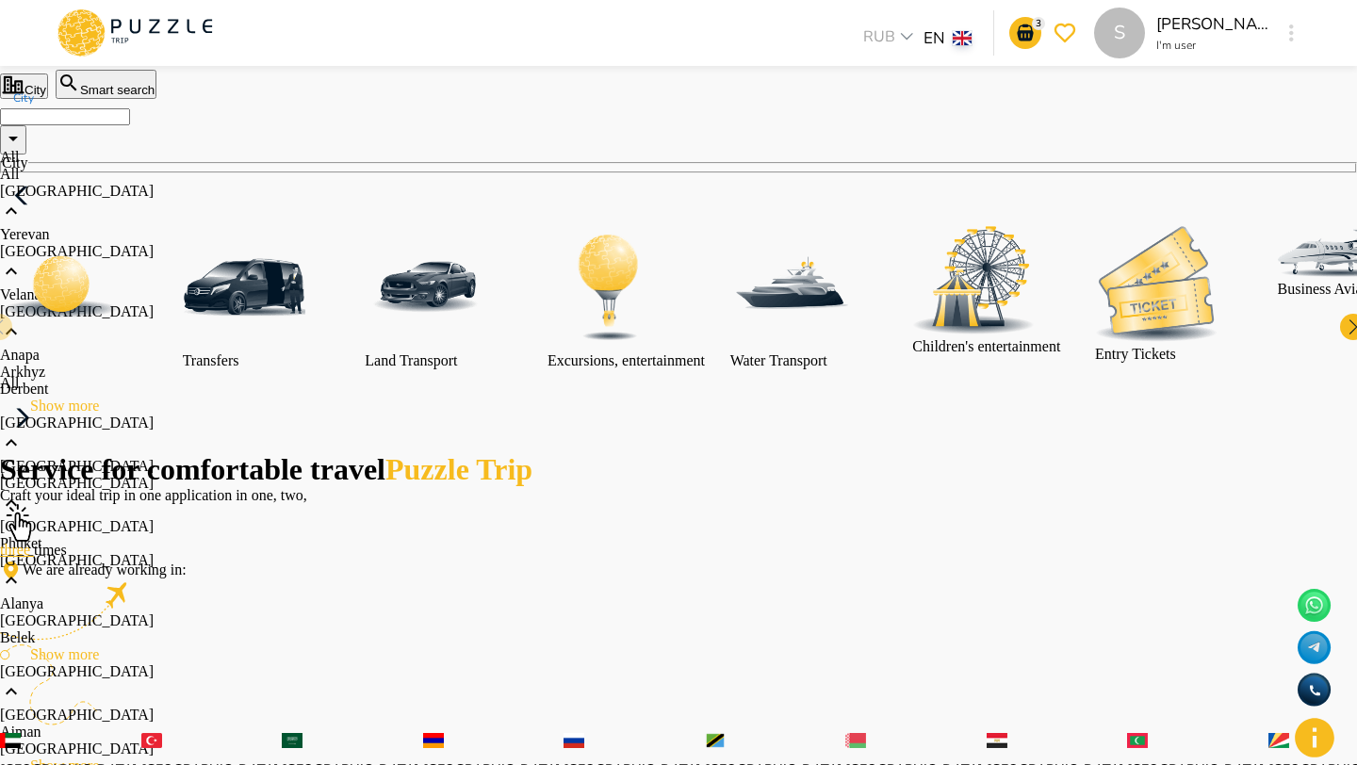
click at [130, 125] on input "City" at bounding box center [65, 116] width 130 height 17
click at [245, 183] on li "All" at bounding box center [543, 174] width 1086 height 17
type input "***"
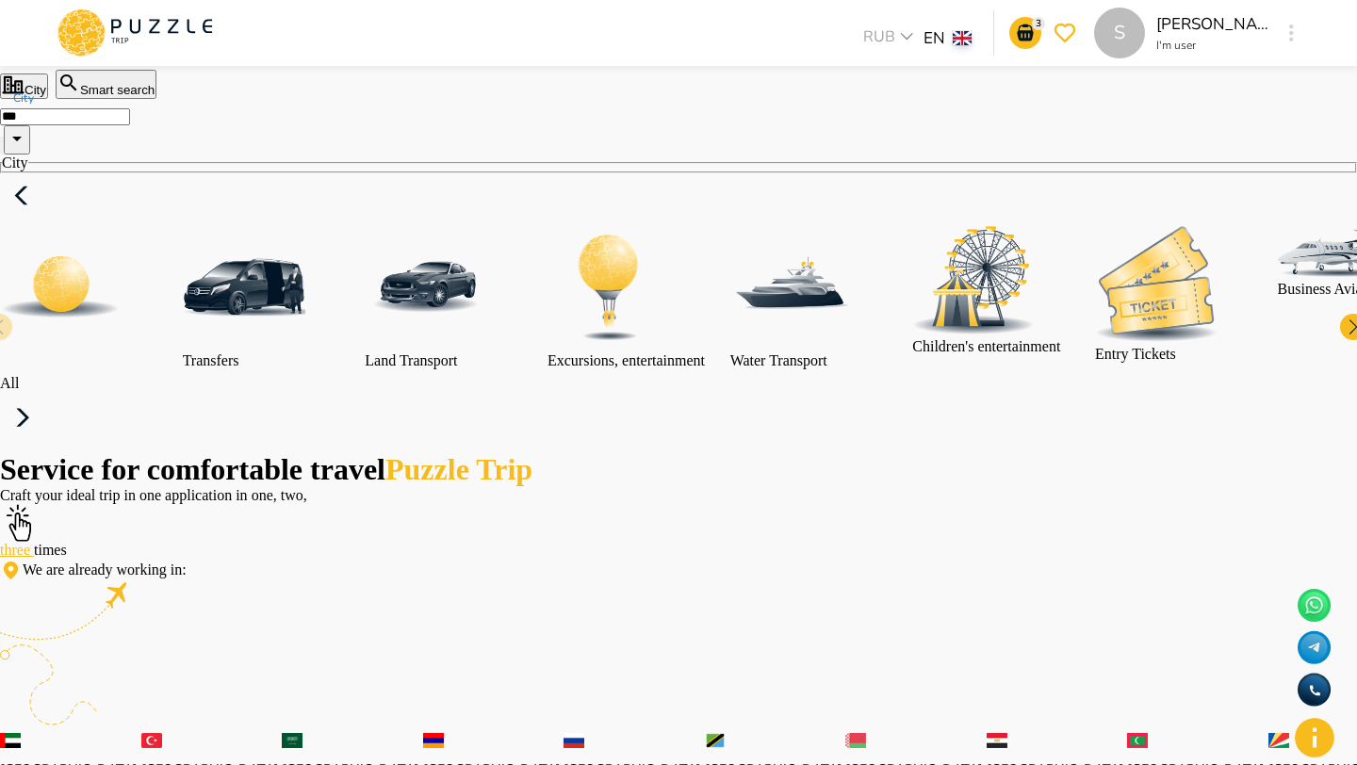
click at [122, 348] on img at bounding box center [61, 287] width 122 height 122
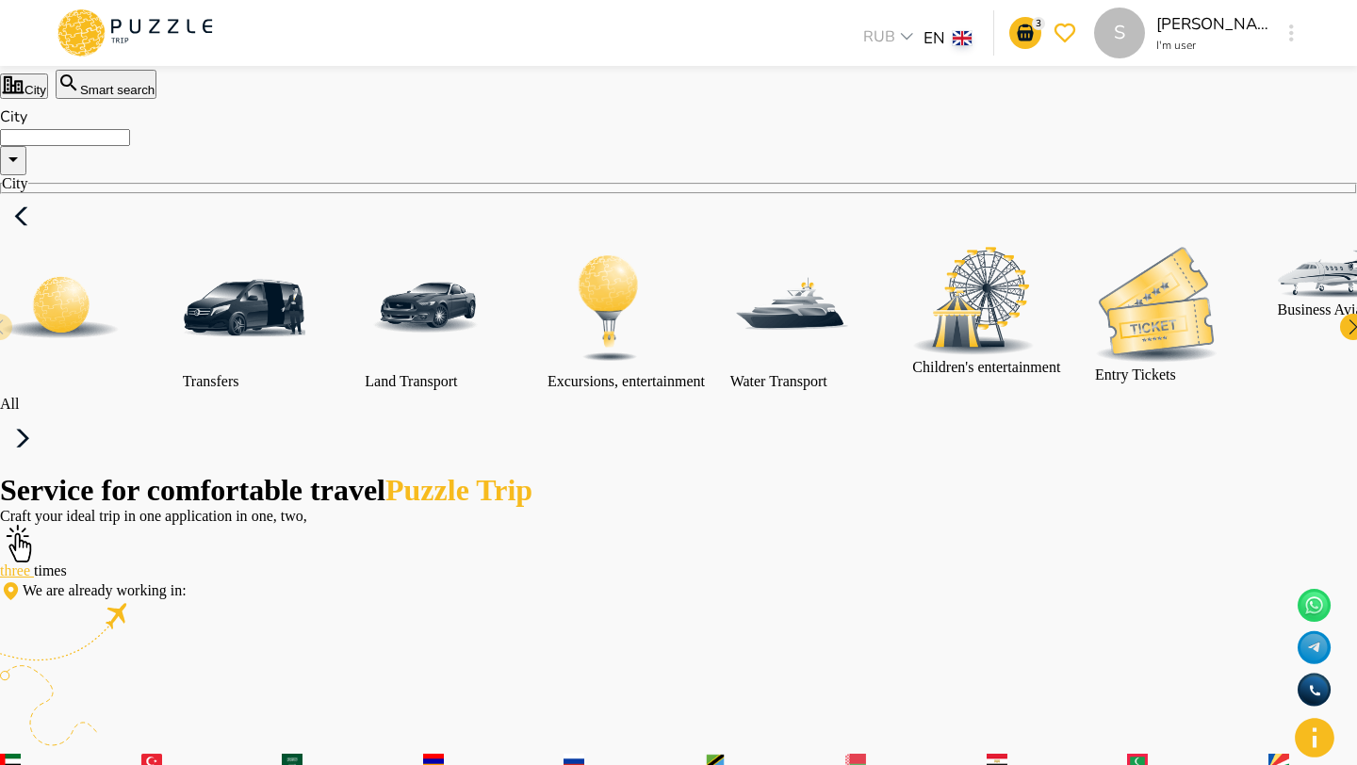
click at [130, 146] on input "City" at bounding box center [65, 137] width 130 height 17
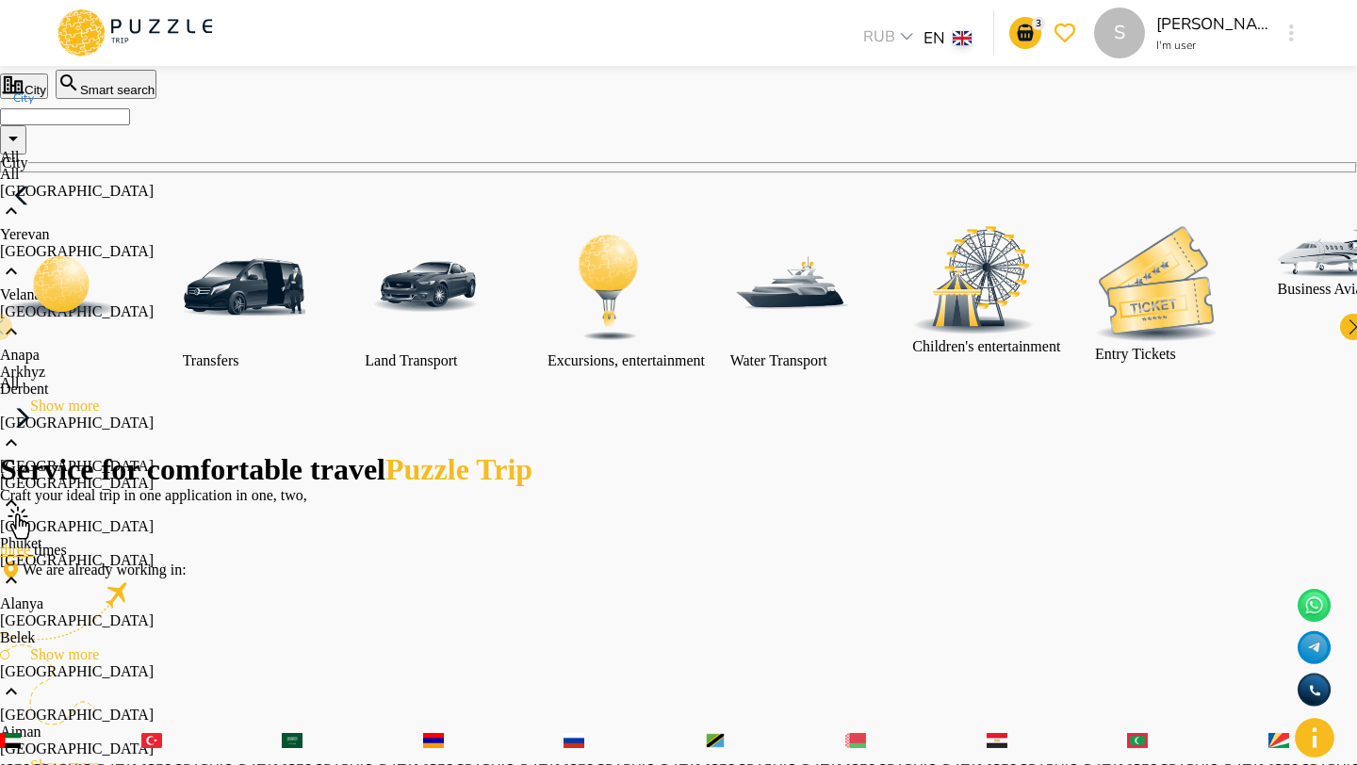
scroll to position [542, 0]
click at [130, 125] on input "City" at bounding box center [65, 116] width 130 height 17
click at [238, 183] on li "All" at bounding box center [543, 174] width 1086 height 17
type input "***"
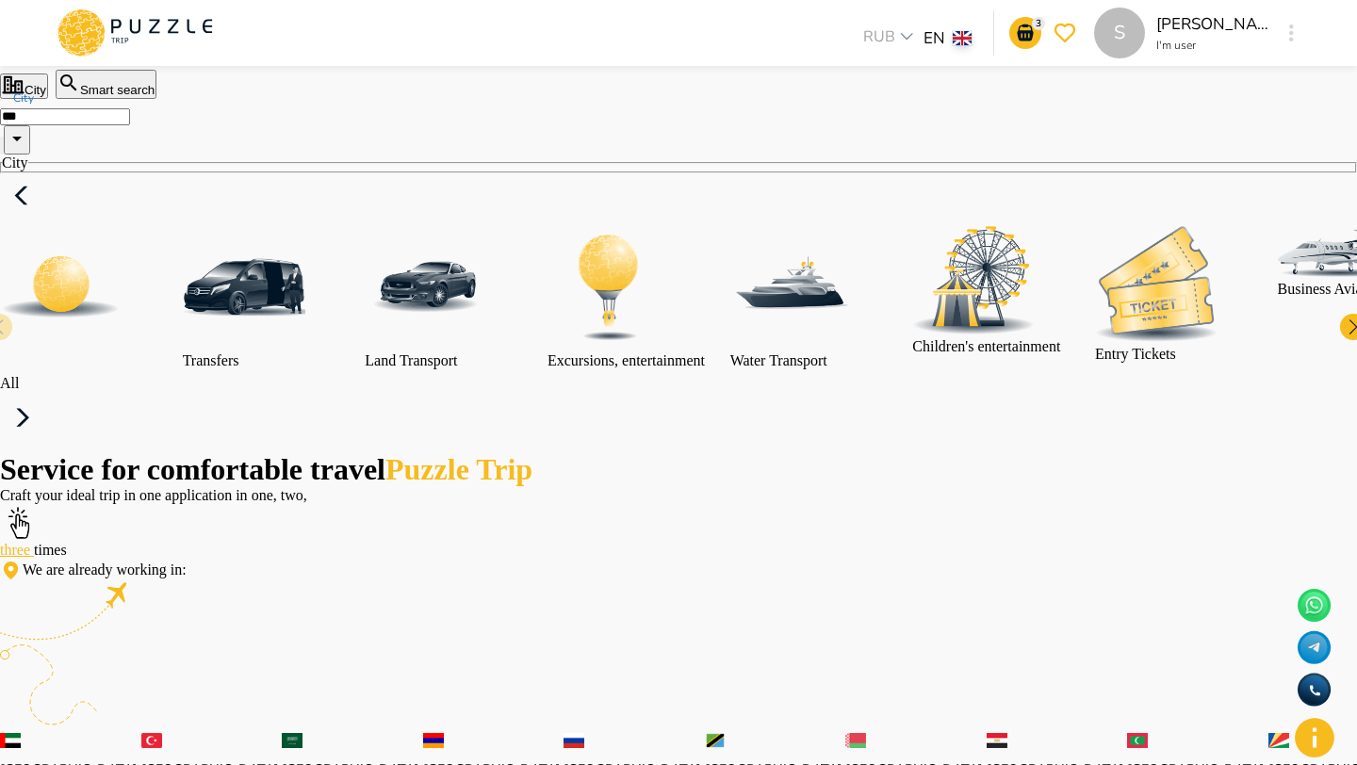
click at [122, 348] on img at bounding box center [61, 287] width 122 height 122
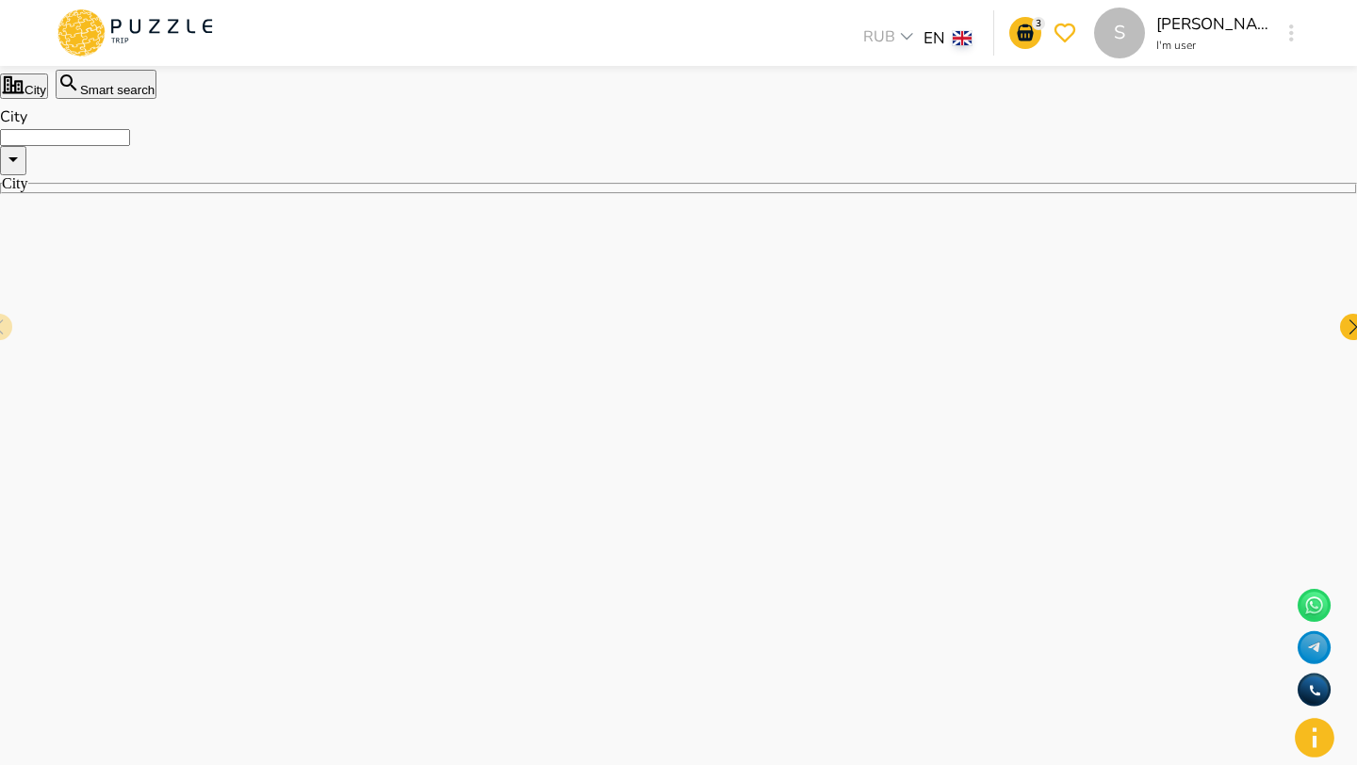
click at [130, 146] on input "City" at bounding box center [65, 137] width 130 height 17
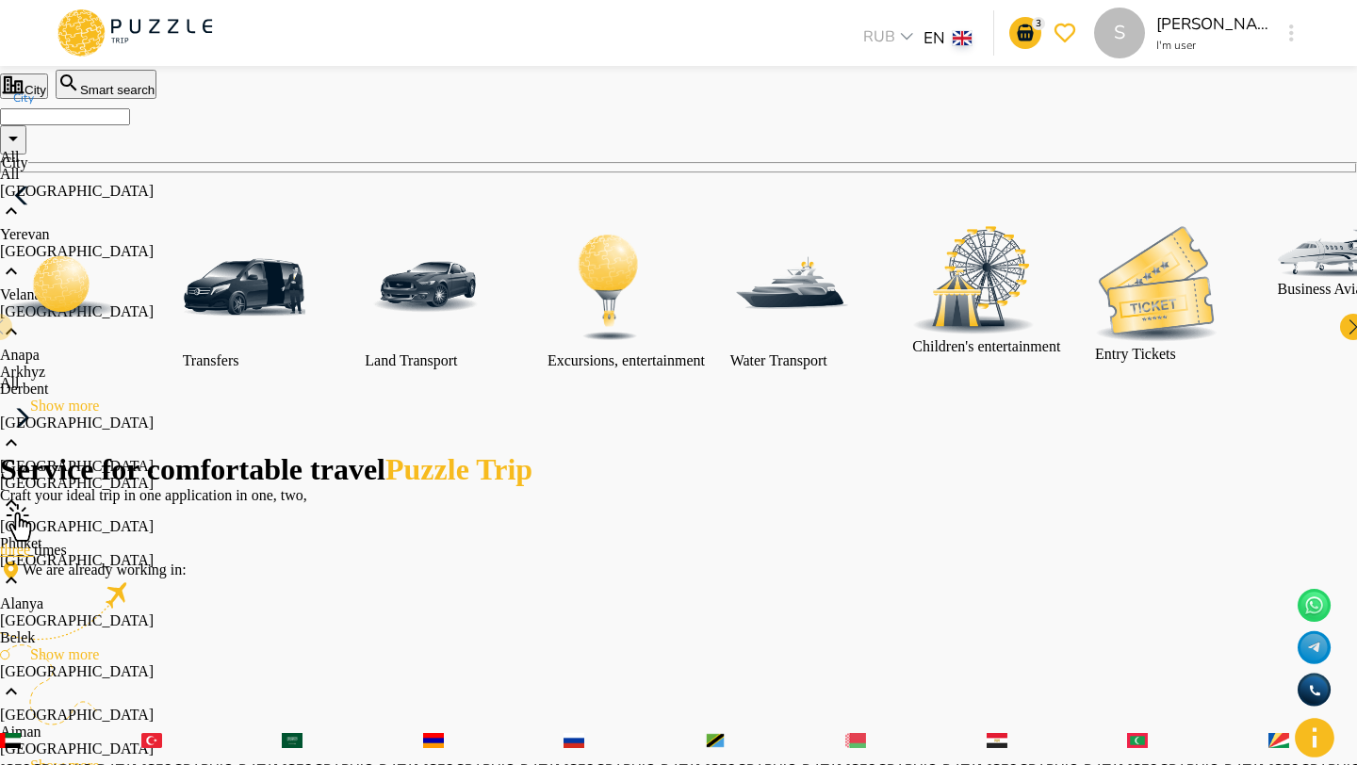
click at [130, 125] on input "City" at bounding box center [65, 116] width 130 height 17
click at [211, 183] on li "All" at bounding box center [543, 174] width 1086 height 17
type input "***"
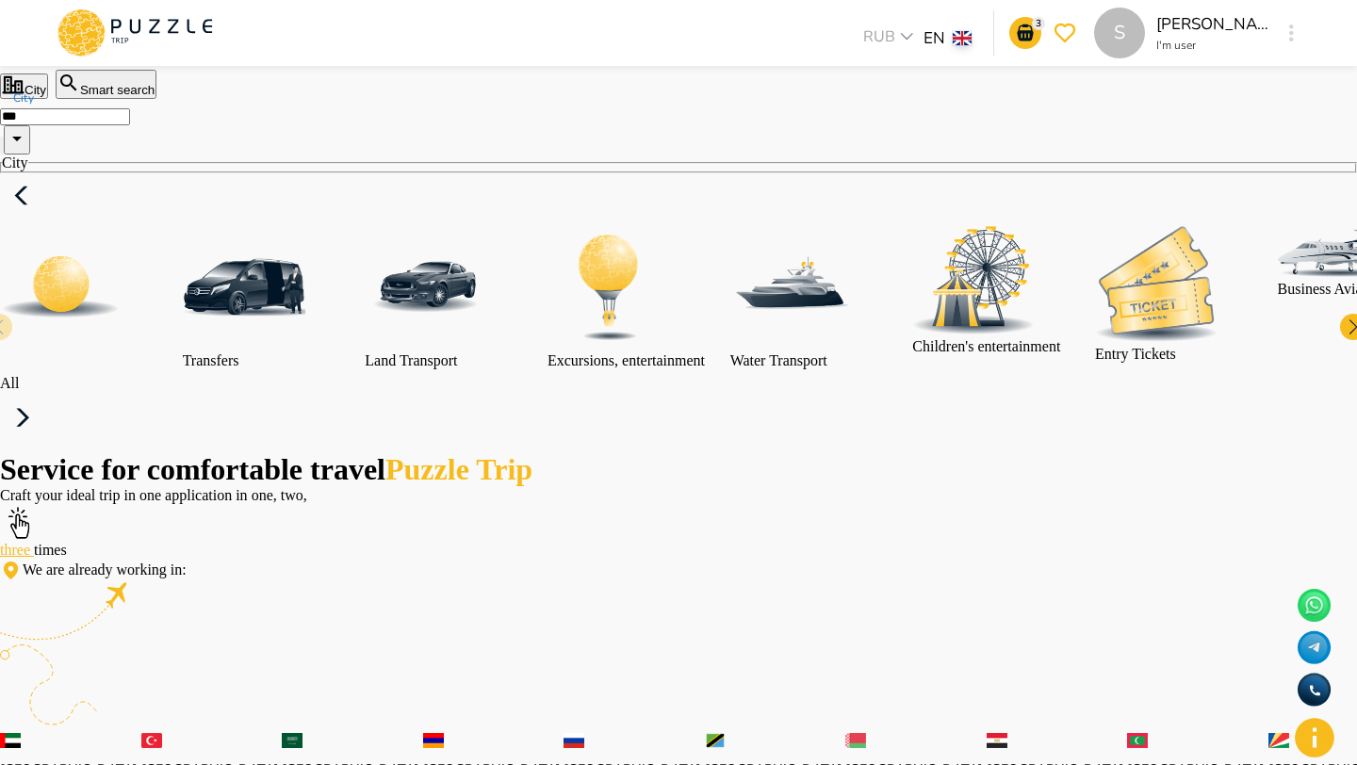
click at [122, 348] on img at bounding box center [61, 287] width 122 height 122
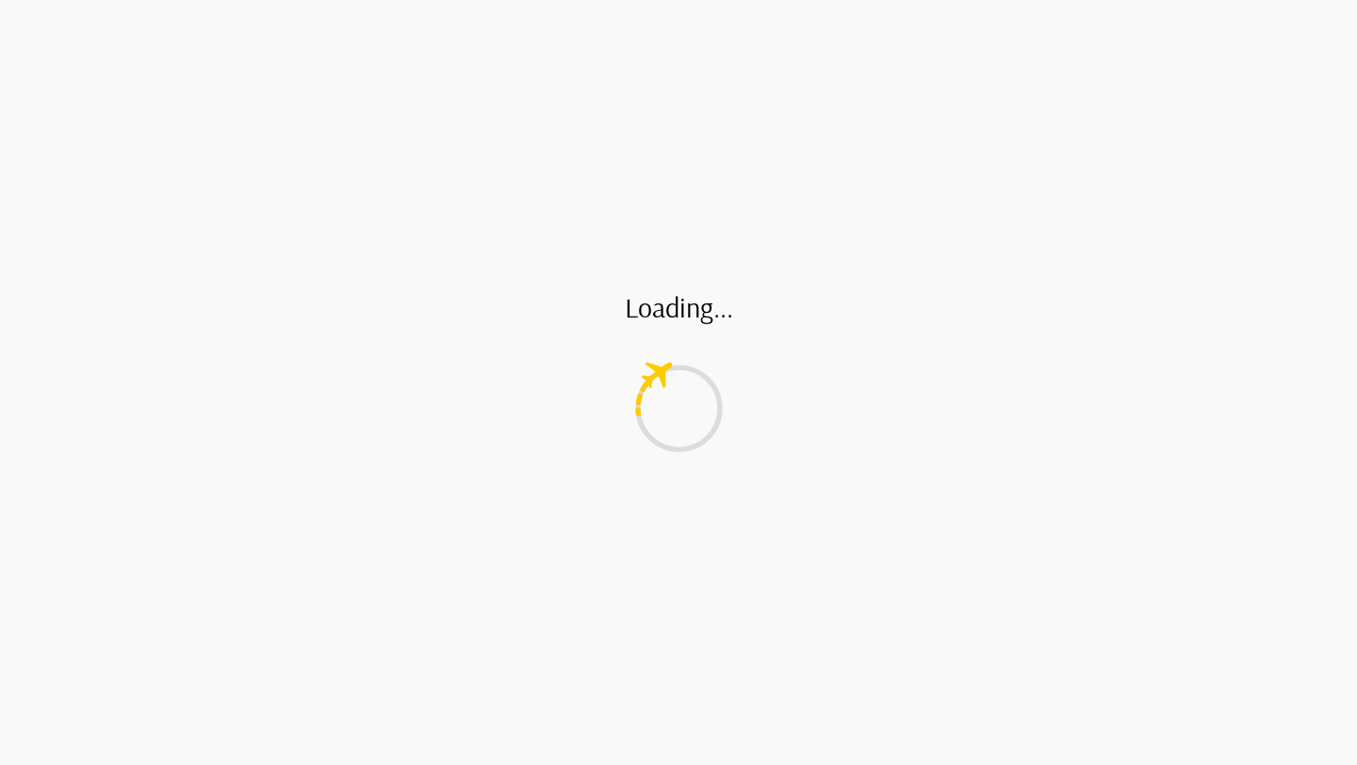
type input "*"
type input "**"
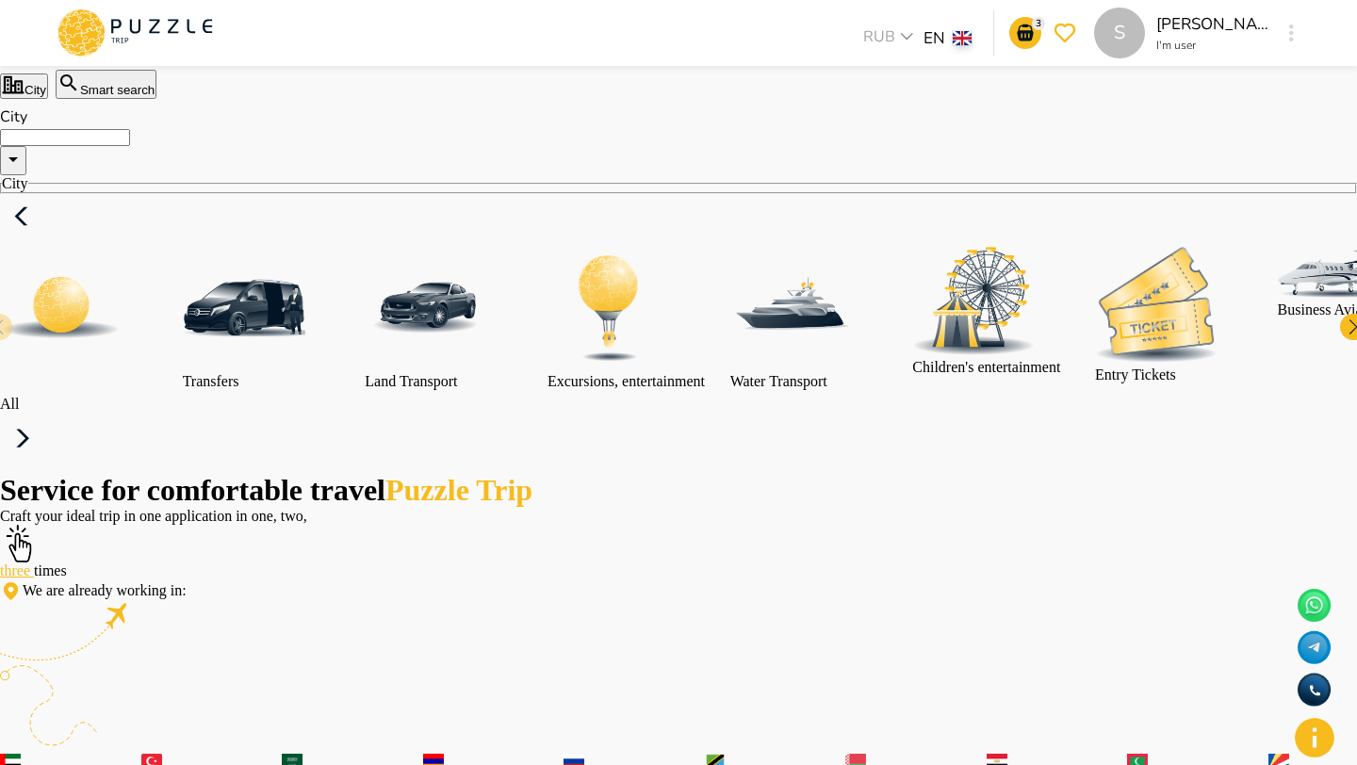
click at [327, 194] on div "City" at bounding box center [678, 160] width 1357 height 67
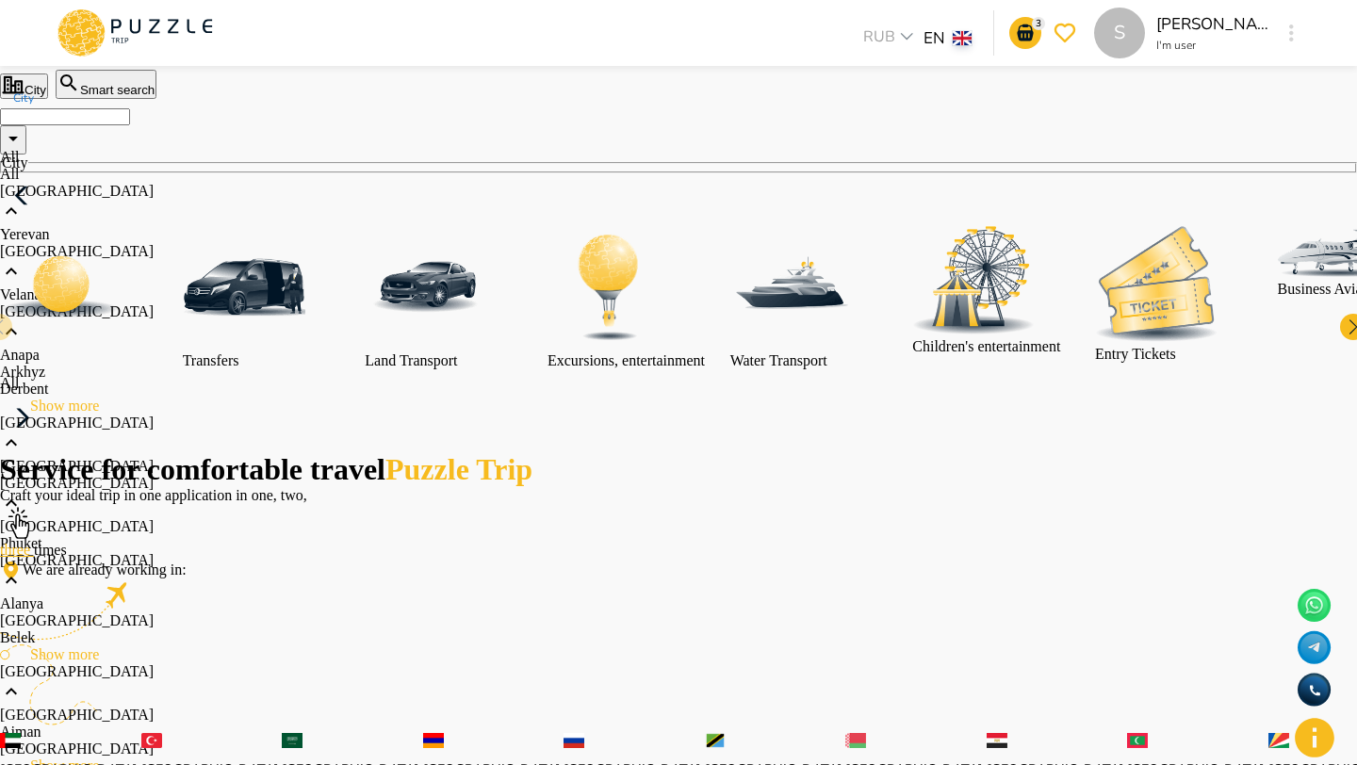
click at [202, 183] on li "All" at bounding box center [543, 174] width 1086 height 17
type input "***"
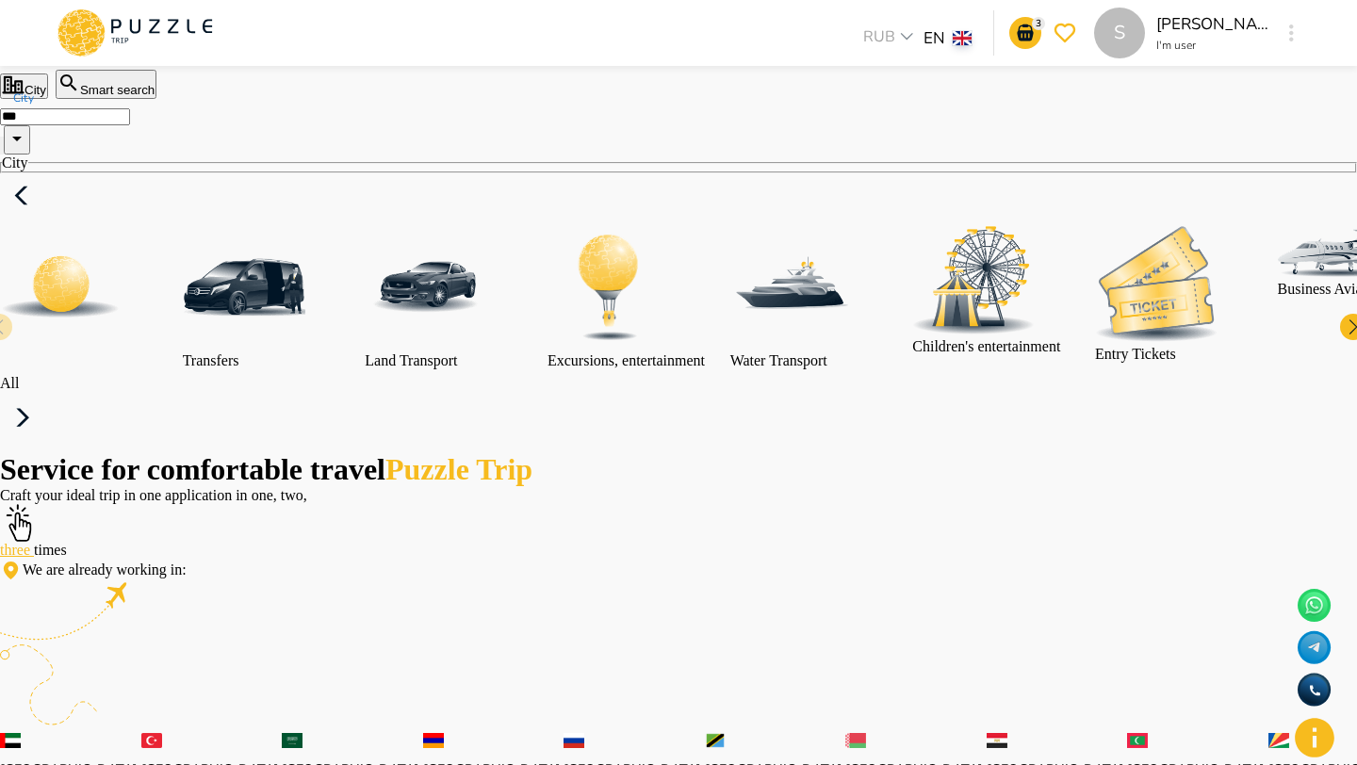
click at [122, 348] on img at bounding box center [61, 287] width 122 height 122
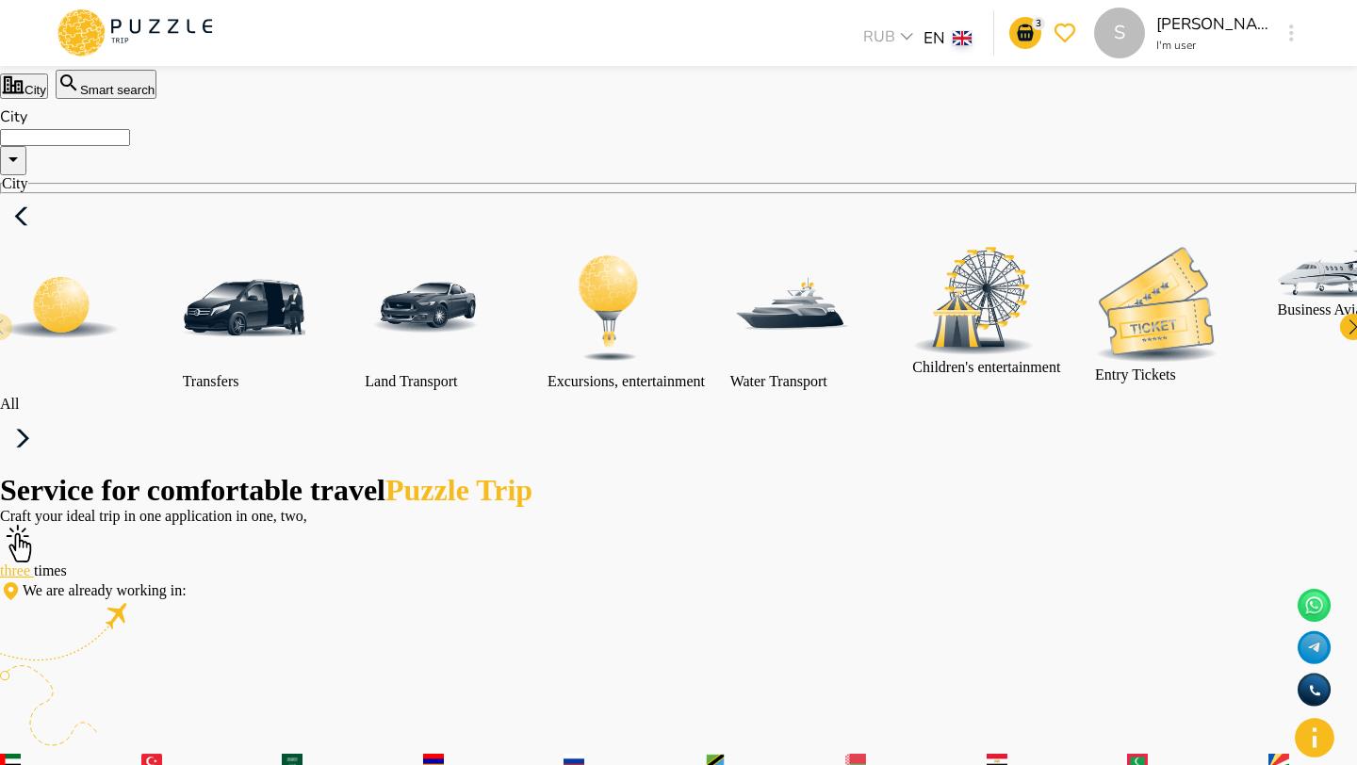
click at [130, 146] on input "City" at bounding box center [65, 137] width 130 height 17
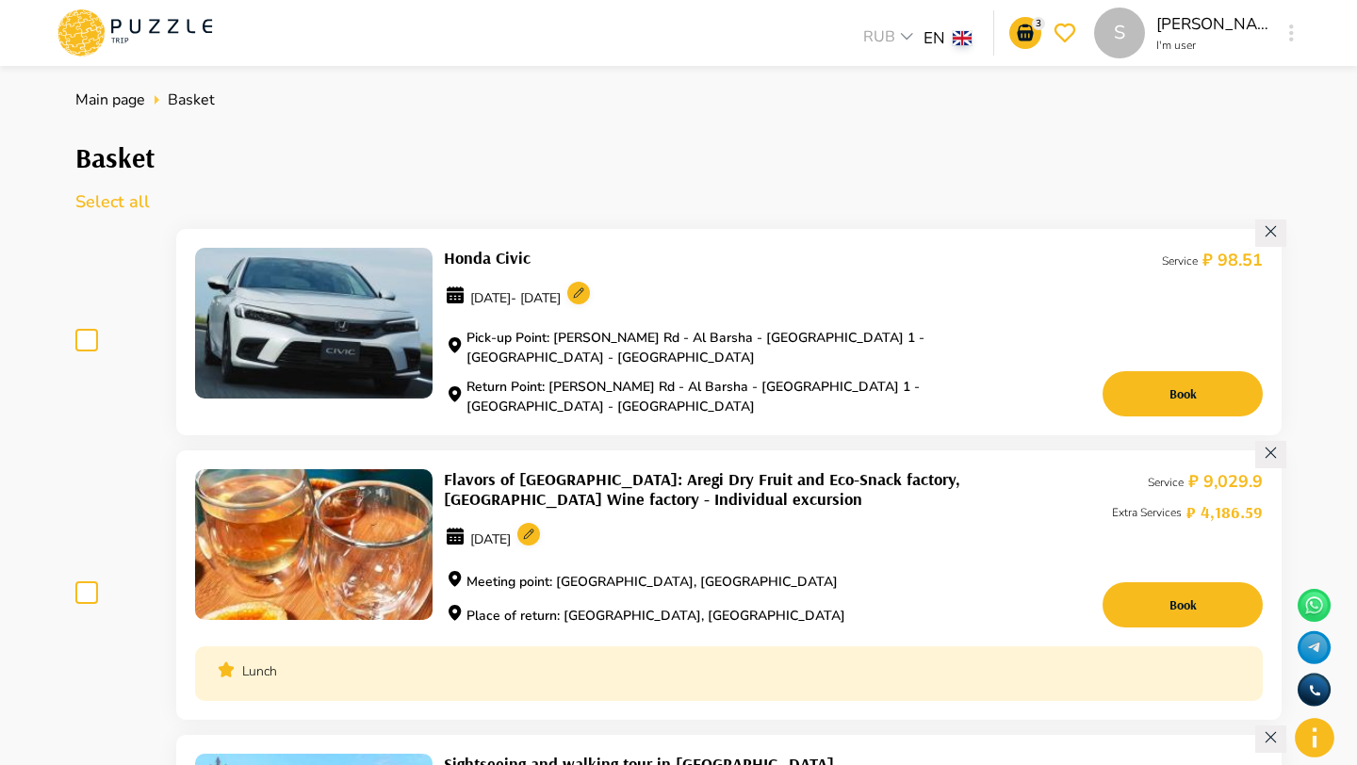
scroll to position [73, 0]
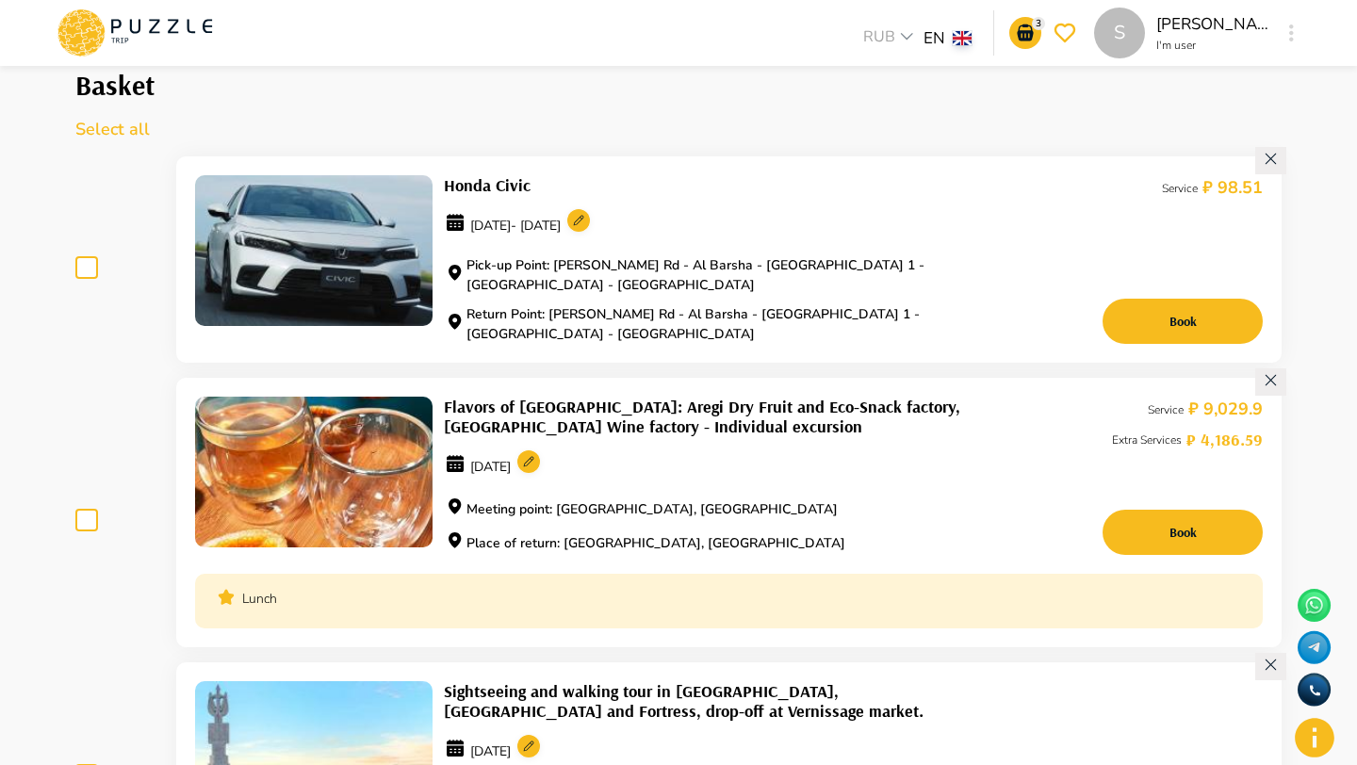
click at [572, 397] on h1 "Flavors of [GEOGRAPHIC_DATA]: Aregi Dry Fruit and Eco-Snack factory, [GEOGRAPHI…" at bounding box center [720, 417] width 552 height 40
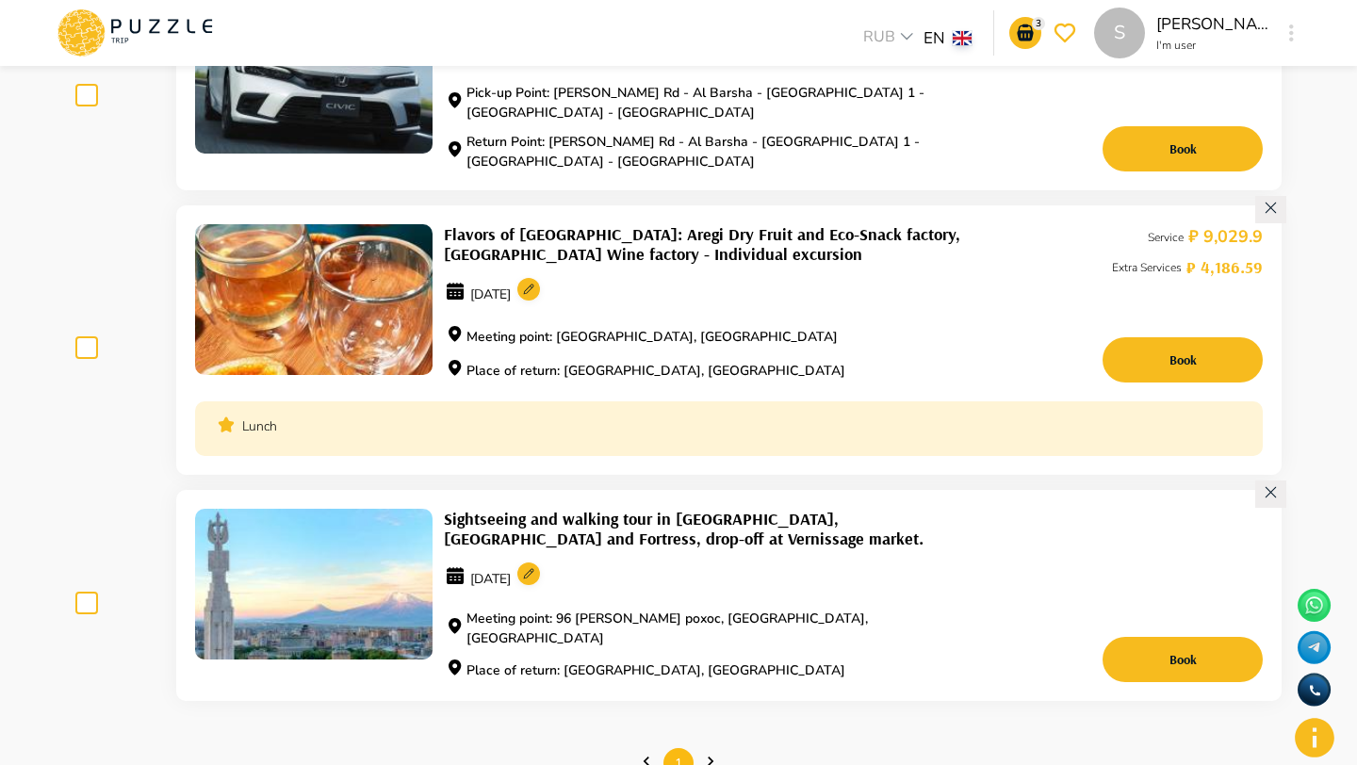
scroll to position [410, 0]
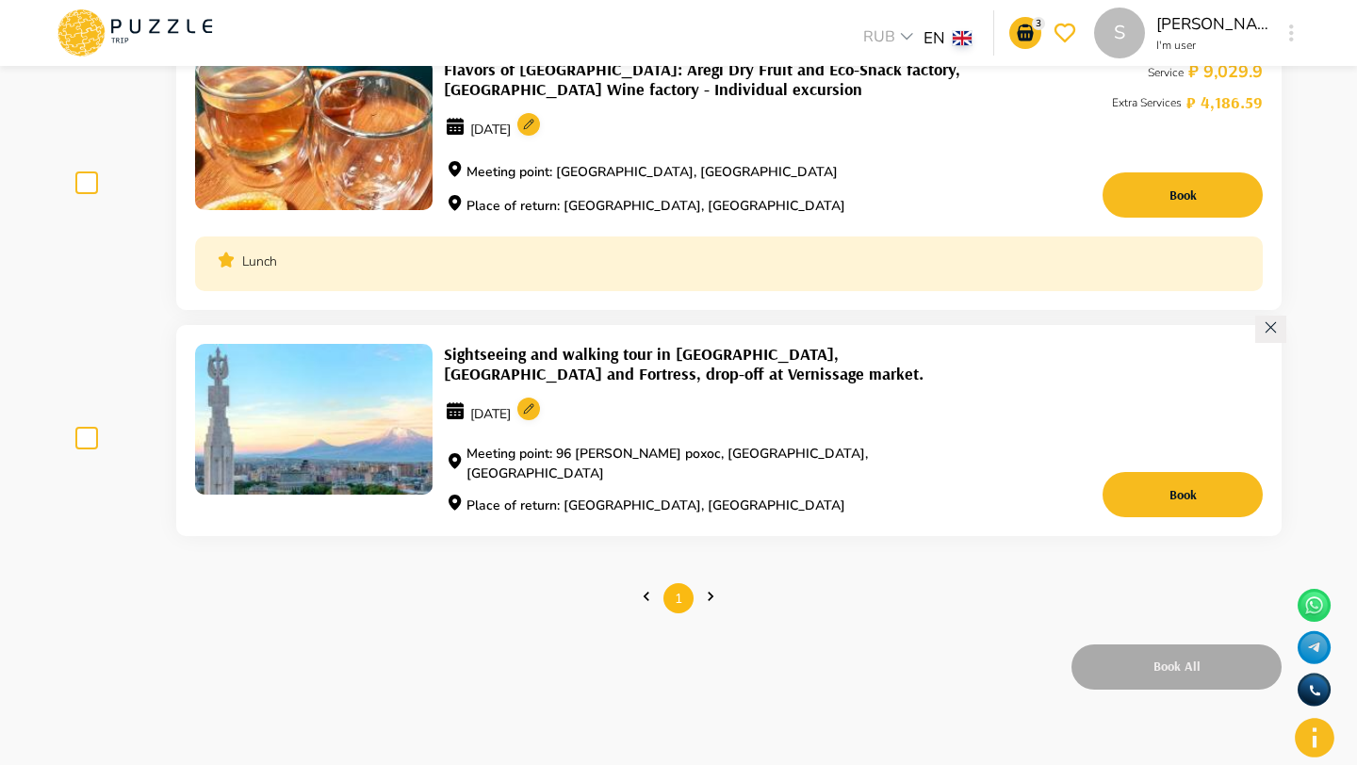
click at [567, 362] on h1 "Sightseeing and walking tour in [GEOGRAPHIC_DATA], [GEOGRAPHIC_DATA] and Fortre…" at bounding box center [720, 364] width 552 height 40
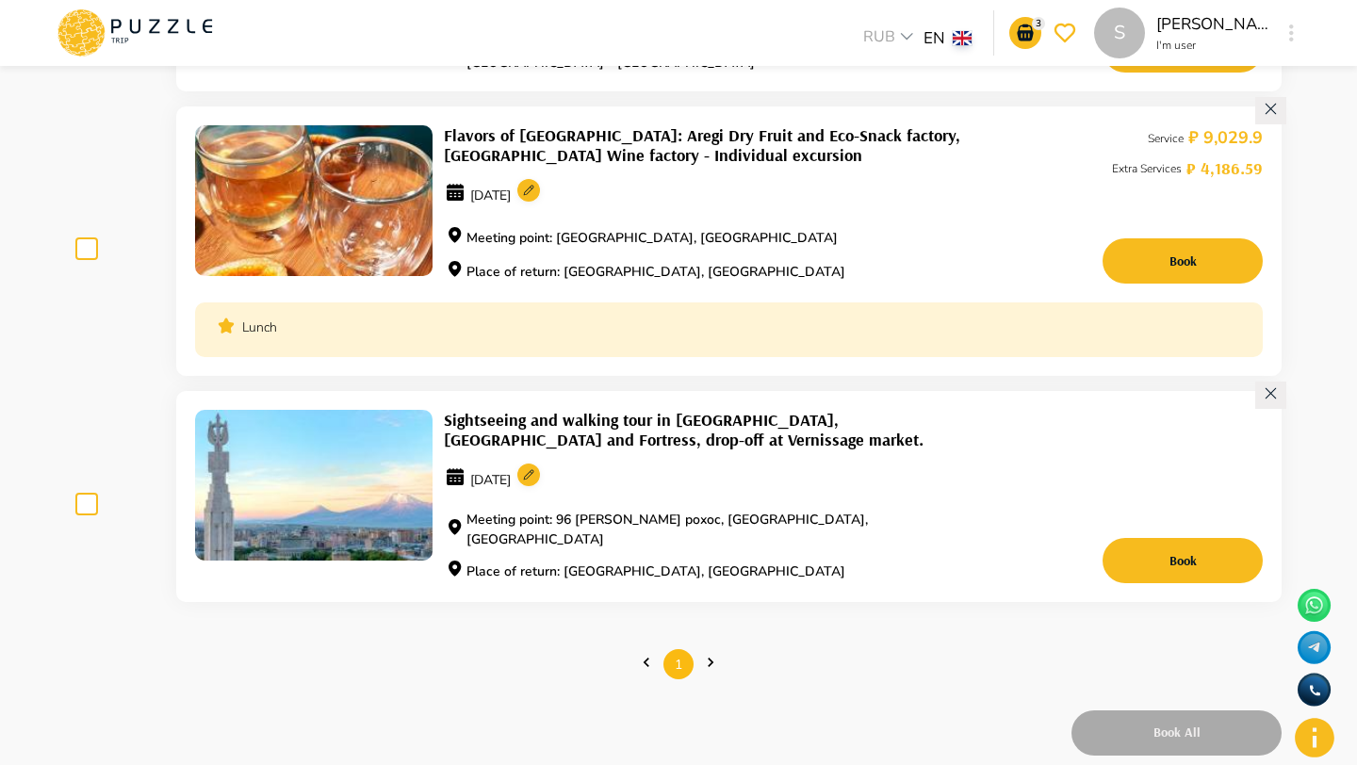
scroll to position [328, 0]
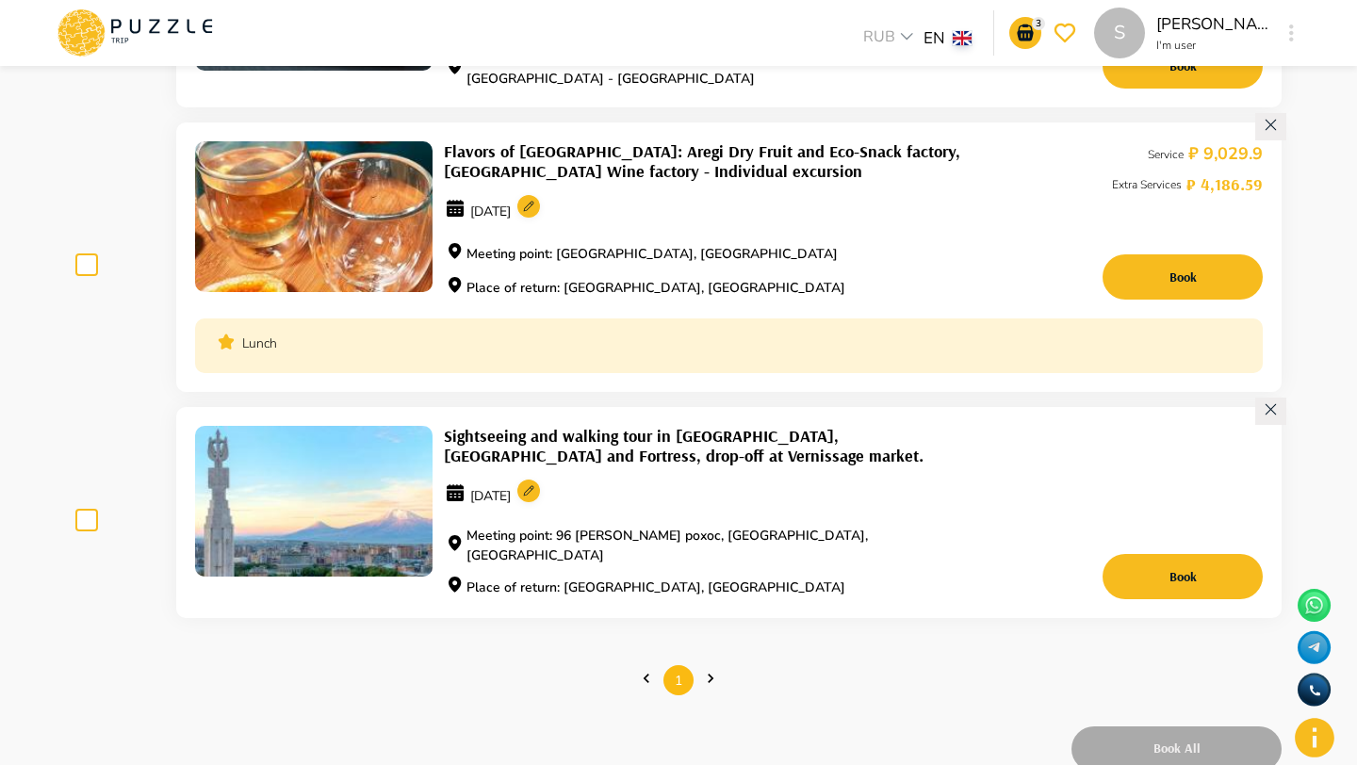
click at [518, 156] on h1 "Flavors of [GEOGRAPHIC_DATA]: Aregi Dry Fruit and Eco-Snack factory, [GEOGRAPHI…" at bounding box center [720, 161] width 552 height 40
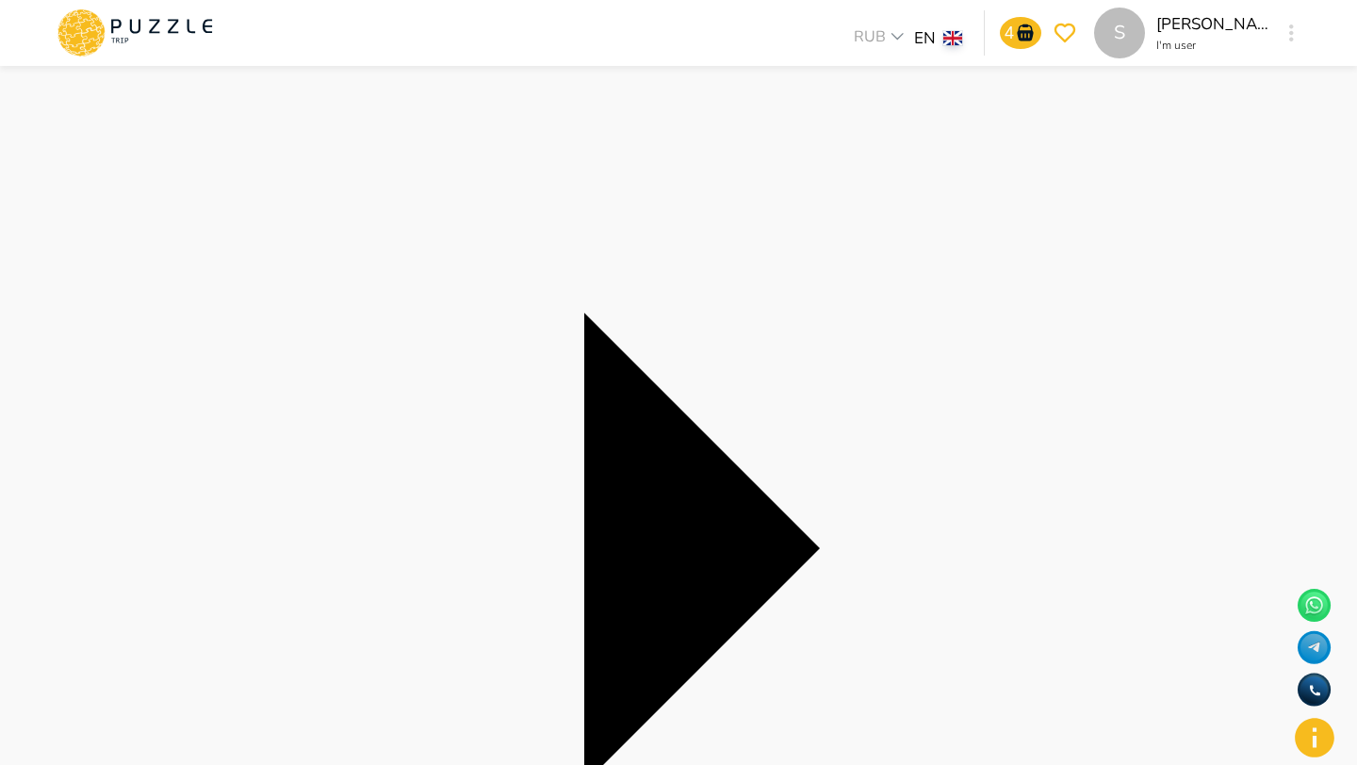
scroll to position [183, 0]
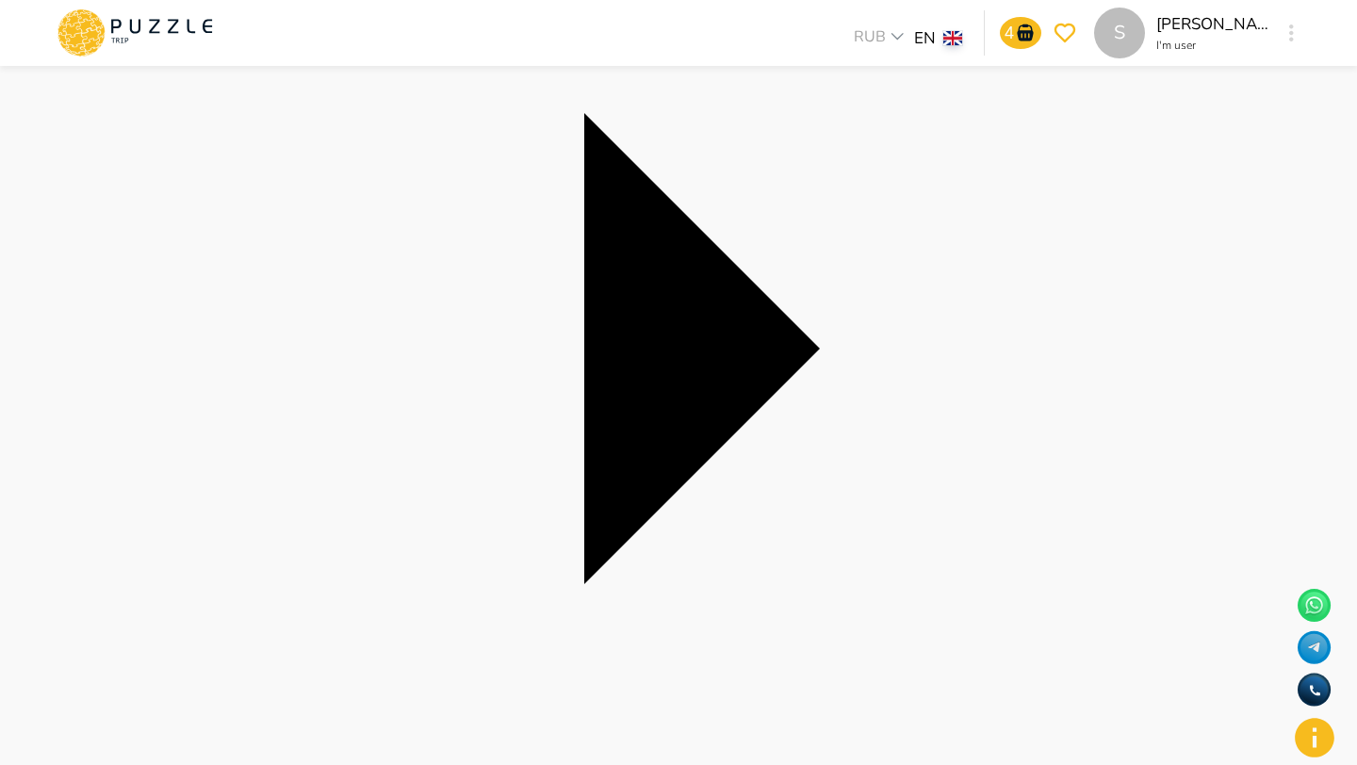
scroll to position [334, 0]
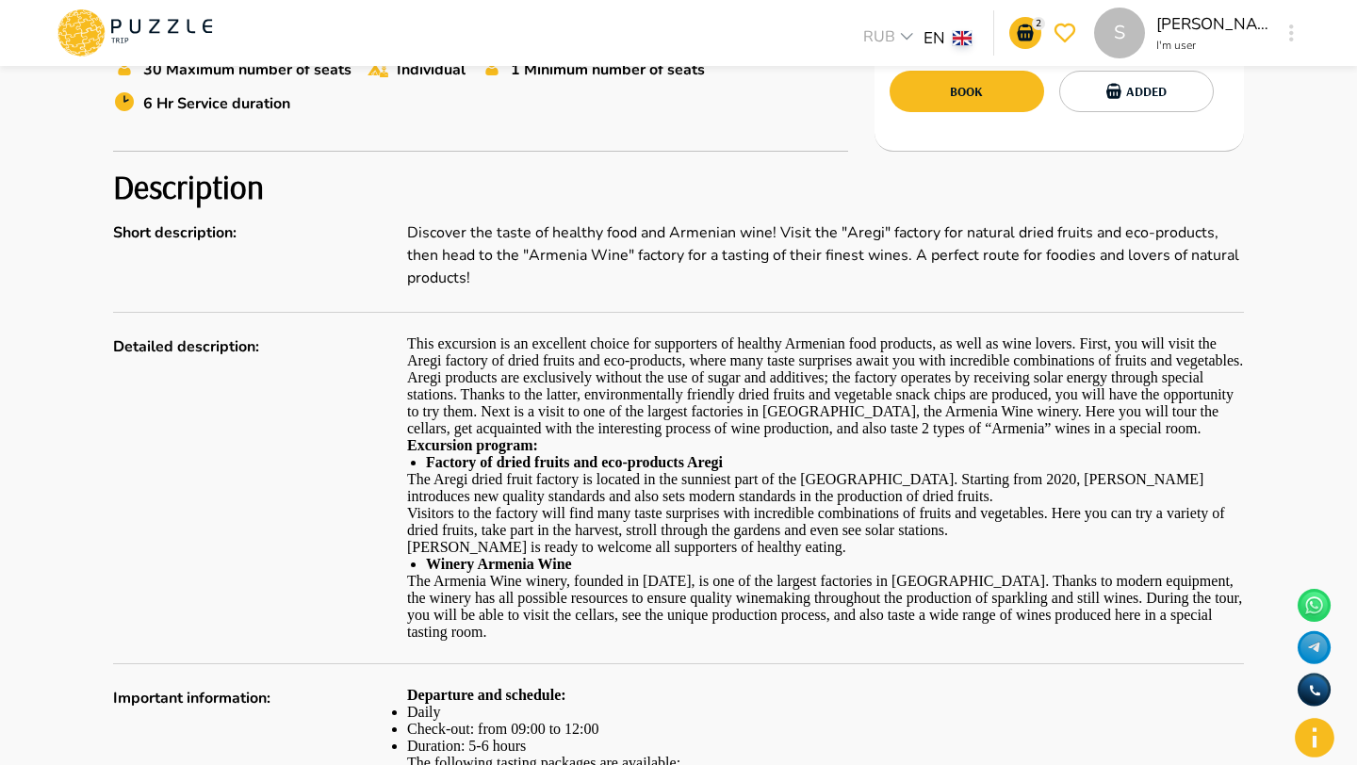
scroll to position [552, 0]
